Goal: Task Accomplishment & Management: Use online tool/utility

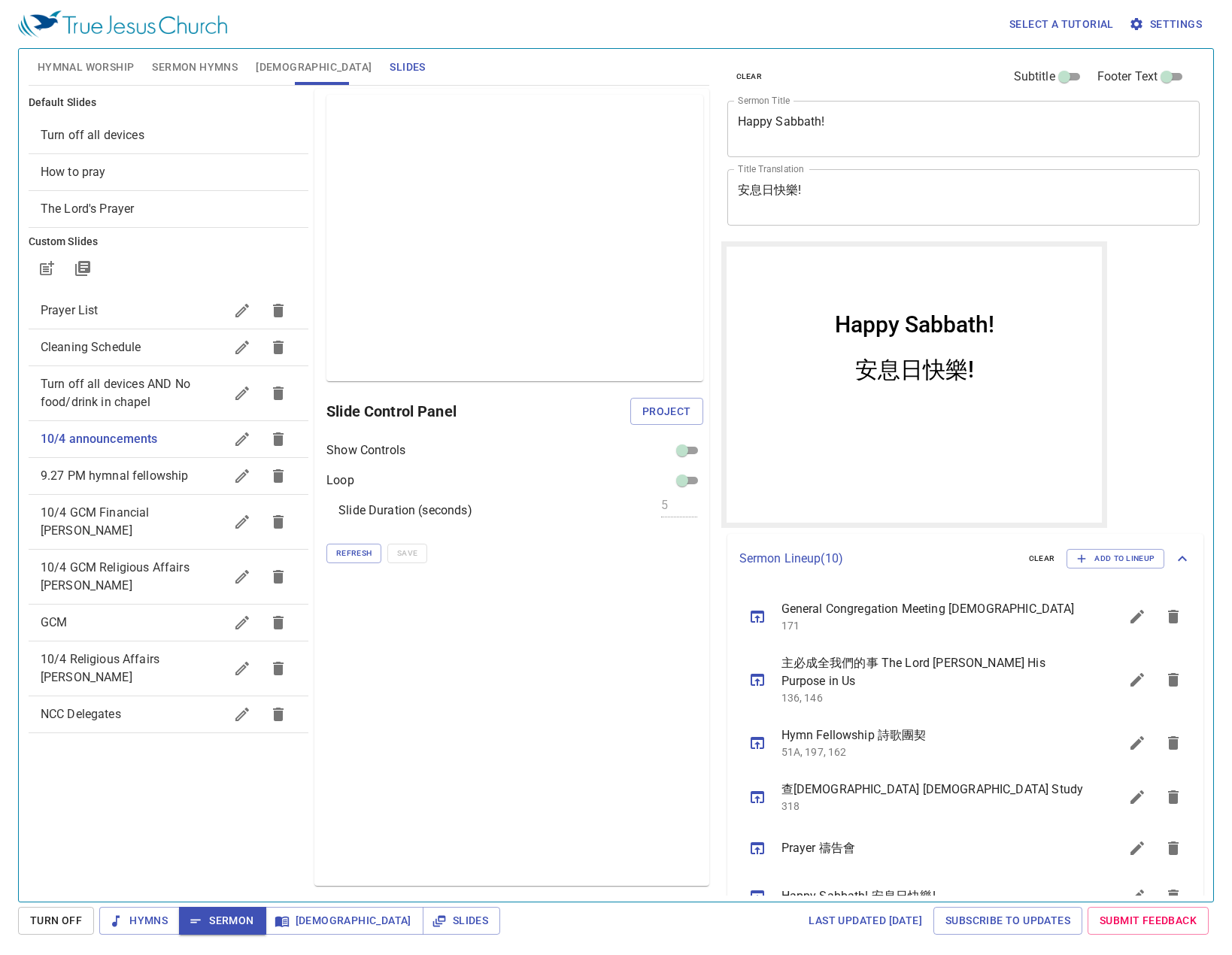
scroll to position [243, 0]
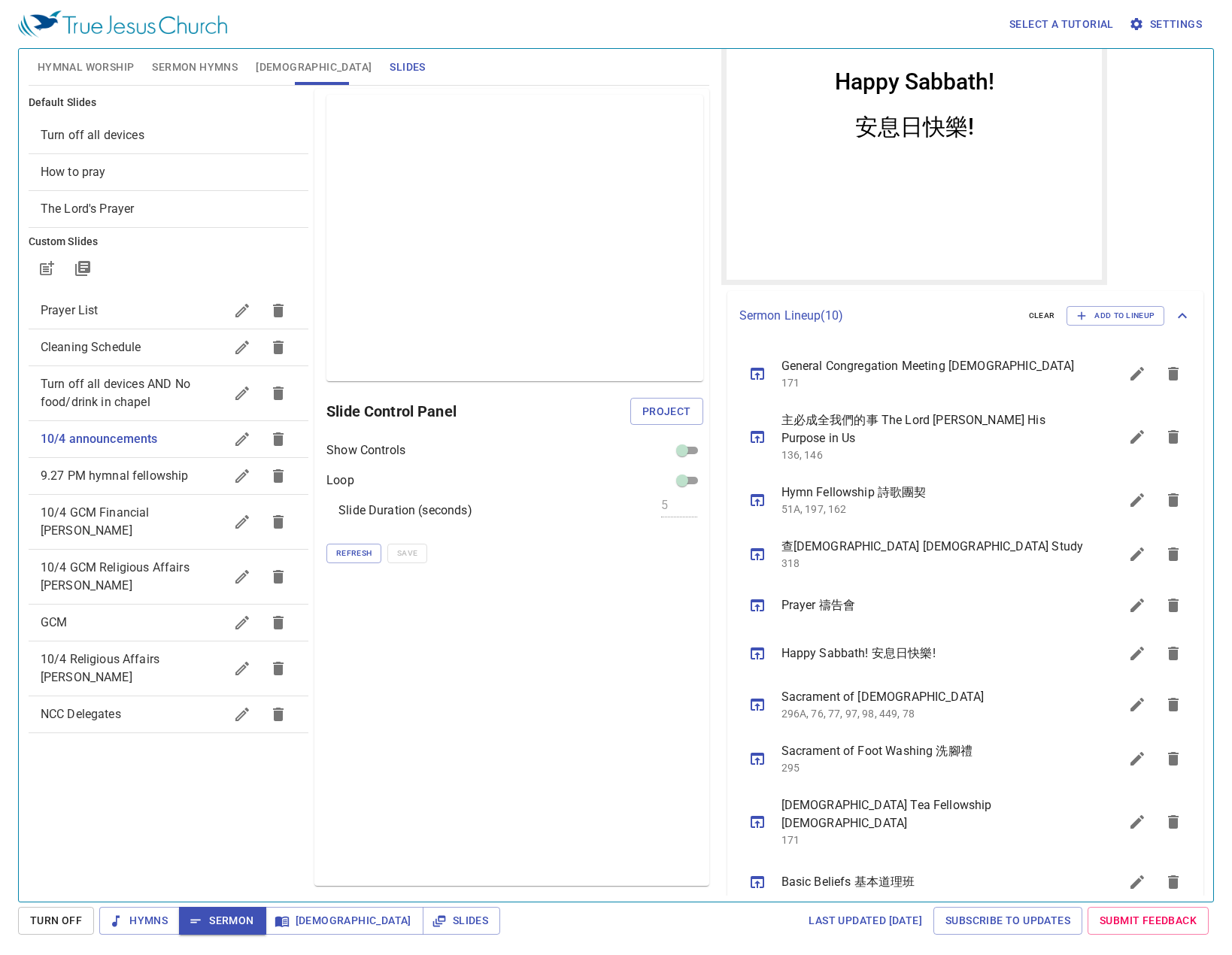
click at [753, 613] on icon "sermon lineup list" at bounding box center [758, 606] width 18 height 18
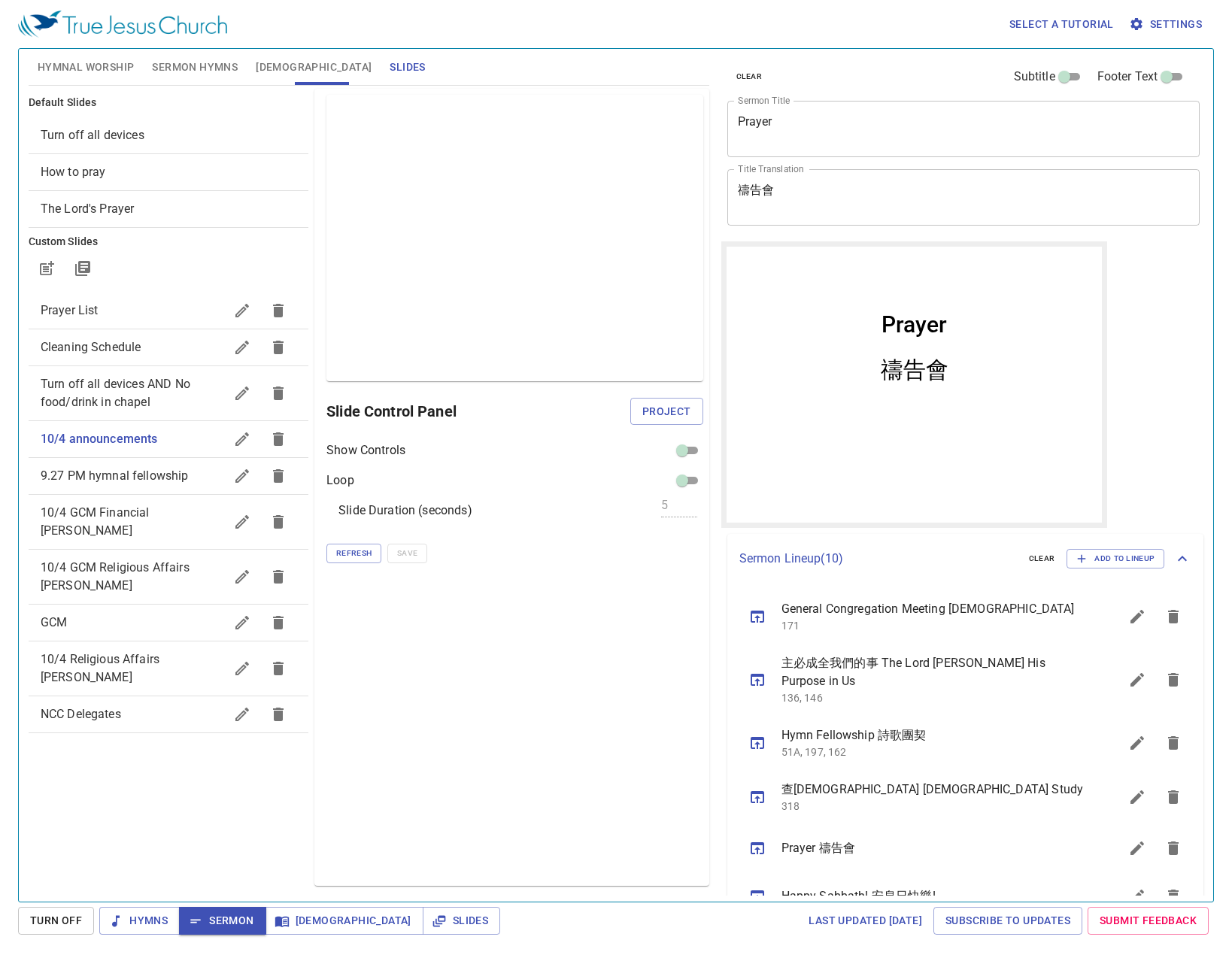
scroll to position [243, 0]
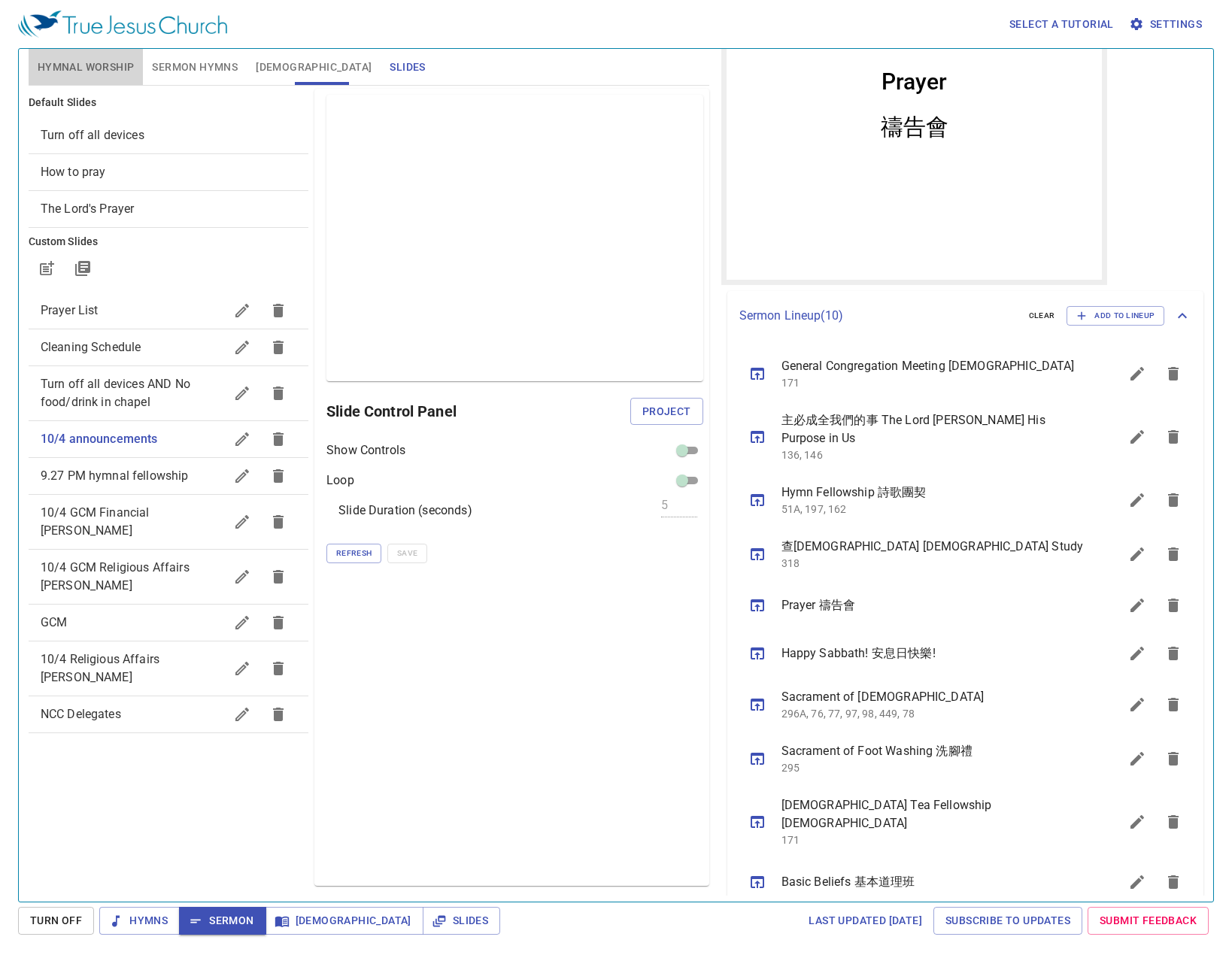
drag, startPoint x: 79, startPoint y: 62, endPoint x: 107, endPoint y: 67, distance: 28.4
click at [80, 62] on span "Hymnal Worship" at bounding box center [86, 67] width 97 height 19
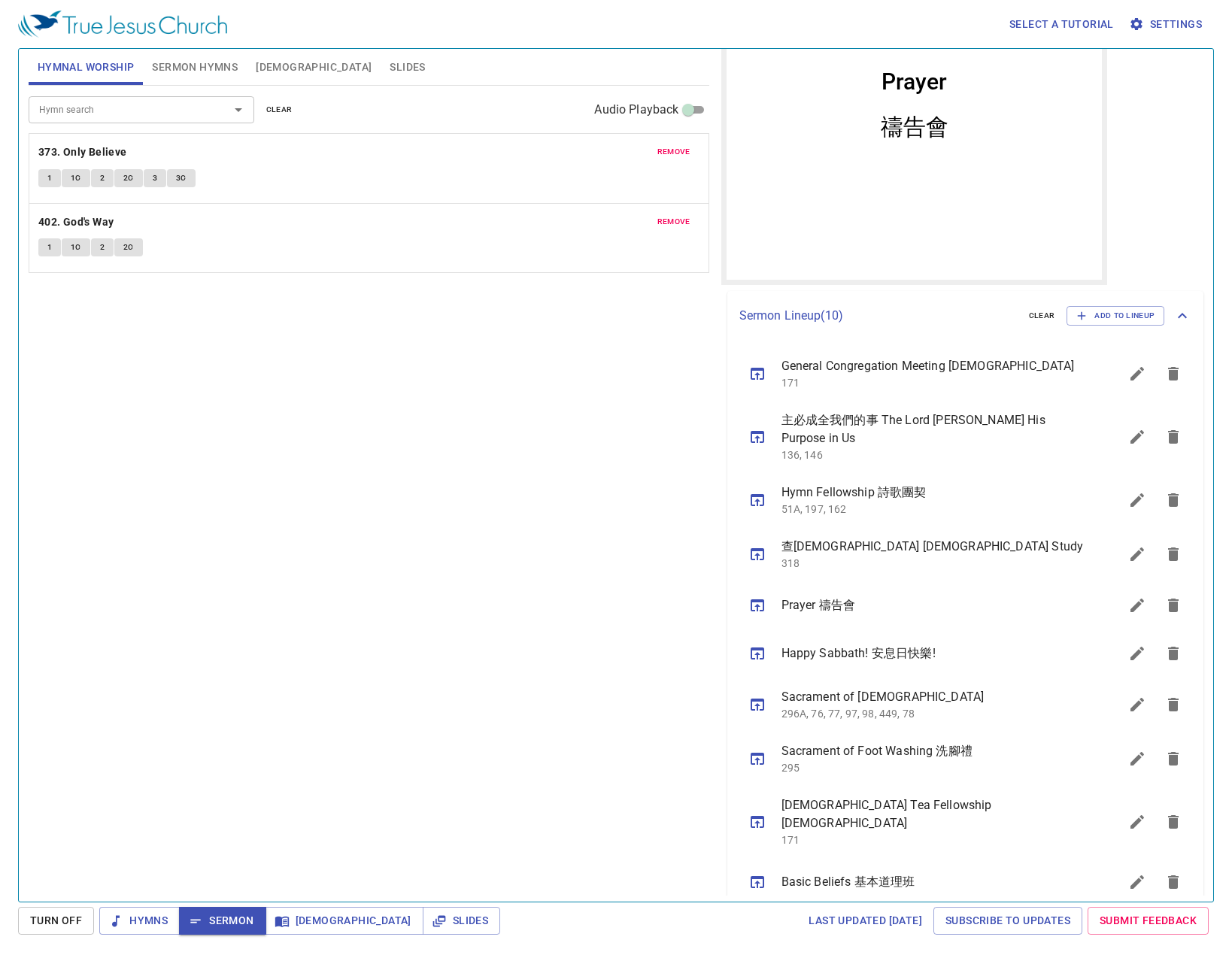
click at [685, 155] on span "remove" at bounding box center [674, 152] width 33 height 13
click at [128, 100] on div "Hymn search" at bounding box center [141, 110] width 226 height 27
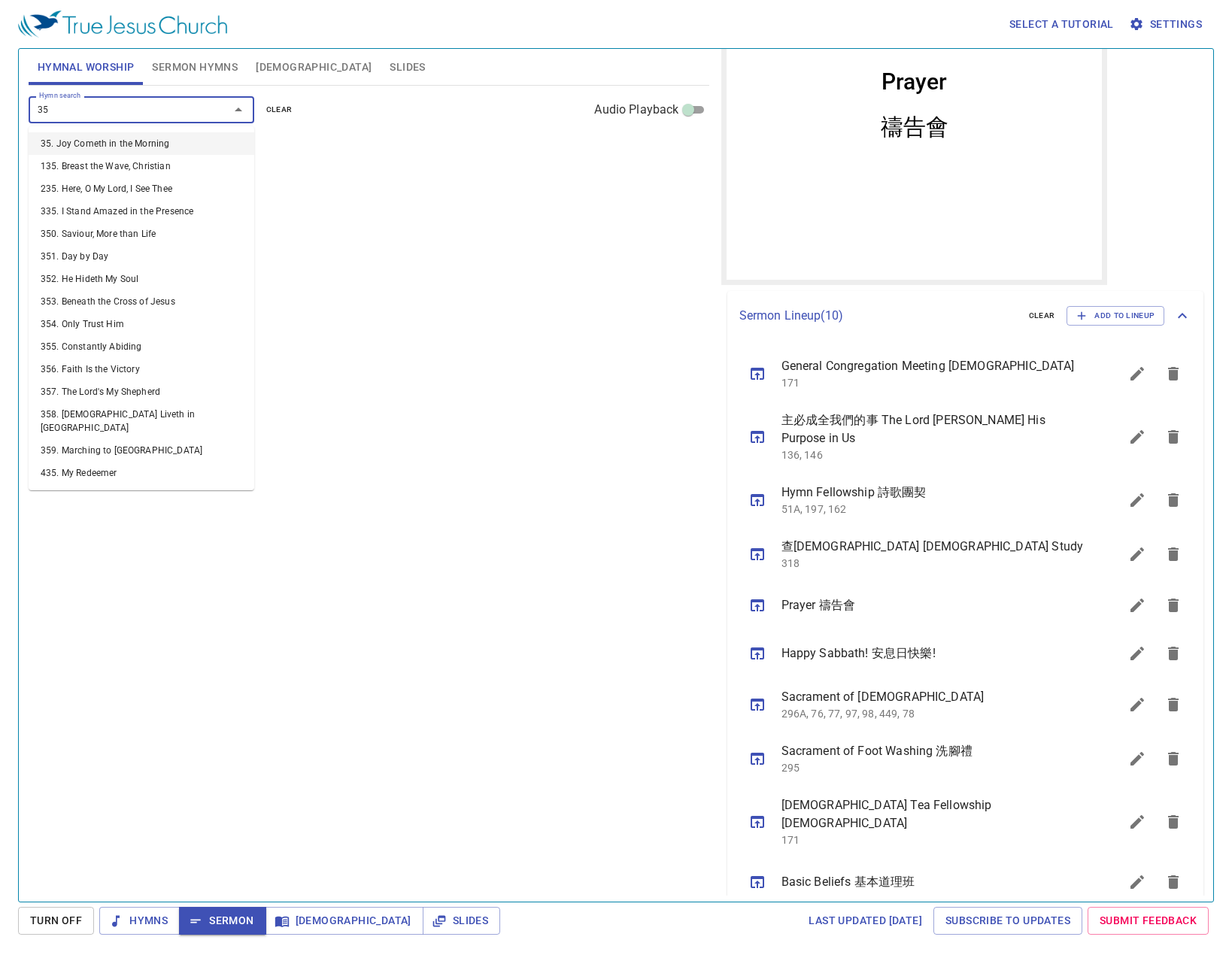
type input "352"
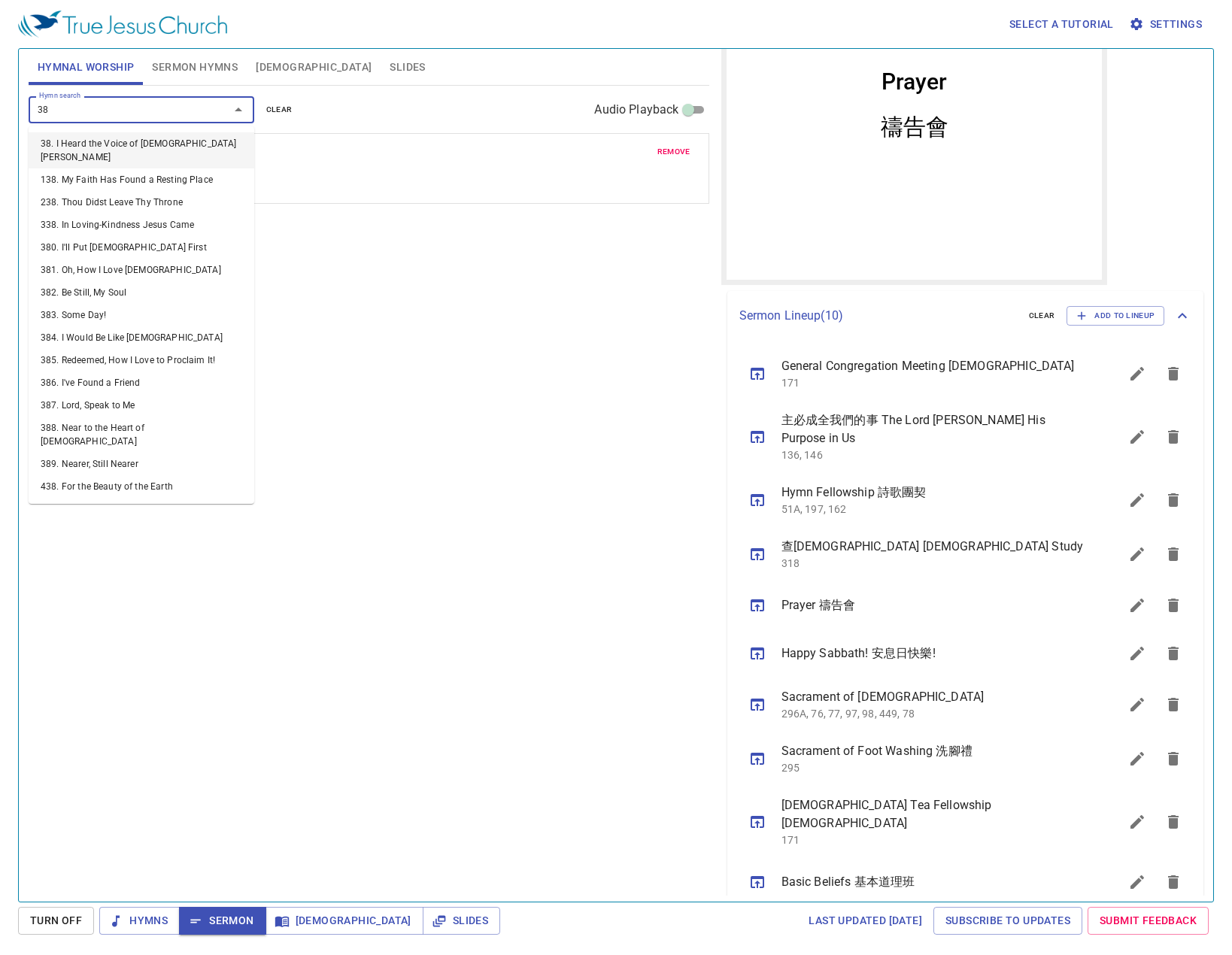
type input "382"
type input "389"
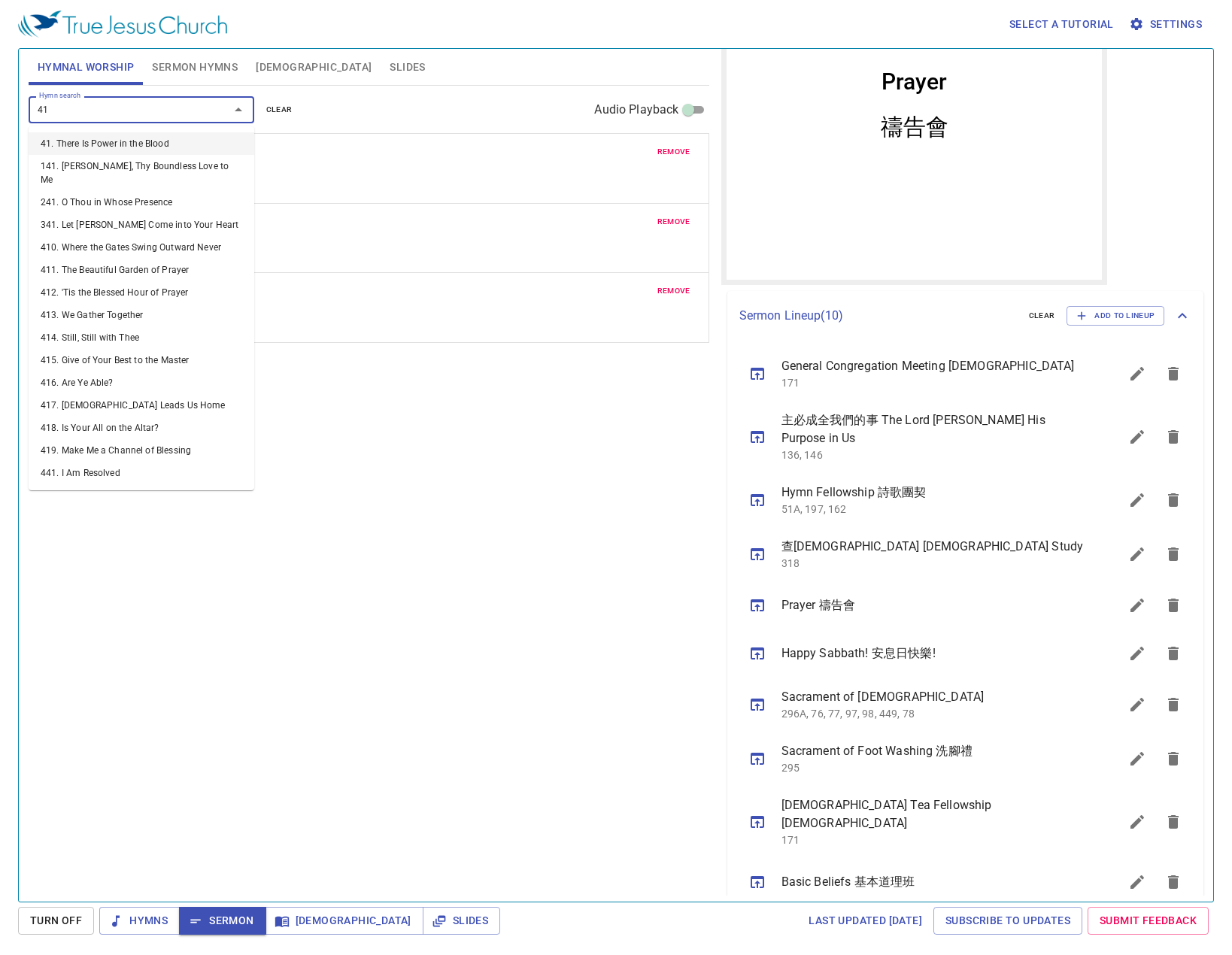
type input "411"
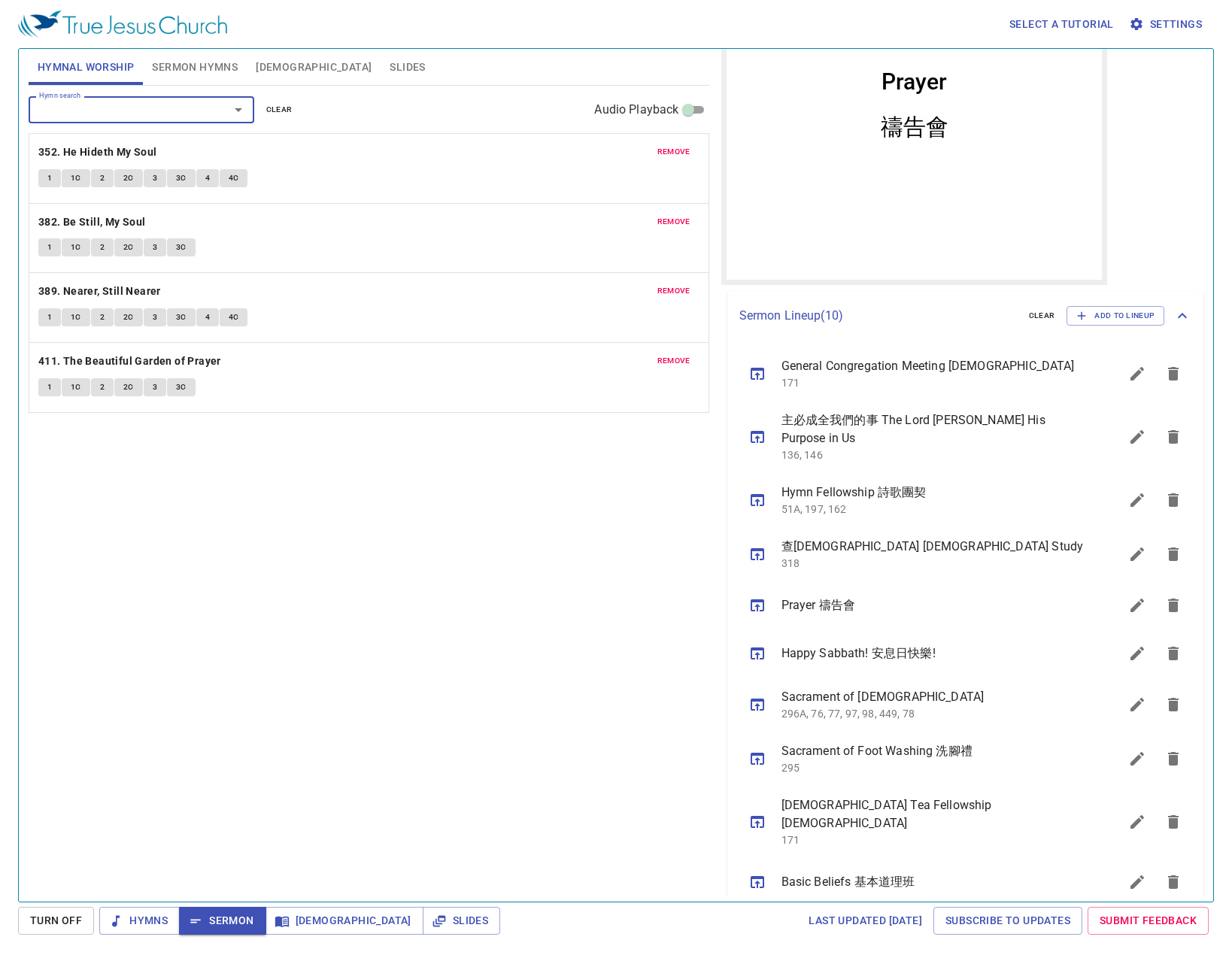
click at [758, 446] on icon "sermon lineup list" at bounding box center [758, 437] width 18 height 18
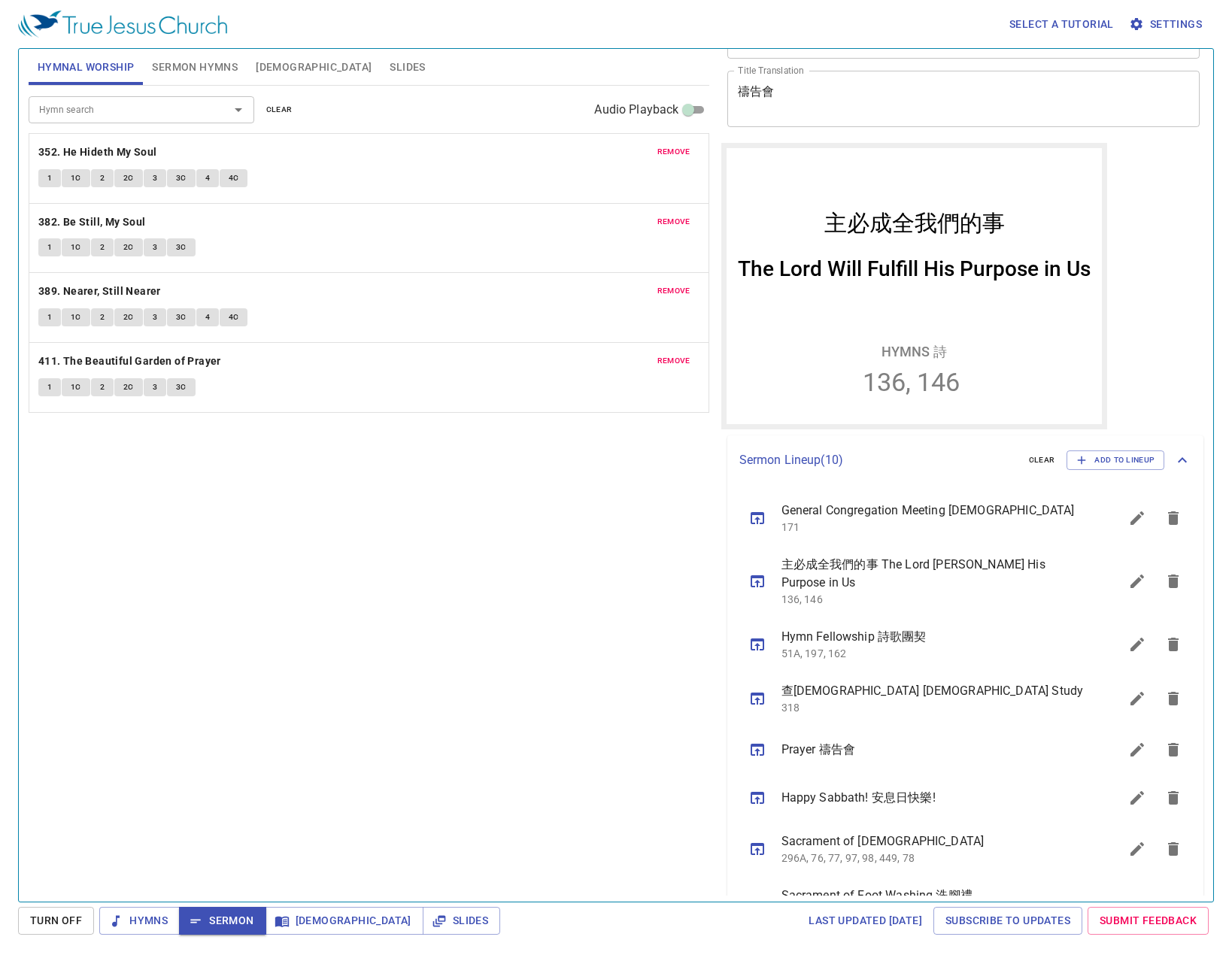
scroll to position [92, 0]
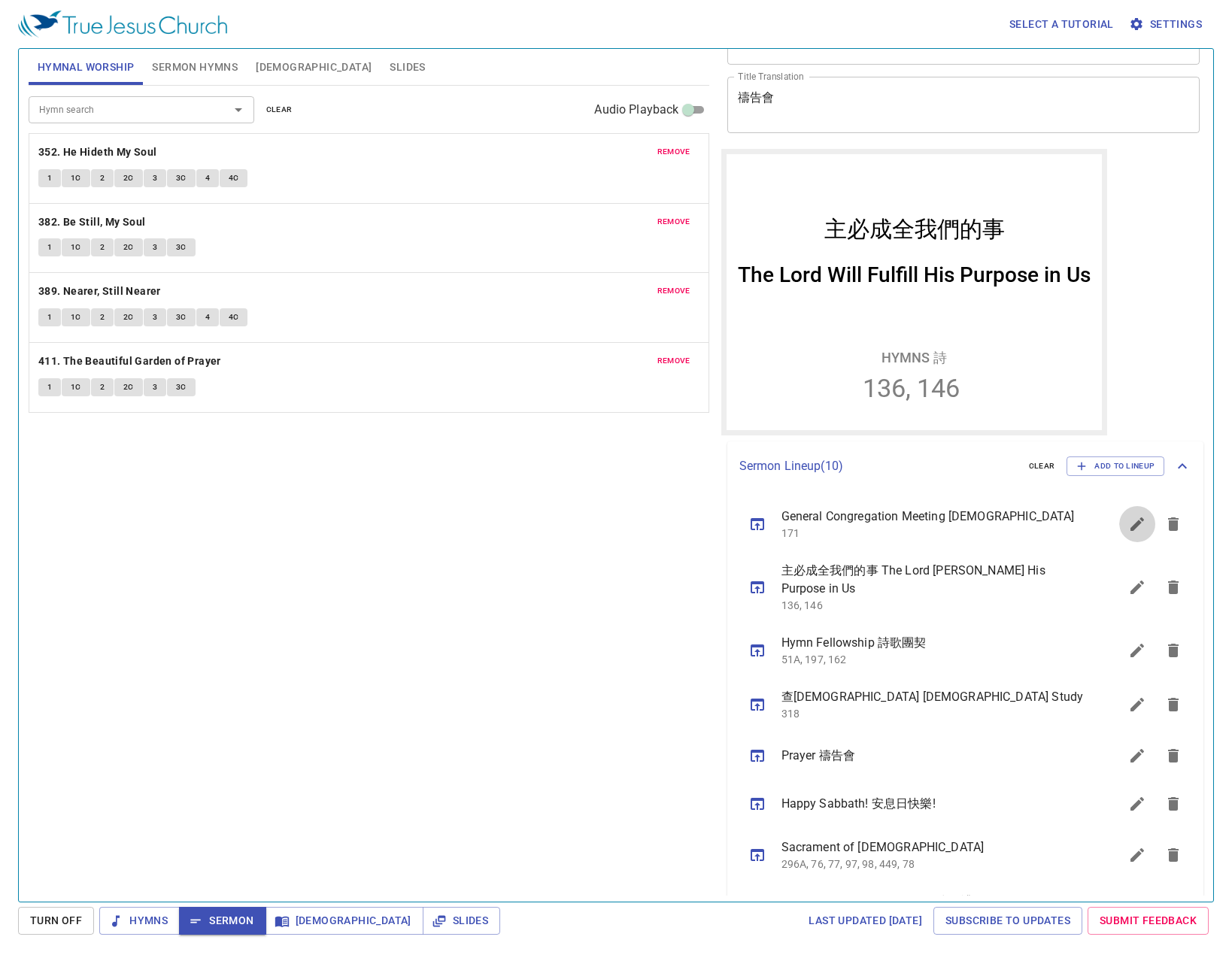
click at [1129, 530] on icon "sermon lineup list" at bounding box center [1138, 524] width 18 height 18
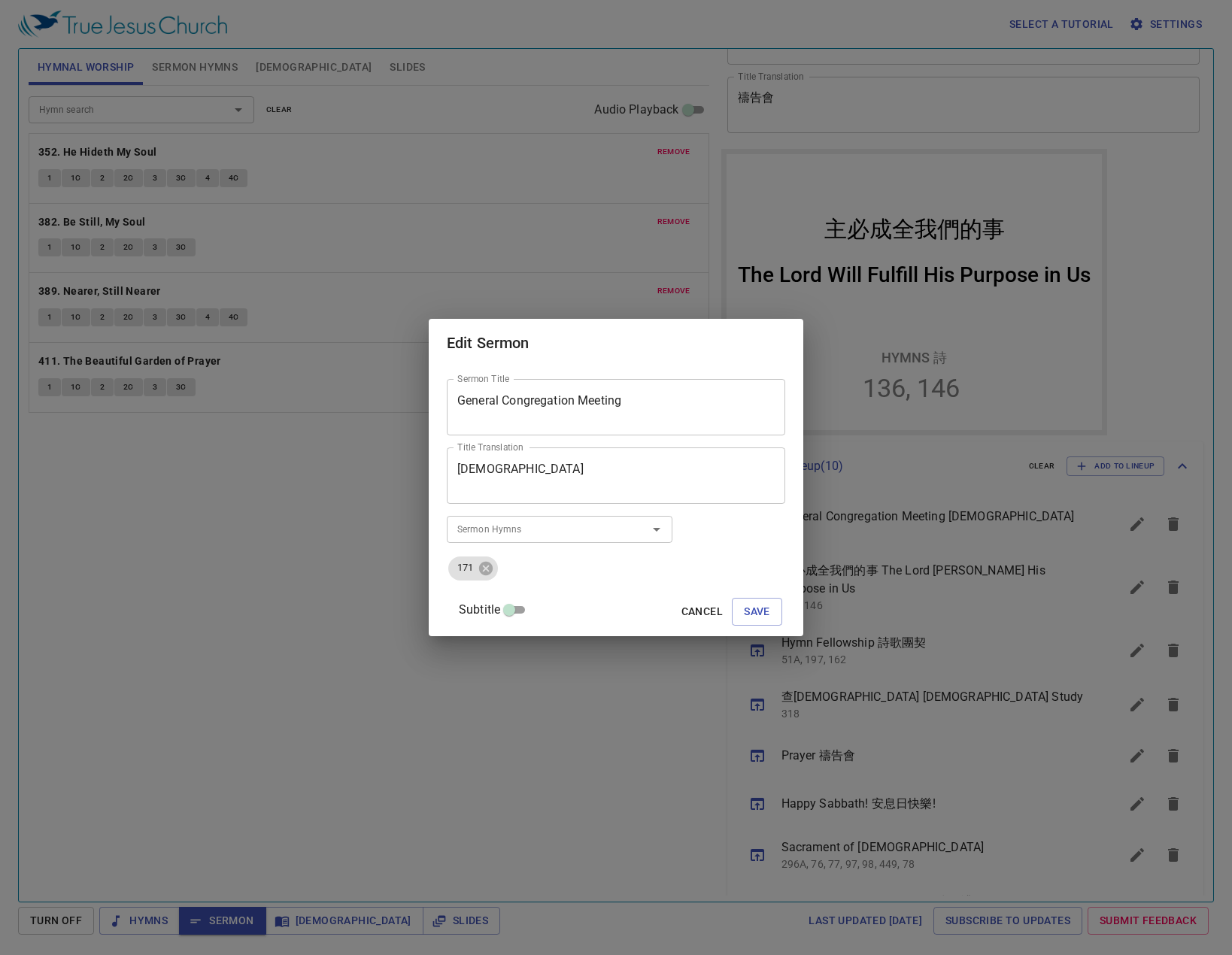
click at [652, 415] on textarea "General Congregation Meeting" at bounding box center [616, 407] width 318 height 28
type textarea "射"
type textarea "聖靈的恩賜（四）"
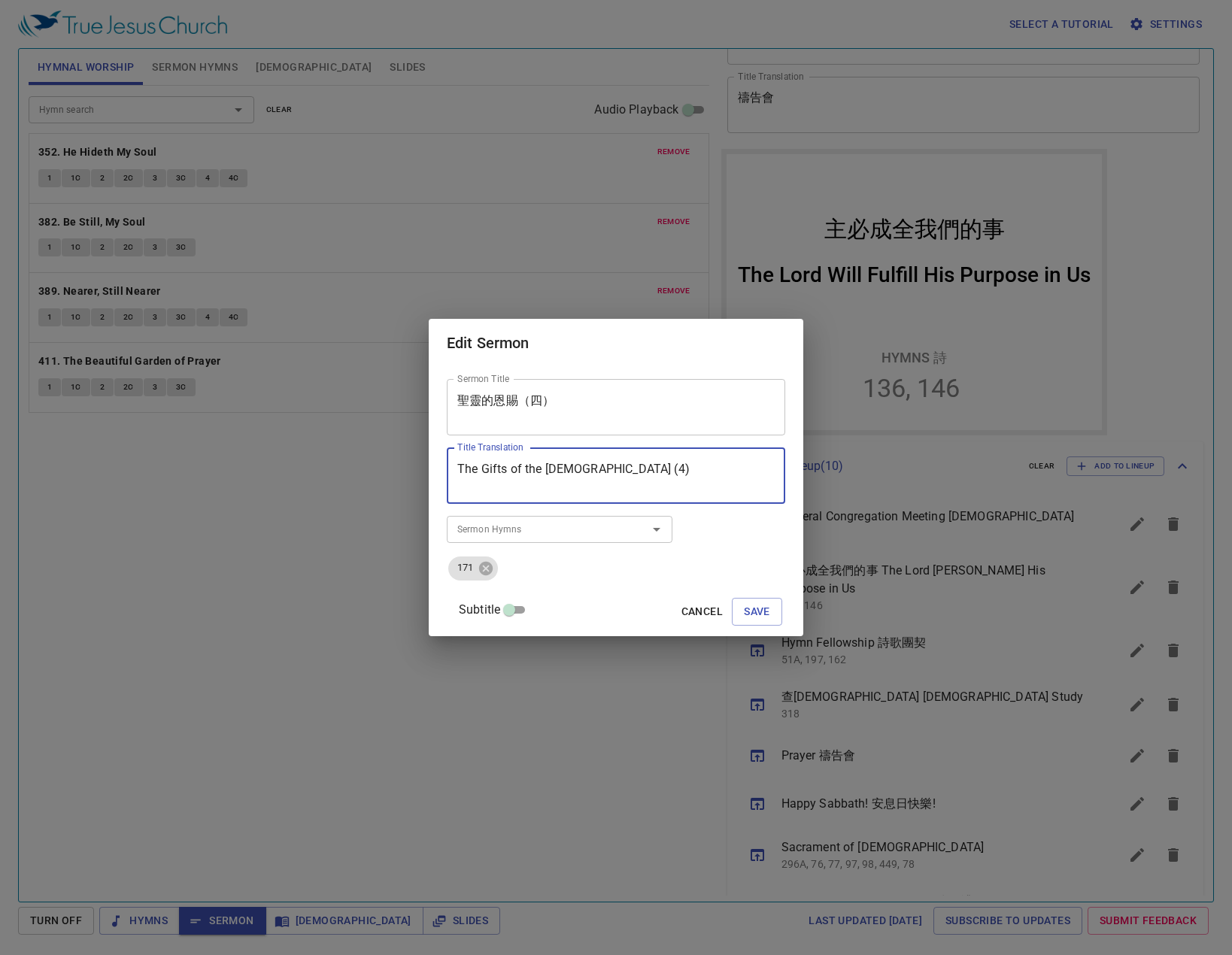
drag, startPoint x: 657, startPoint y: 471, endPoint x: 660, endPoint y: 464, distance: 7.6
click at [659, 467] on textarea "The Gifts of the Holy Spirit (4)" at bounding box center [616, 476] width 318 height 28
type textarea "The Gifts of the Holy Spirit (IV)"
click at [498, 557] on div "171" at bounding box center [473, 569] width 50 height 24
click at [495, 573] on icon at bounding box center [486, 569] width 17 height 17
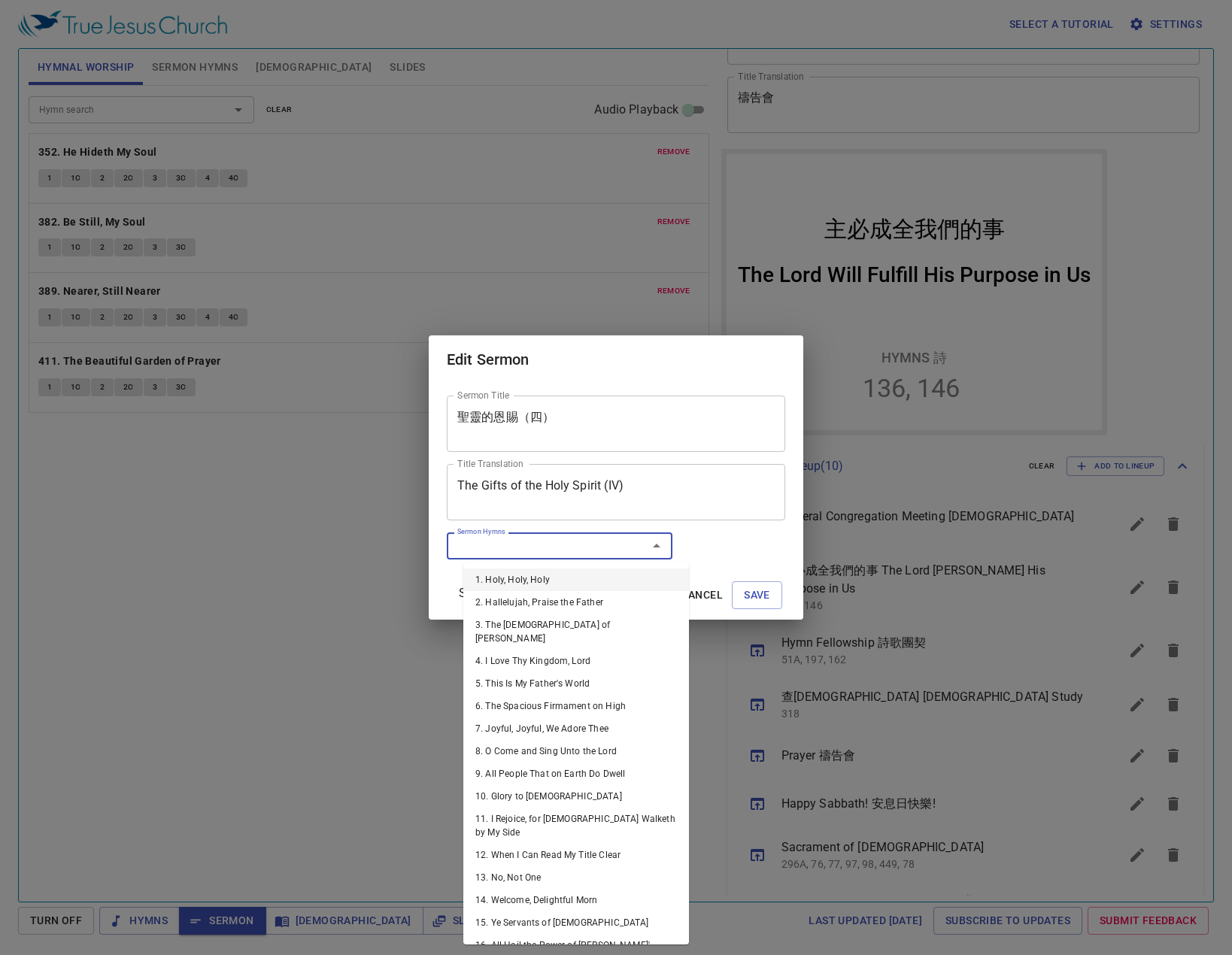
click at [520, 544] on input "Sermon Hymns" at bounding box center [537, 545] width 172 height 17
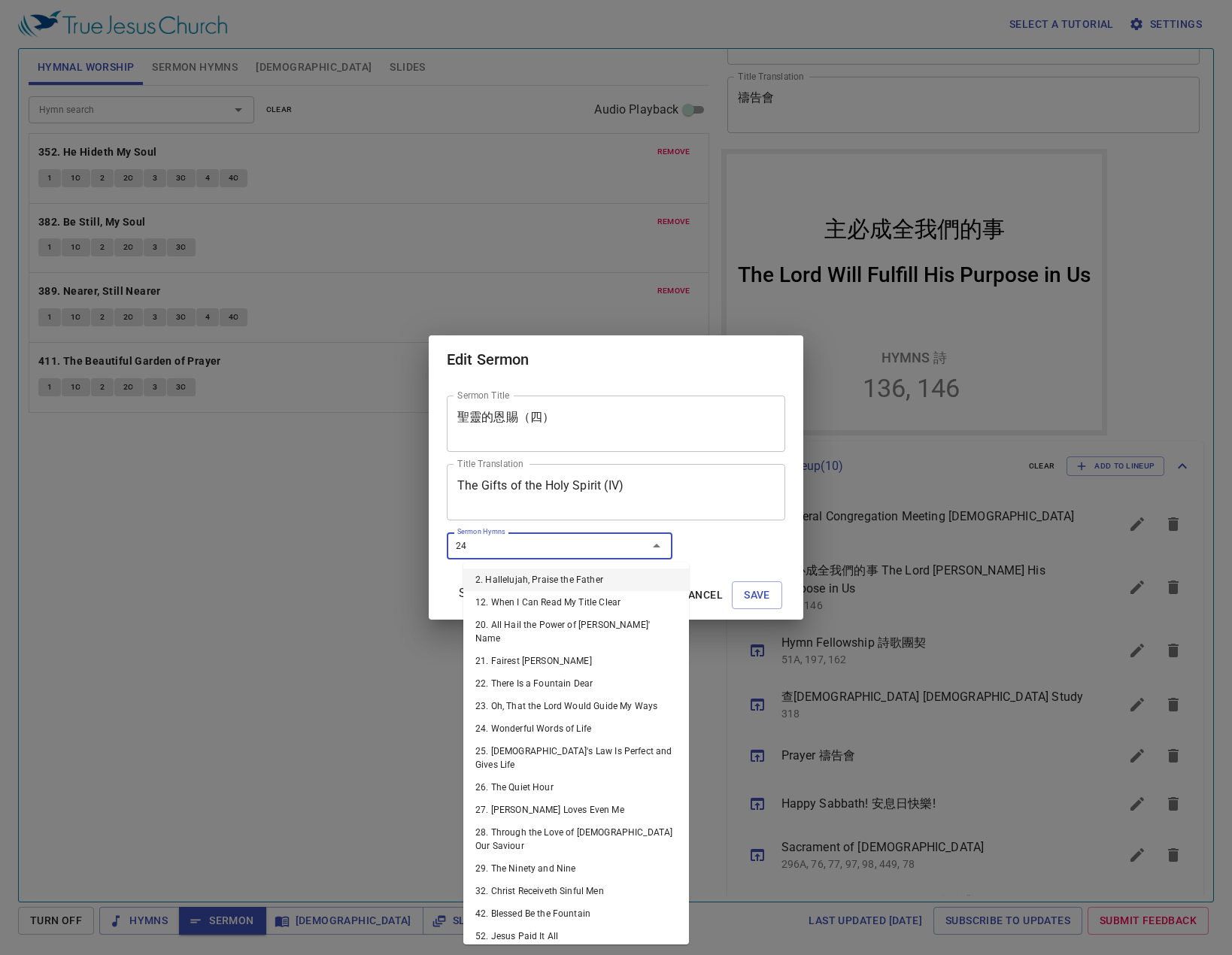
type input "249"
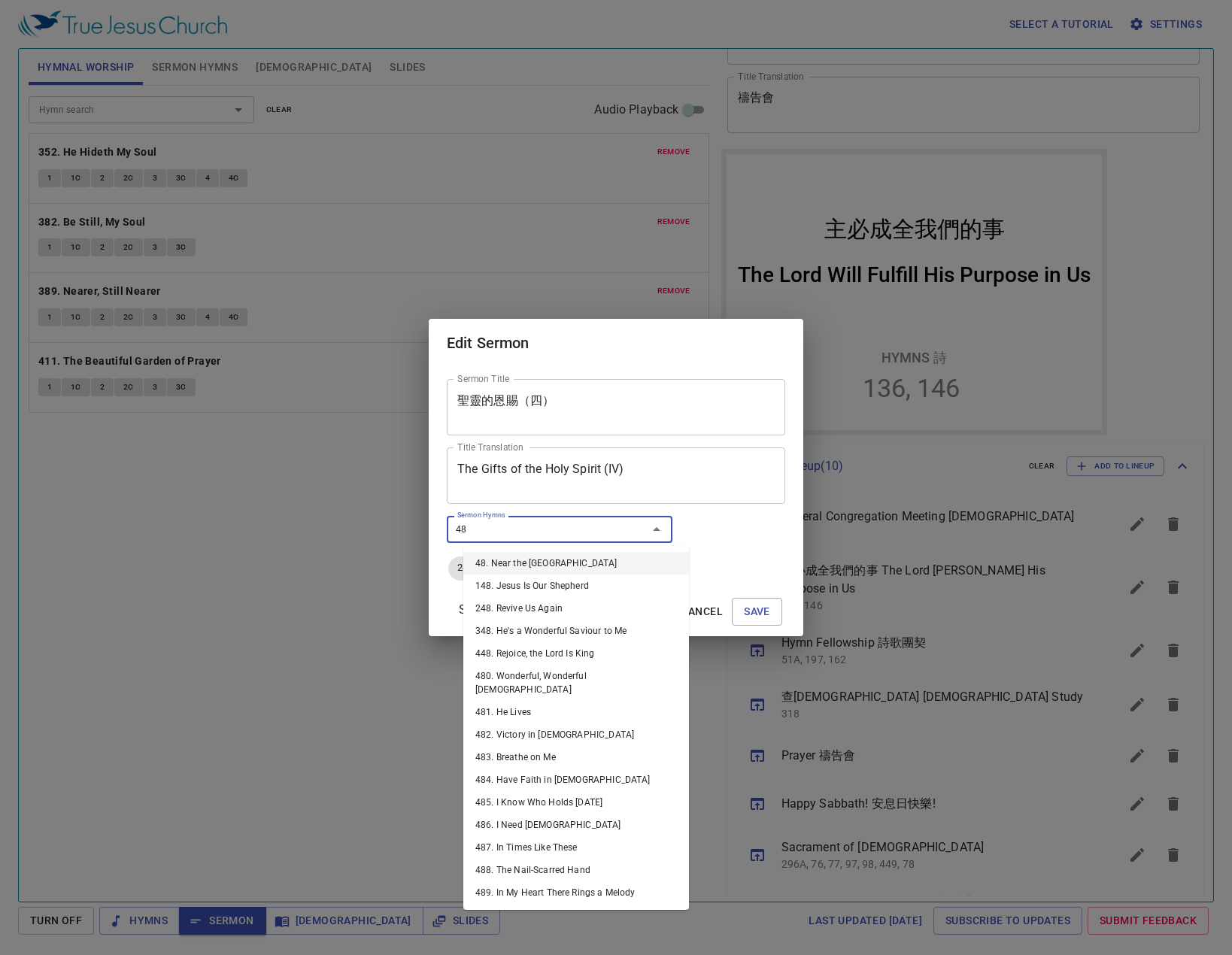
type input "483"
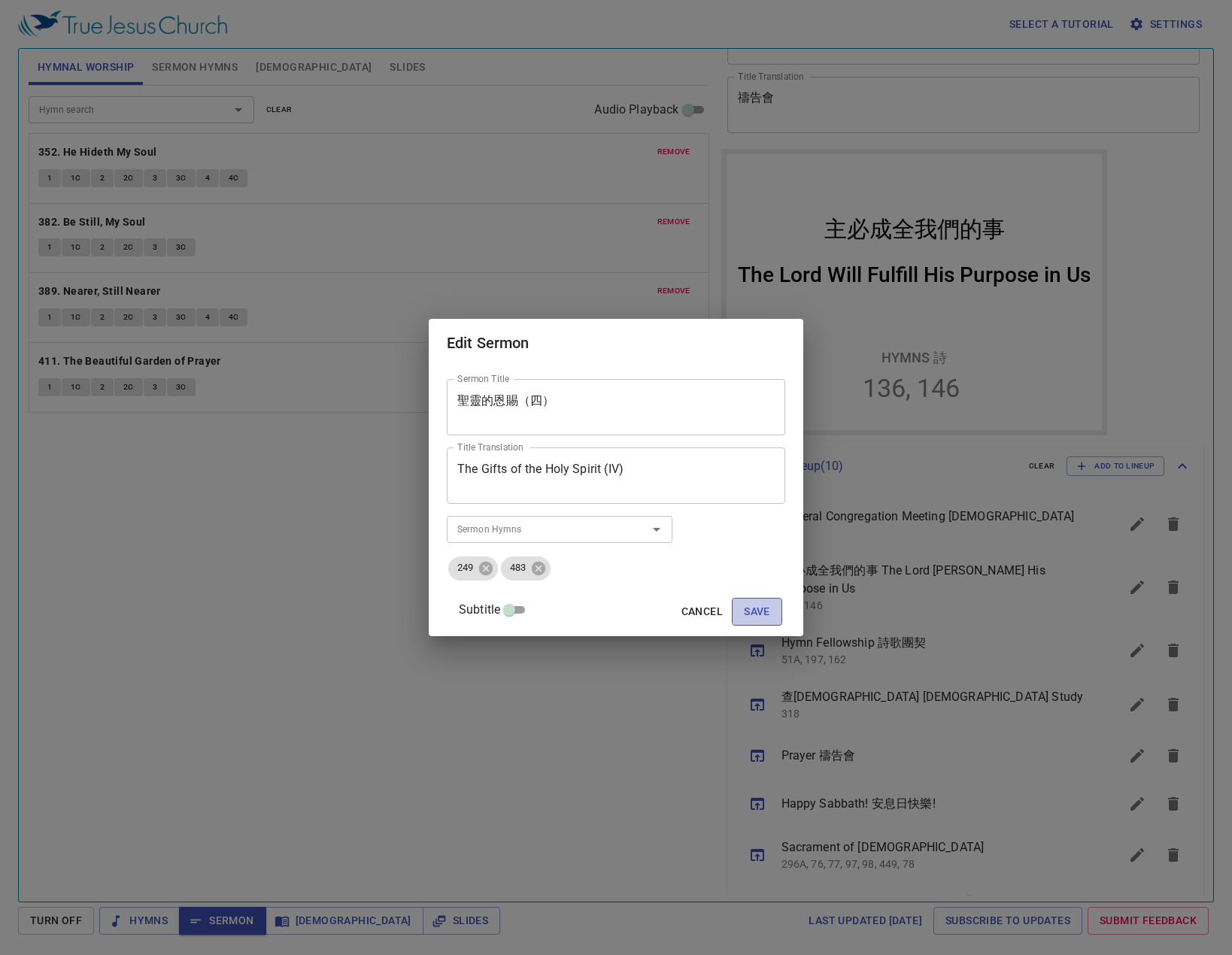
click at [744, 605] on span "Save" at bounding box center [757, 612] width 27 height 19
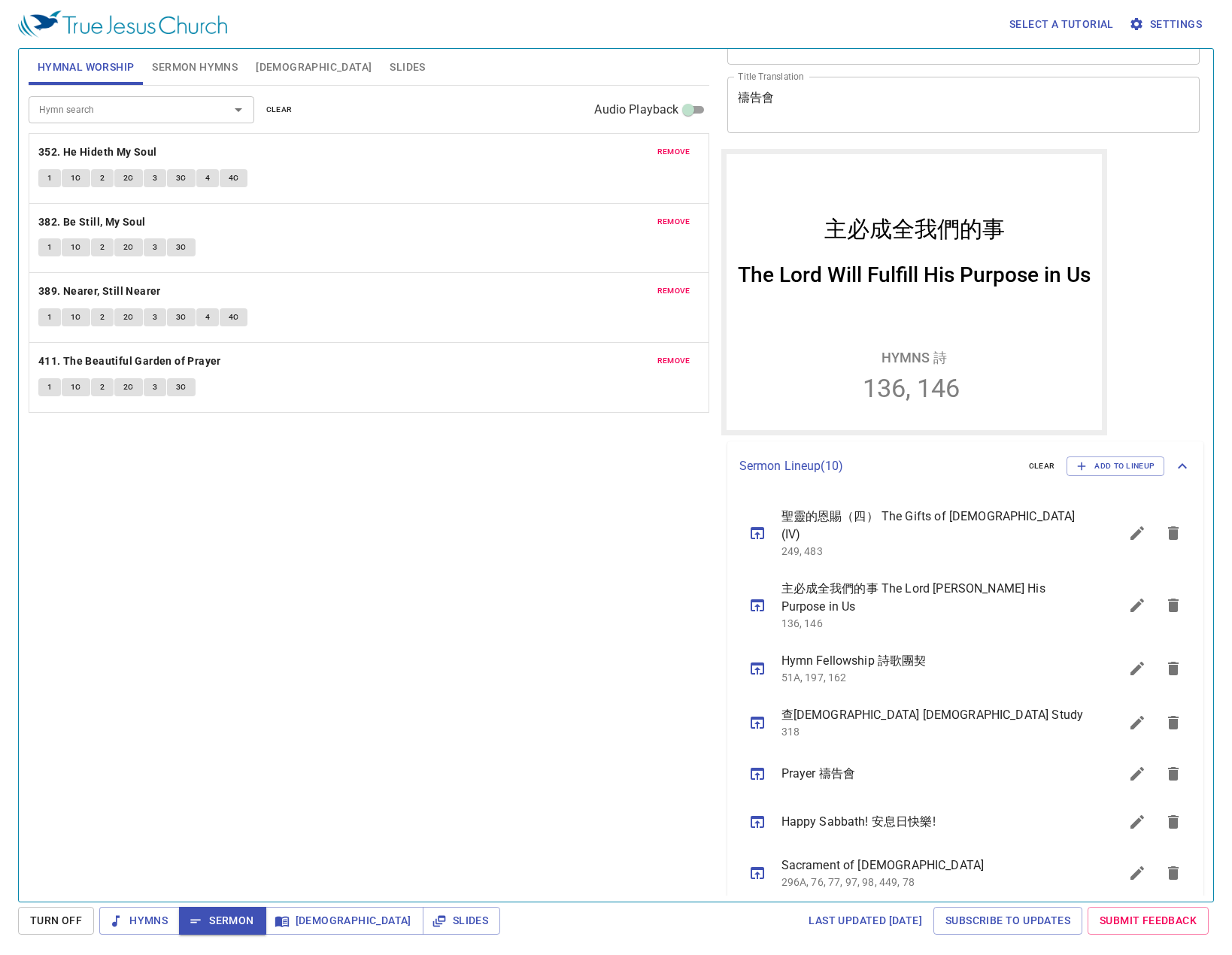
click at [261, 598] on div "Hymn search Hymn search clear Audio Playback remove 352. He Hideth My Soul 1 1C…" at bounding box center [368, 487] width 681 height 804
click at [756, 765] on icon "sermon lineup list" at bounding box center [758, 774] width 18 height 18
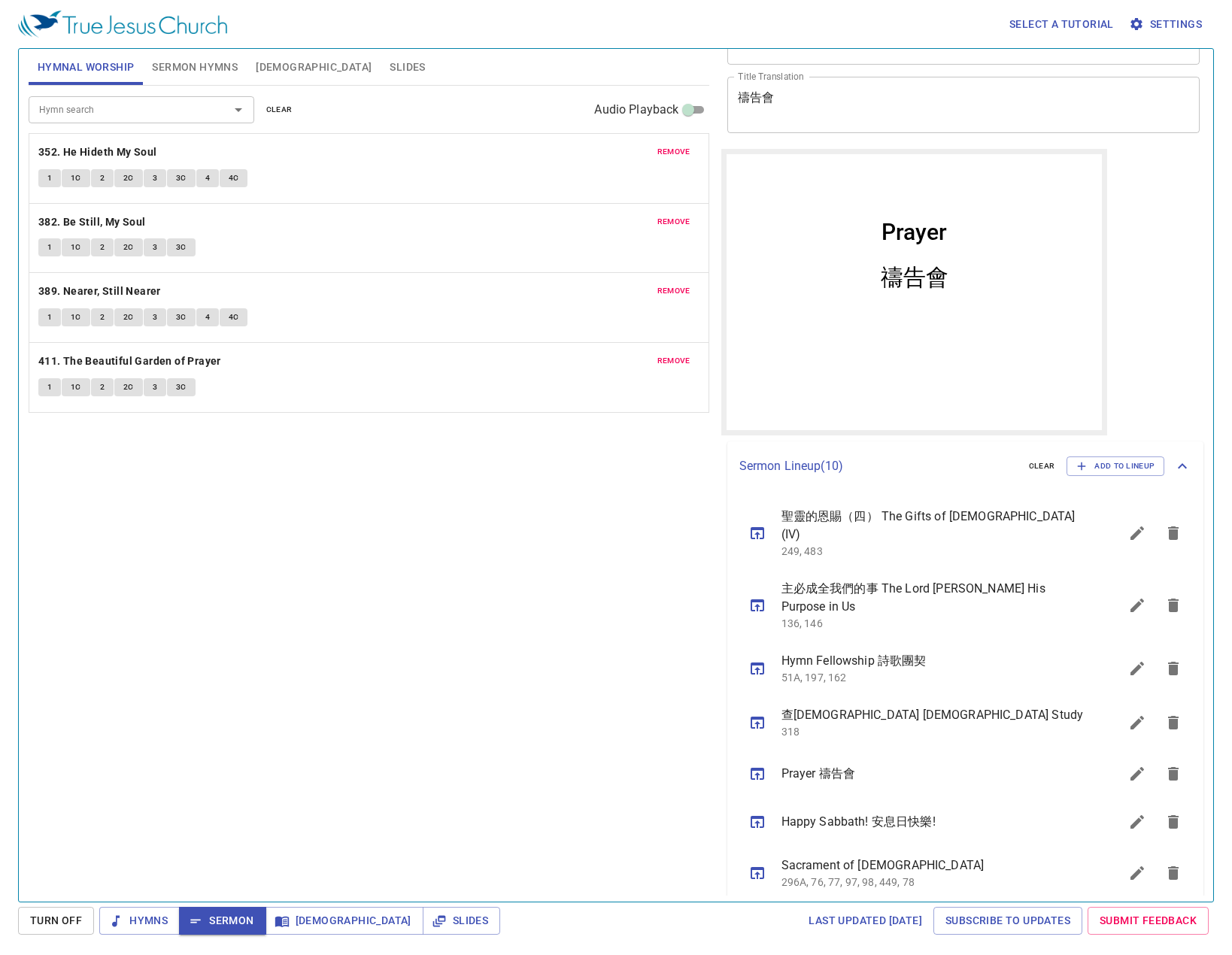
click at [392, 653] on div "Hymn search Hymn search clear Audio Playback remove 352. He Hideth My Soul 1 1C…" at bounding box center [368, 487] width 681 height 804
click at [1171, 597] on icon "sermon lineup list" at bounding box center [1174, 606] width 18 height 18
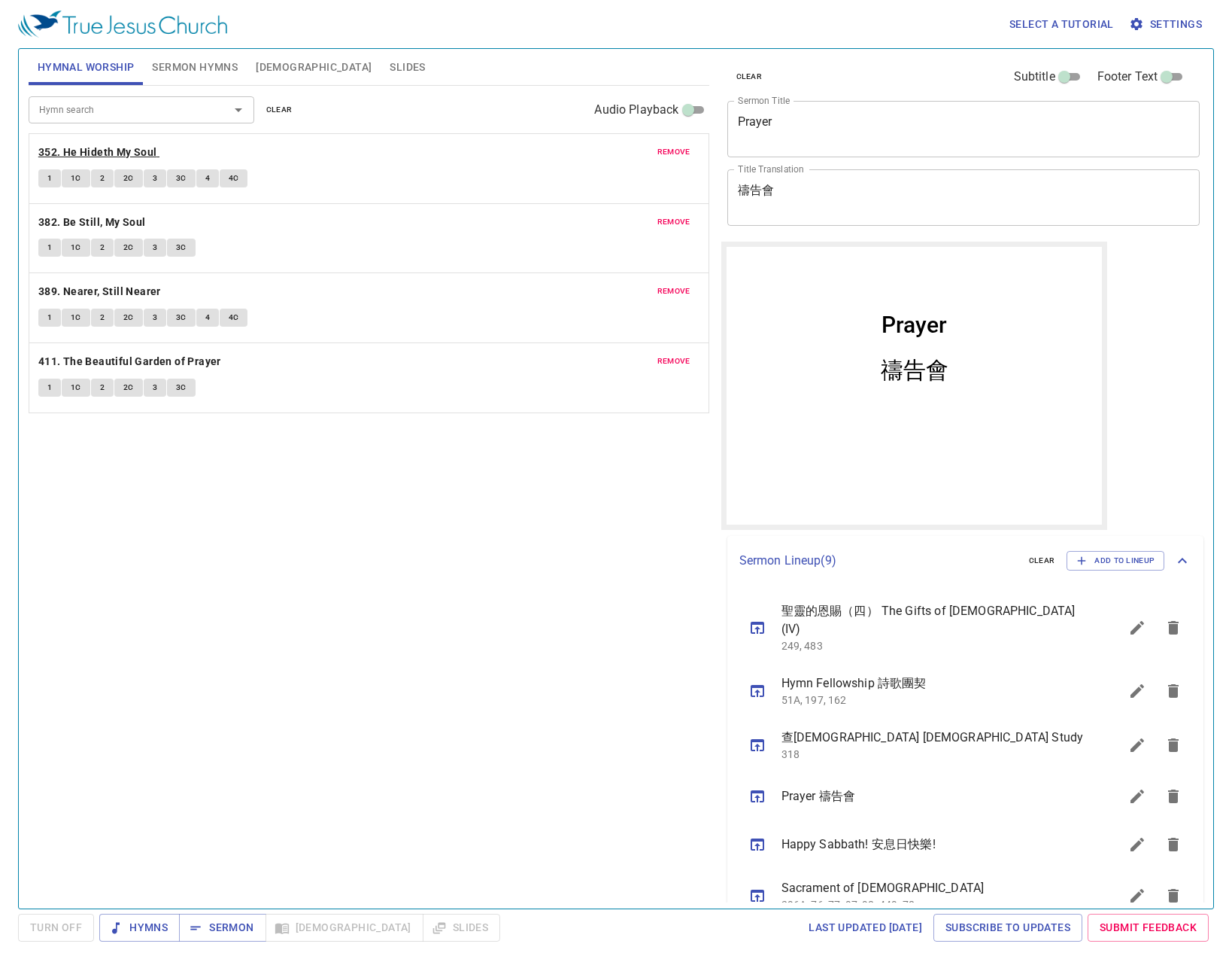
click at [110, 155] on b "352. He Hideth My Soul" at bounding box center [97, 152] width 119 height 19
click at [49, 177] on span "1" at bounding box center [49, 178] width 4 height 13
click at [1129, 628] on icon "sermon lineup list" at bounding box center [1138, 628] width 18 height 18
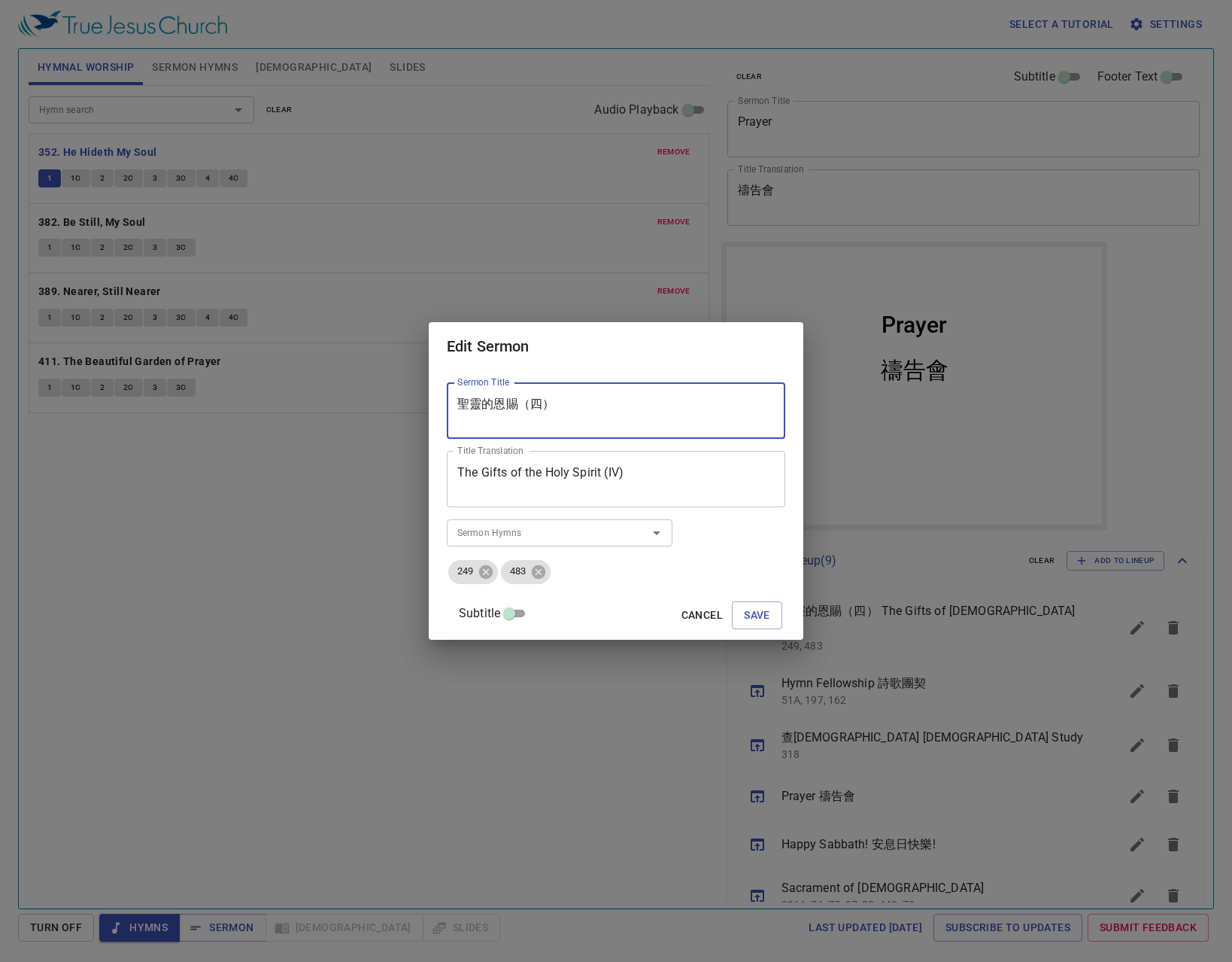
click at [544, 408] on textarea "聖靈的恩賜（四）" at bounding box center [616, 411] width 318 height 28
click at [540, 404] on textarea "聖靈的恩賜（四）" at bounding box center [616, 411] width 318 height 28
click at [545, 404] on textarea "聖靈的恩賜（四）" at bounding box center [616, 411] width 318 height 28
type textarea "聖靈的恩賜 (四）"
drag, startPoint x: 678, startPoint y: 466, endPoint x: 345, endPoint y: 472, distance: 333.1
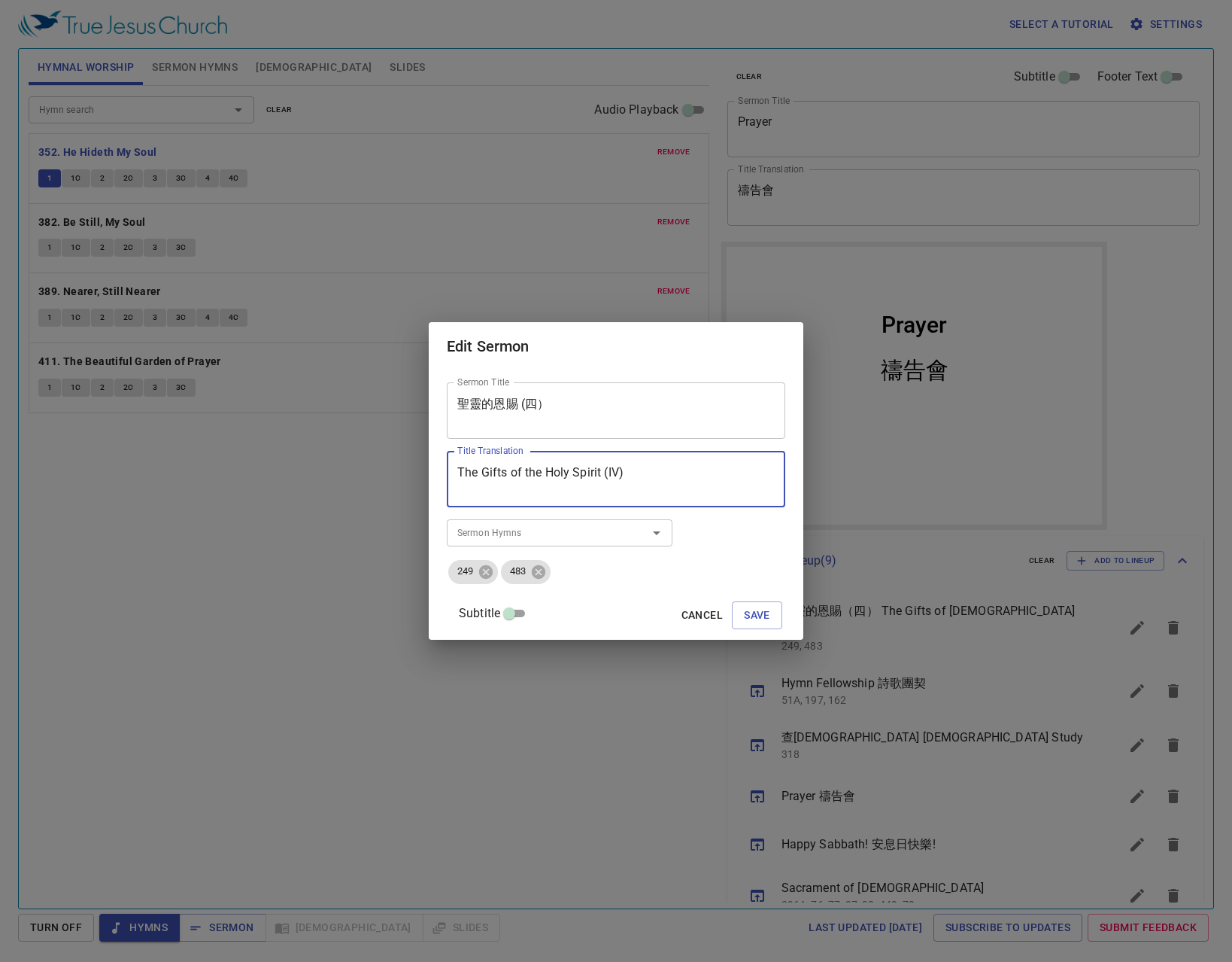
click at [337, 467] on div "Edit Sermon Sermon Title 聖靈的恩賜 (四） Sermon Title Title Translation The Gifts of …" at bounding box center [616, 481] width 1232 height 962
click at [765, 622] on button "Save" at bounding box center [757, 614] width 51 height 27
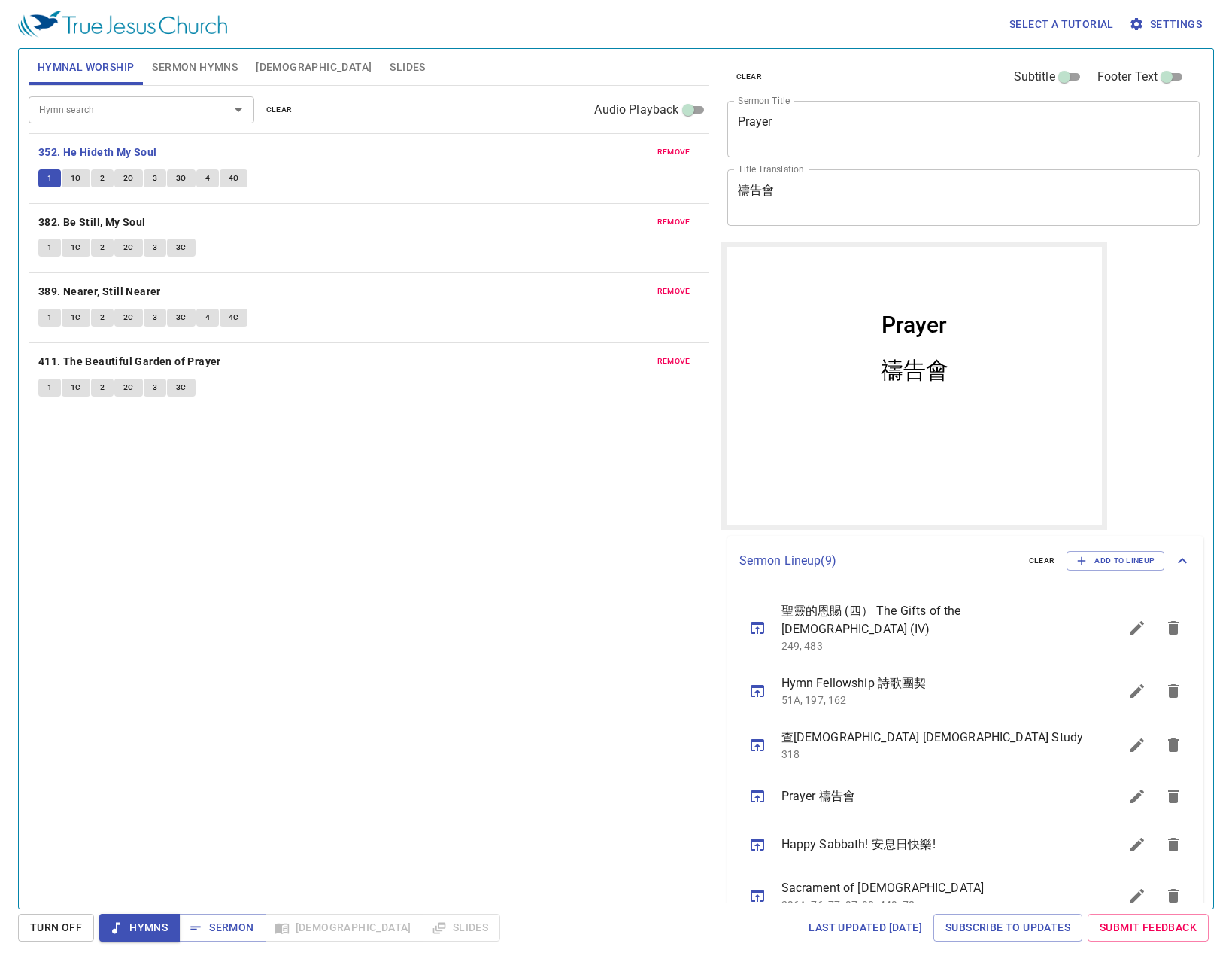
click at [427, 574] on div "Hymn search Hymn search clear Audio Playback remove 352. He Hideth My Soul 1 1C…" at bounding box center [368, 491] width 681 height 810
click at [85, 185] on button "1C" at bounding box center [76, 179] width 28 height 18
click at [458, 884] on div "Hymn search Hymn search clear Audio Playback remove 352. He Hideth My Soul 1 1C…" at bounding box center [368, 491] width 681 height 810
click at [102, 173] on span "2" at bounding box center [101, 178] width 4 height 13
click at [131, 178] on span "2C" at bounding box center [128, 178] width 11 height 13
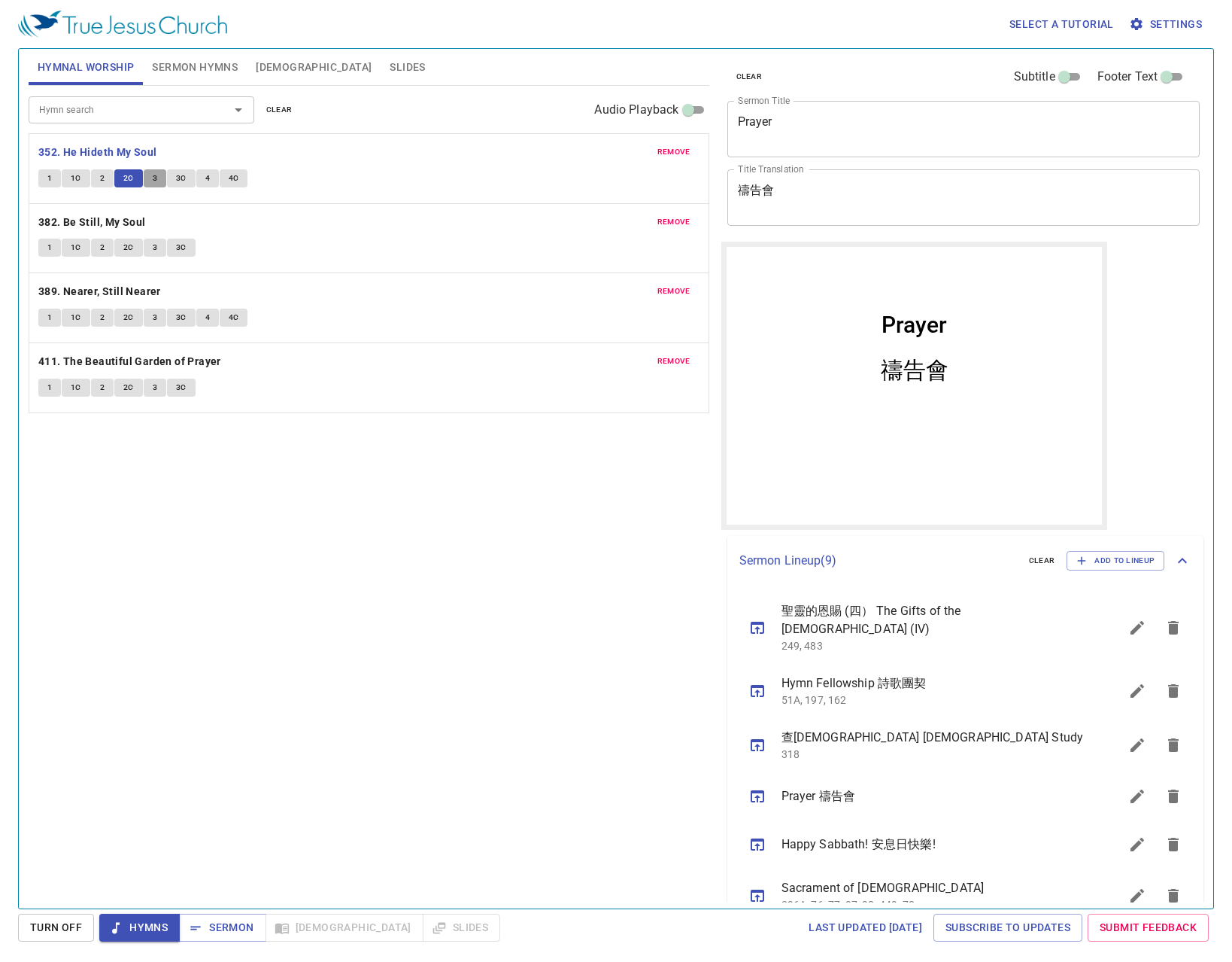
click at [159, 174] on button "3" at bounding box center [155, 179] width 22 height 18
click at [183, 178] on span "3C" at bounding box center [181, 178] width 11 height 13
click at [210, 175] on button "4" at bounding box center [207, 179] width 22 height 18
click at [239, 185] on button "4C" at bounding box center [234, 179] width 28 height 18
click at [141, 218] on b "382. Be Still, My Soul" at bounding box center [91, 222] width 107 height 19
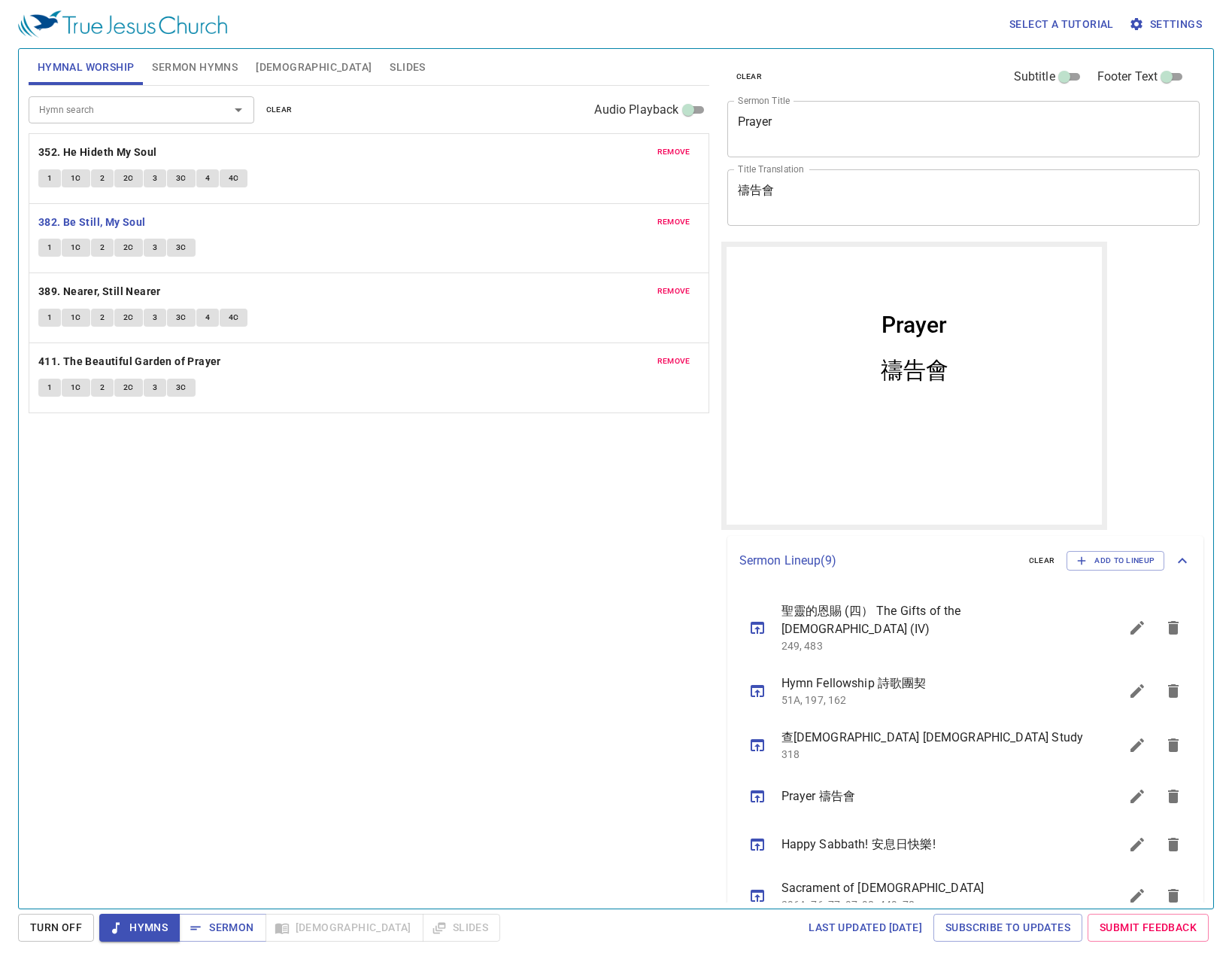
click at [60, 250] on button "1" at bounding box center [49, 248] width 22 height 18
click at [76, 250] on span "1C" at bounding box center [76, 248] width 11 height 13
click at [104, 249] on span "2" at bounding box center [101, 248] width 4 height 13
click at [134, 247] on button "2C" at bounding box center [129, 248] width 28 height 18
click at [161, 242] on button "3" at bounding box center [155, 248] width 22 height 18
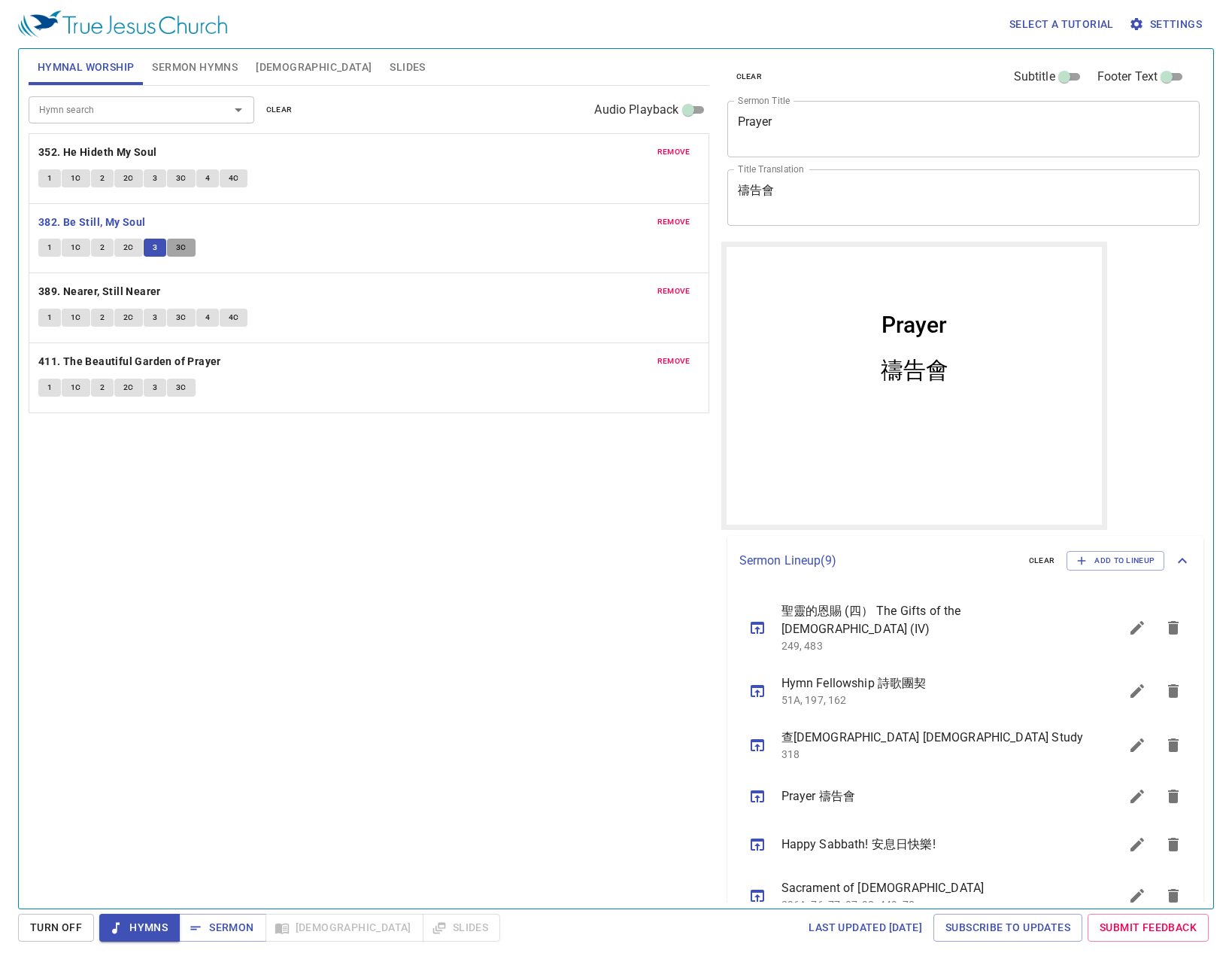
click at [190, 246] on button "3C" at bounding box center [181, 248] width 28 height 18
click at [74, 289] on b "389. Nearer, Still Nearer" at bounding box center [100, 291] width 123 height 19
click at [53, 319] on button "1" at bounding box center [49, 318] width 22 height 18
click at [1120, 610] on button "sermon lineup list" at bounding box center [1137, 627] width 36 height 36
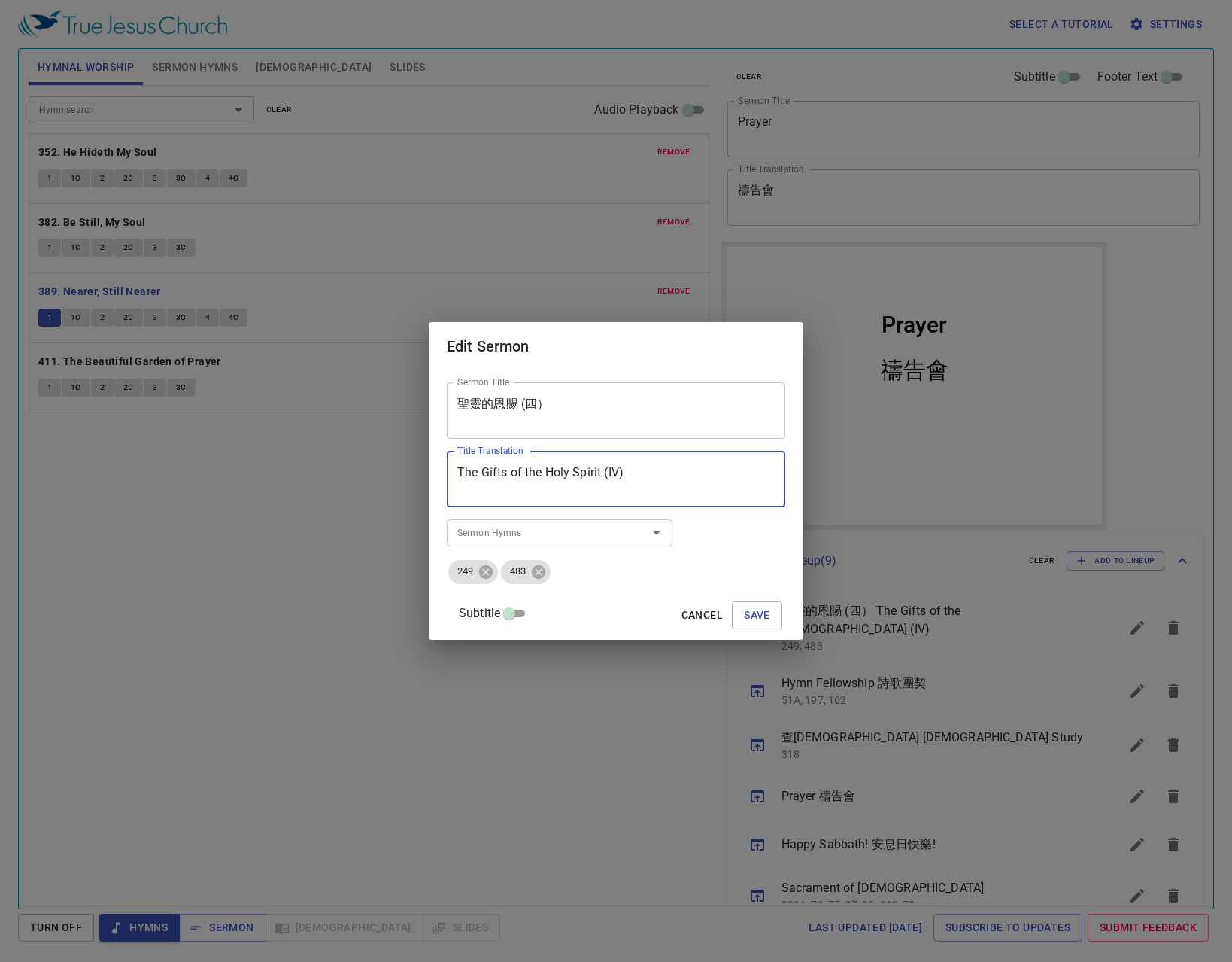
drag, startPoint x: 686, startPoint y: 482, endPoint x: 168, endPoint y: 457, distance: 518.6
click at [168, 457] on div "Edit Sermon Sermon Title 聖靈的恩賜 (四） Sermon Title Title Translation The Gifts of …" at bounding box center [616, 481] width 1232 height 962
drag, startPoint x: 475, startPoint y: 400, endPoint x: 286, endPoint y: 294, distance: 216.7
click at [339, 366] on div "Edit Sermon Sermon Title 聖靈的恩賜 (四） Sermon Title Title Translation The Gifts of …" at bounding box center [616, 481] width 1232 height 962
click at [572, 415] on textarea "聖靈的恩賜 (四）" at bounding box center [616, 411] width 318 height 28
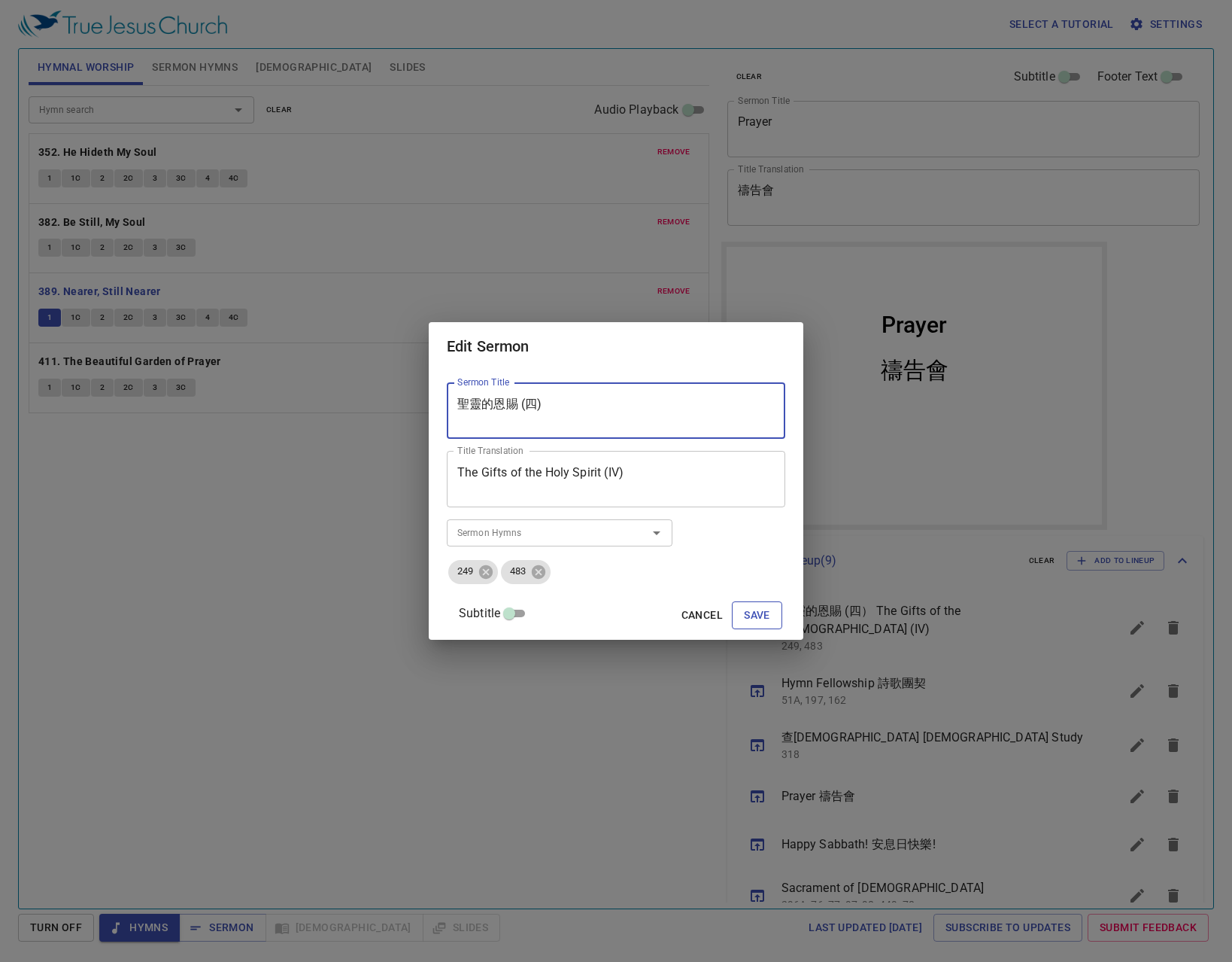
type textarea "聖靈的恩賜 (四)"
click at [744, 619] on span "Save" at bounding box center [757, 615] width 27 height 19
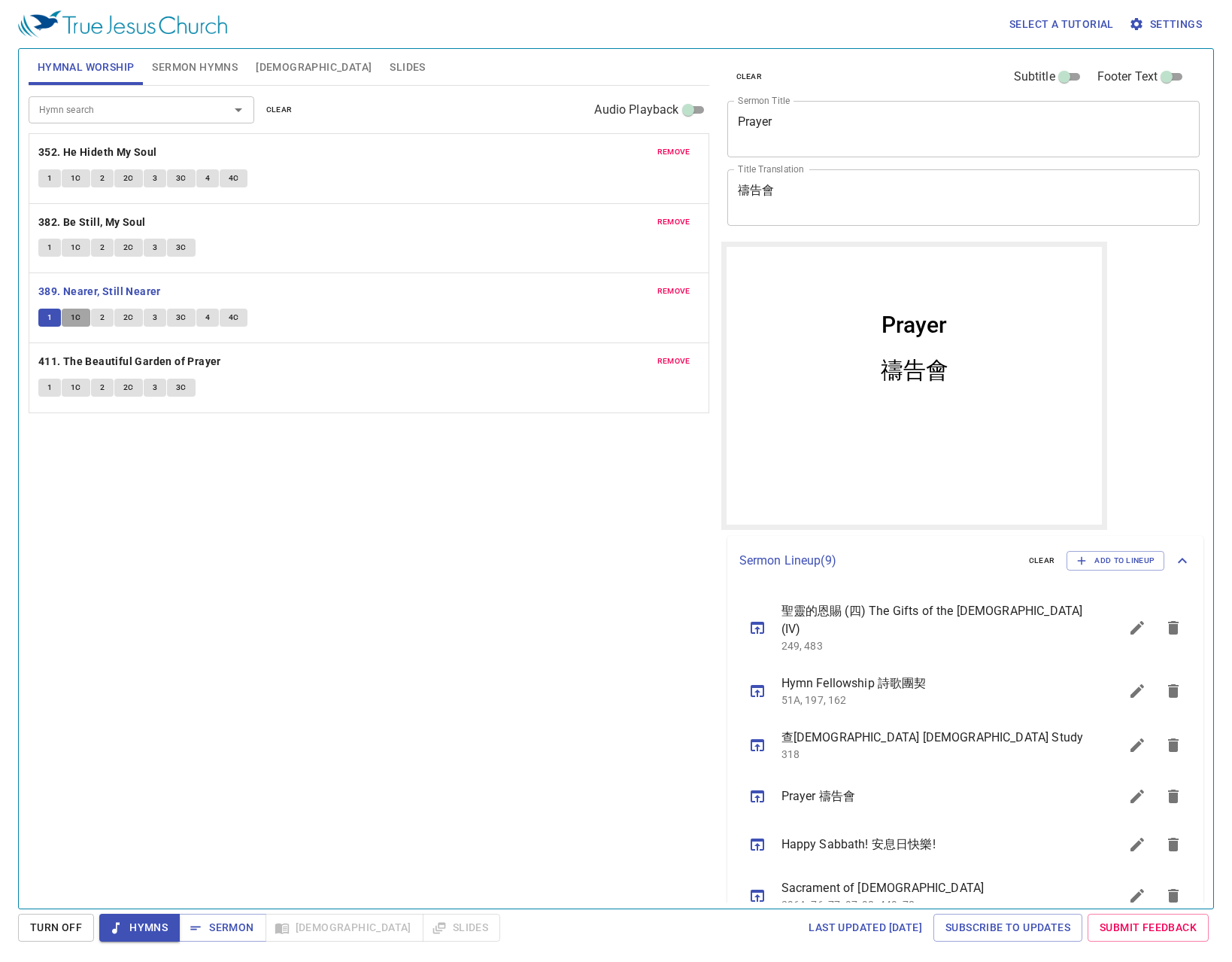
click at [81, 313] on button "1C" at bounding box center [76, 318] width 28 height 18
click at [105, 318] on button "2" at bounding box center [102, 318] width 22 height 18
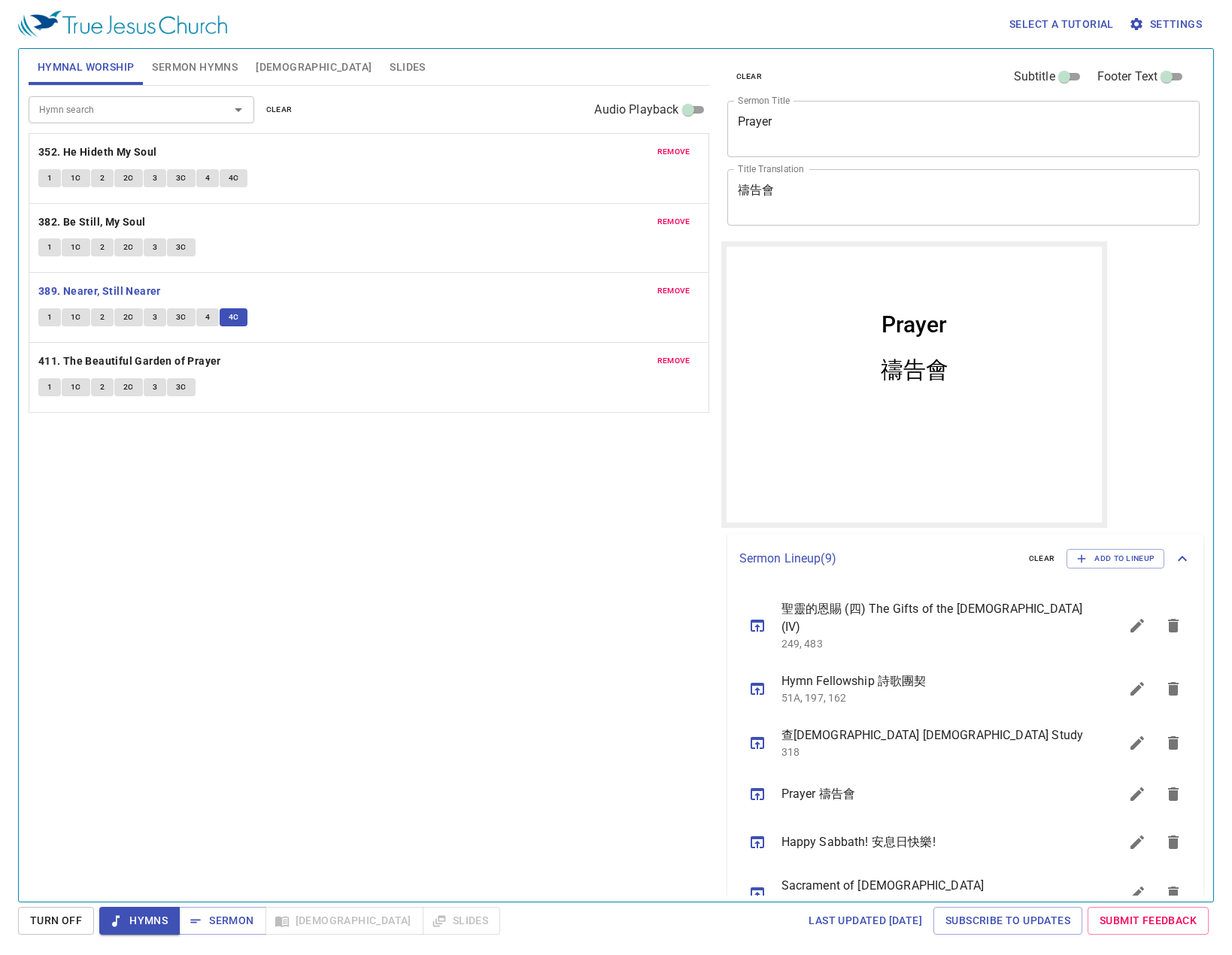
click at [175, 362] on b "411. The Beautiful Garden of Prayer" at bounding box center [130, 362] width 183 height 19
click at [52, 384] on button "1" at bounding box center [49, 387] width 22 height 18
click at [120, 393] on button "2C" at bounding box center [129, 387] width 28 height 18
click at [150, 389] on button "3" at bounding box center [155, 387] width 22 height 18
click at [751, 627] on button "sermon lineup list" at bounding box center [757, 625] width 36 height 36
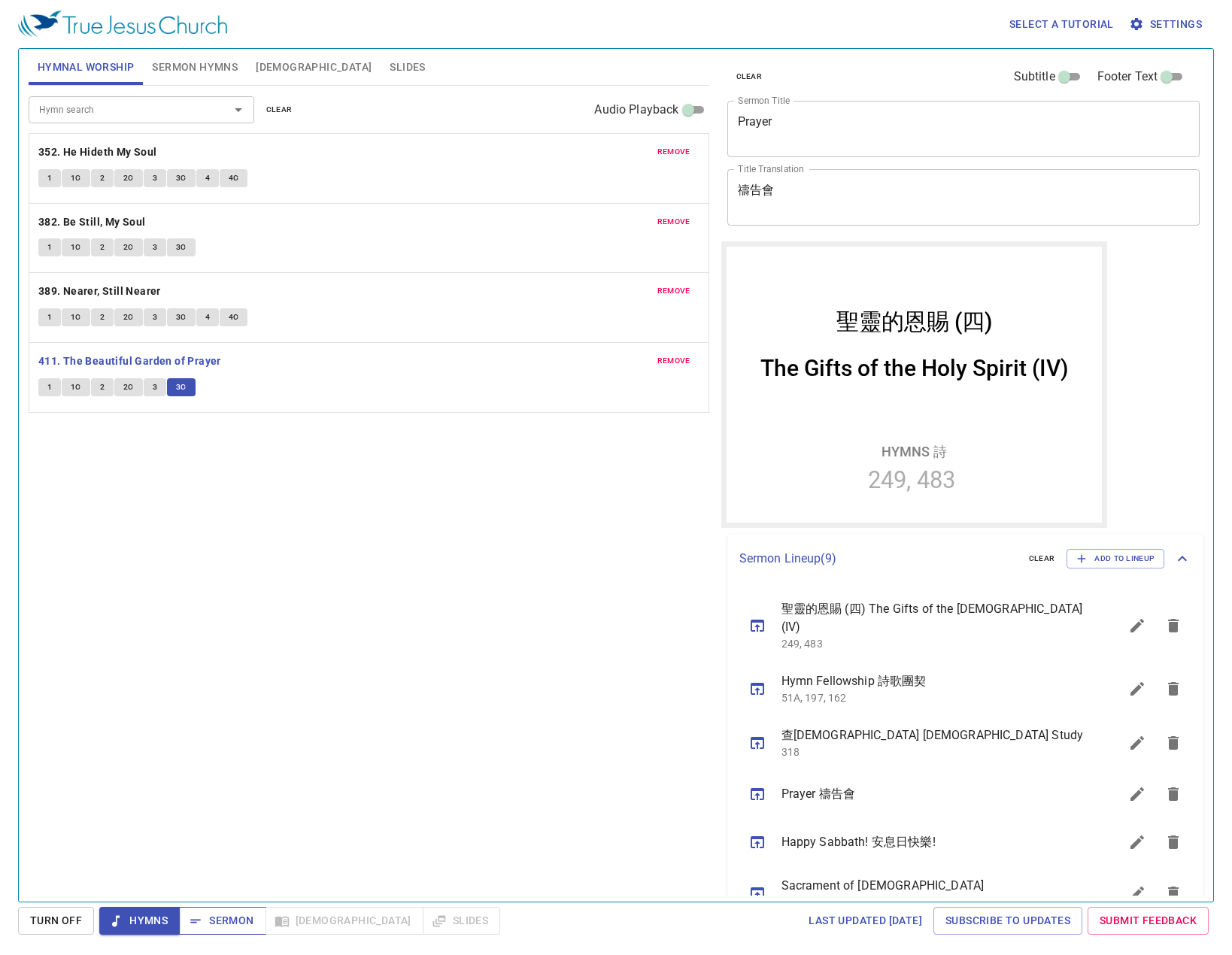
click at [234, 926] on span "Sermon" at bounding box center [222, 921] width 62 height 19
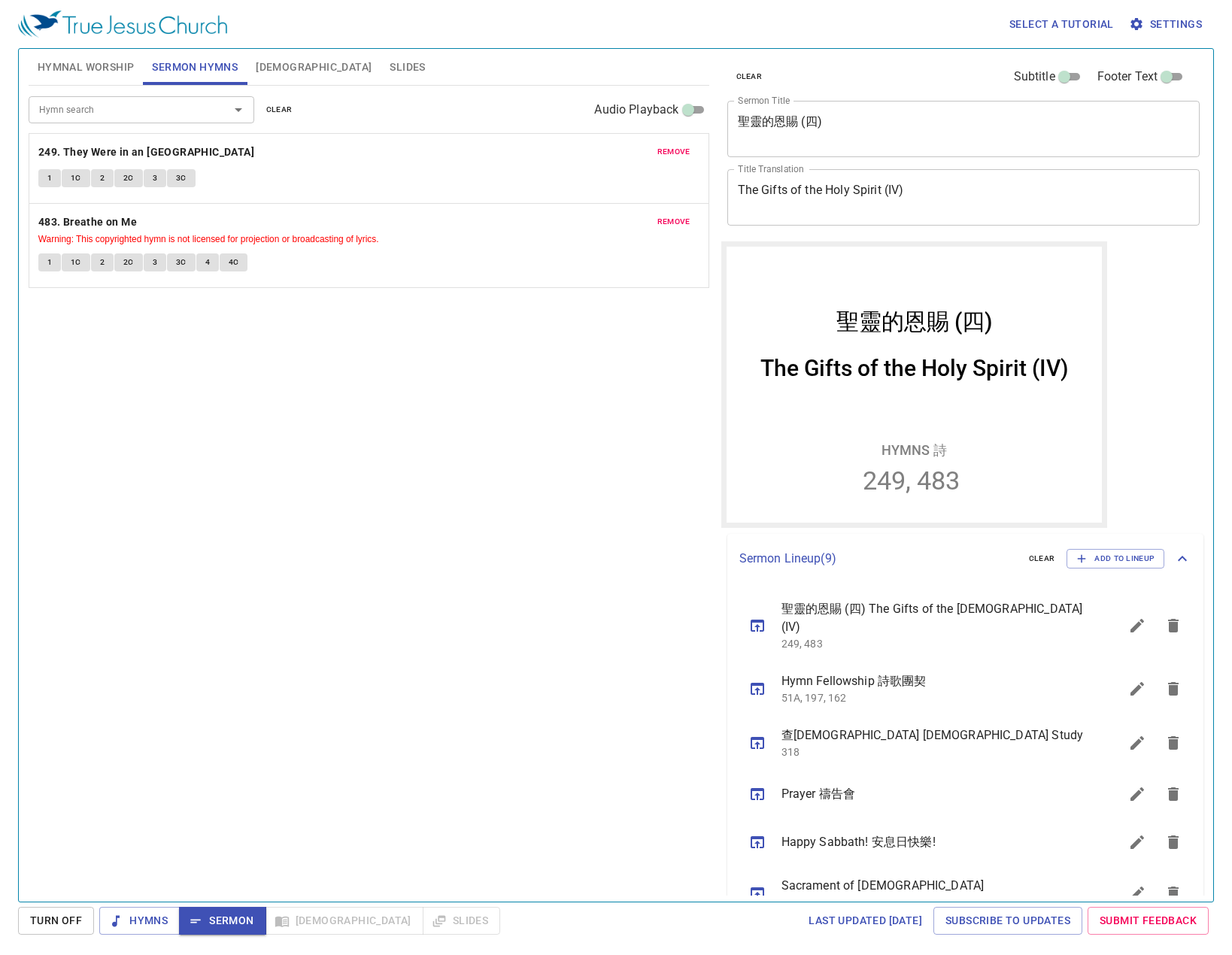
click at [390, 66] on span "Slides" at bounding box center [407, 67] width 36 height 19
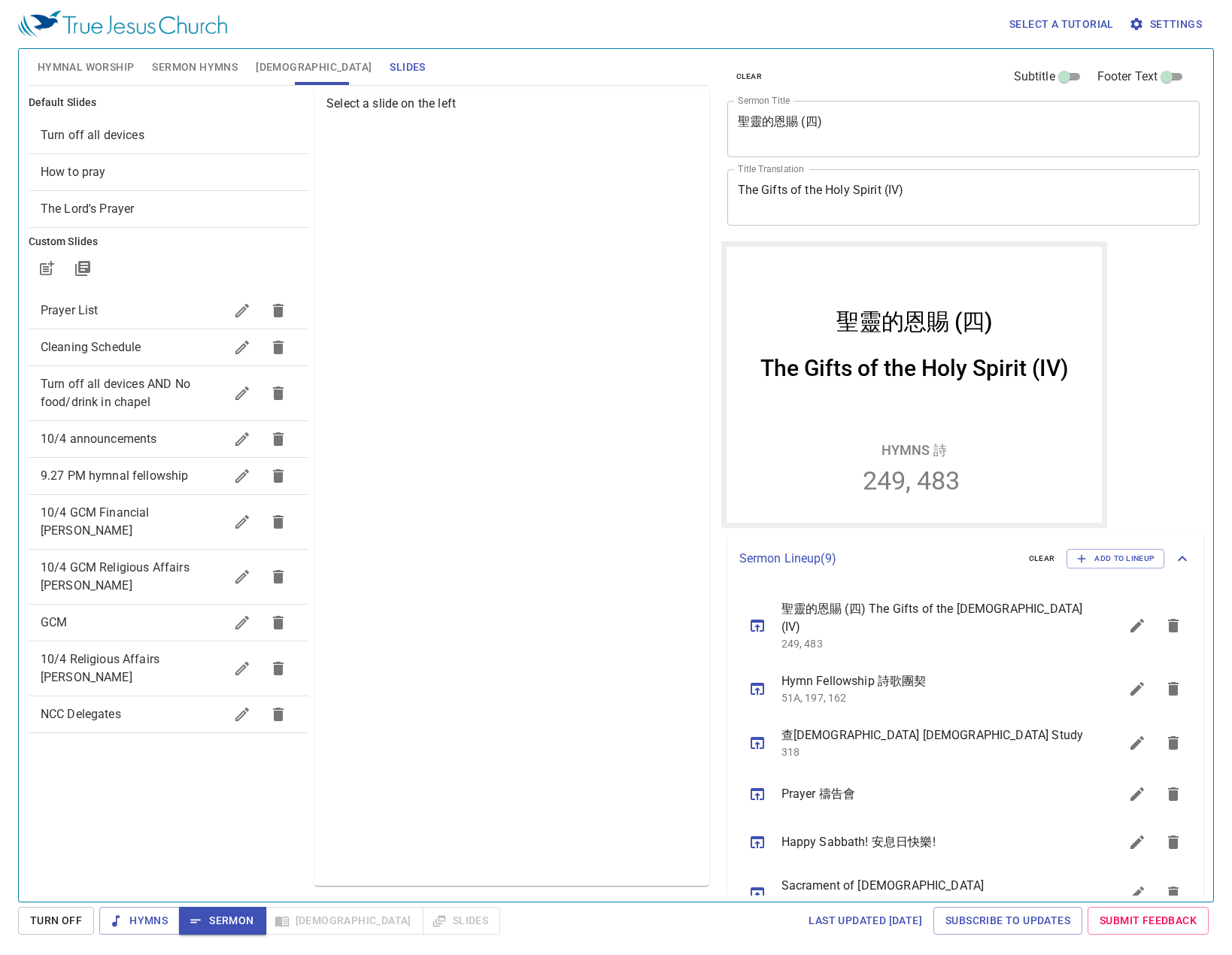
click at [239, 444] on icon "button" at bounding box center [242, 439] width 13 height 13
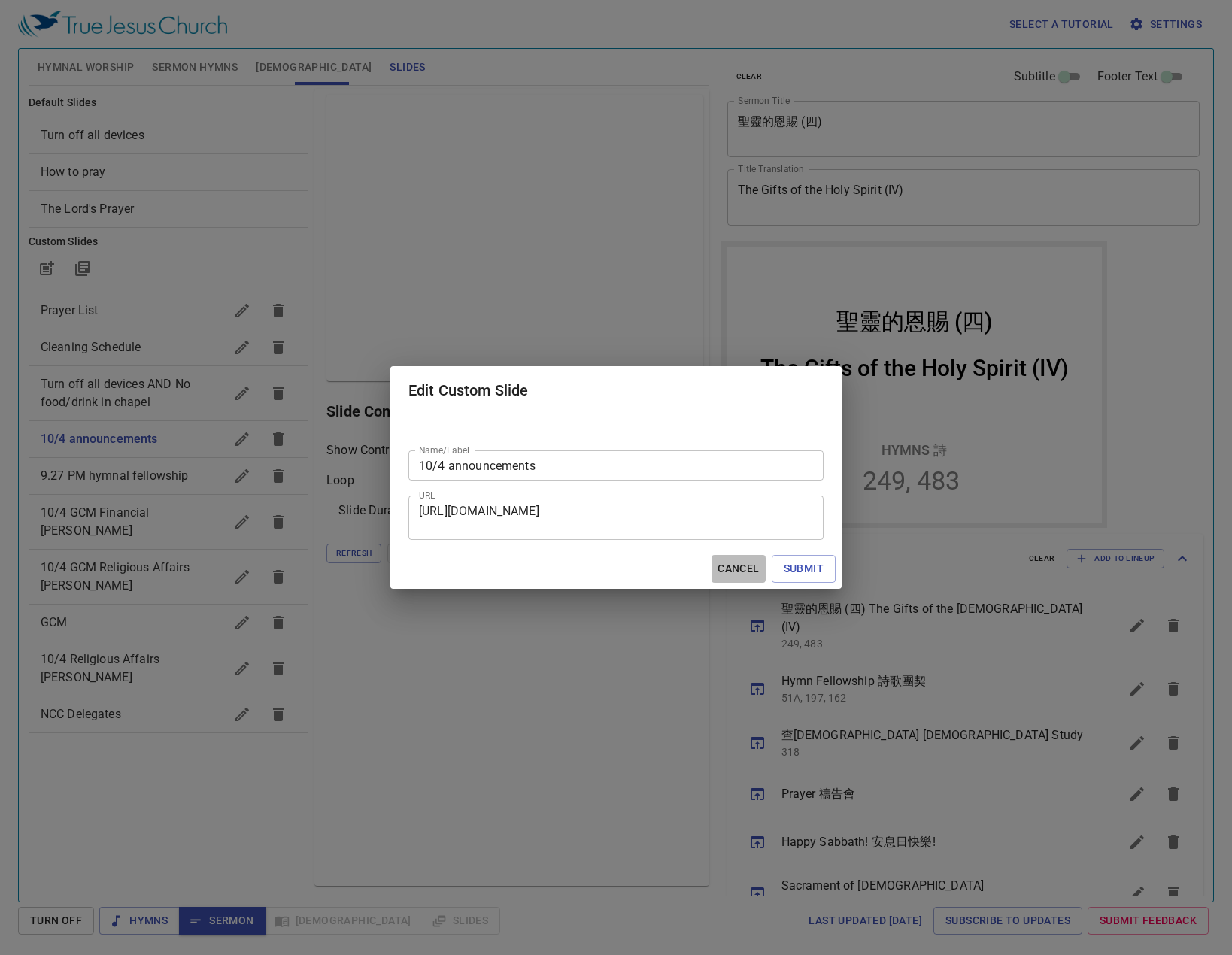
click at [746, 571] on span "Cancel" at bounding box center [738, 569] width 42 height 19
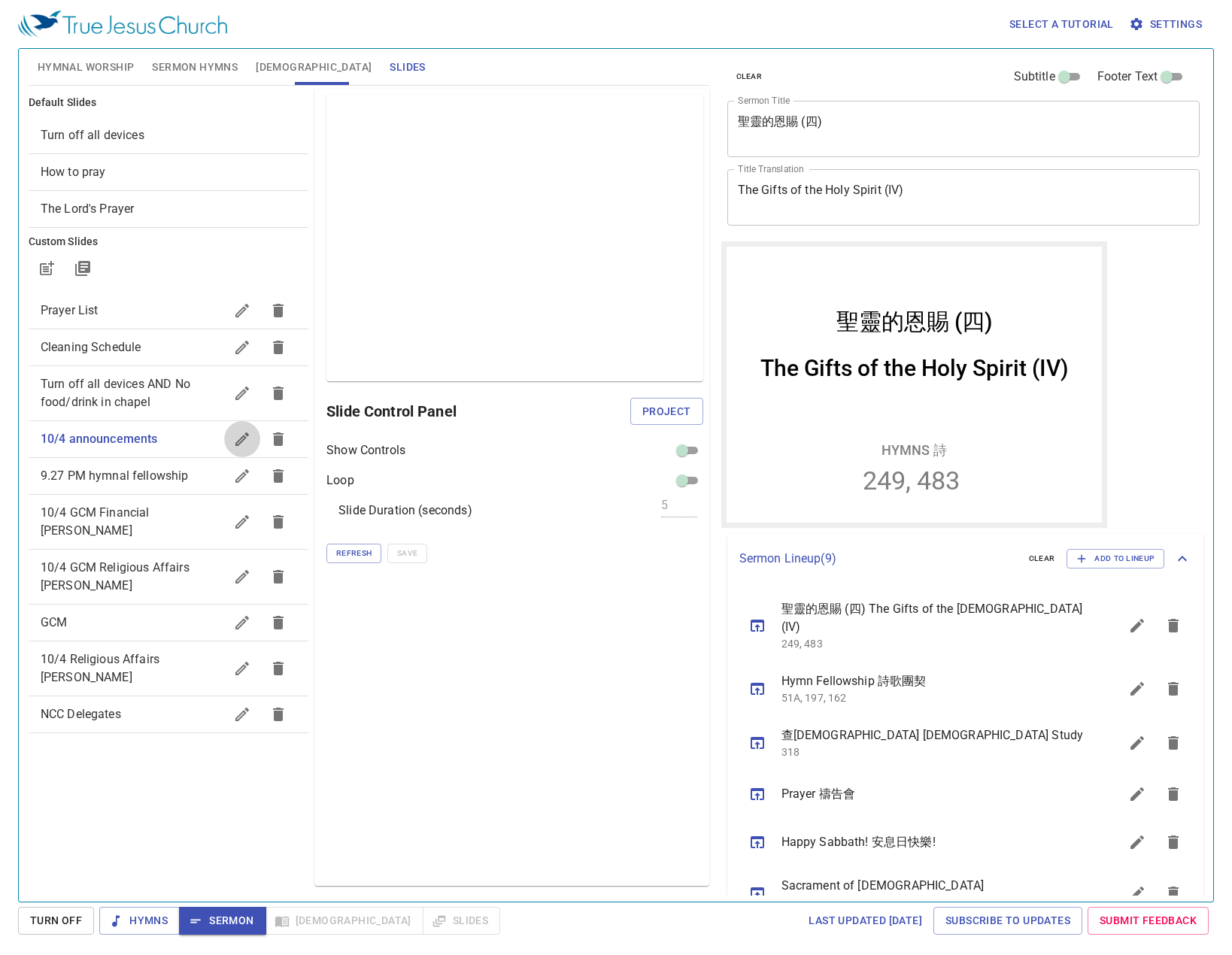
click at [250, 449] on button "button" at bounding box center [242, 439] width 36 height 36
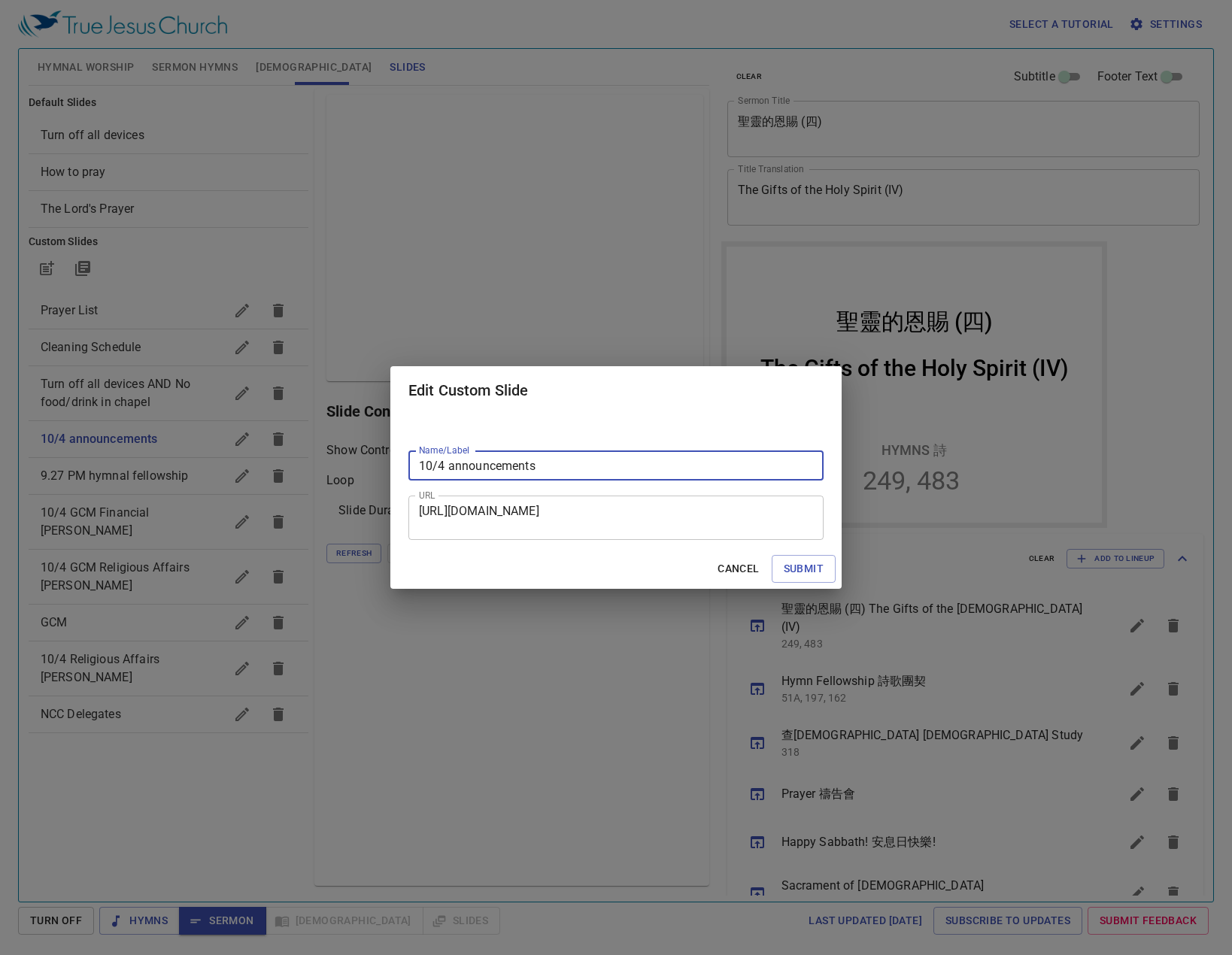
click at [521, 465] on input "10/4 announcements" at bounding box center [616, 465] width 416 height 30
click at [524, 526] on textarea "https://docs.google.com/presentation/d/1EpU5tZVAnWKkuQ8SxL0Q9Y6Zm2z8VkJB/edit?s…" at bounding box center [616, 518] width 394 height 28
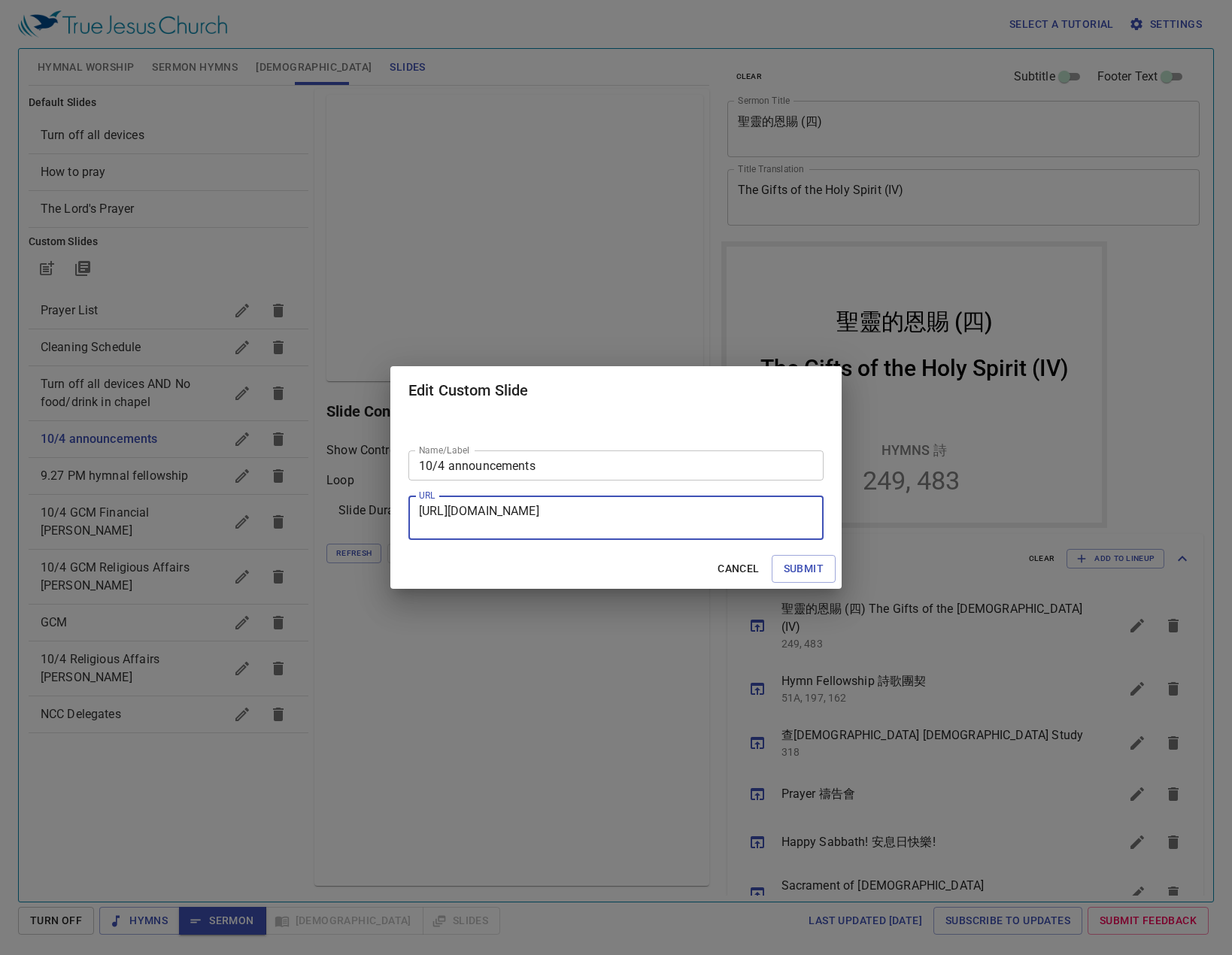
click at [524, 526] on textarea "https://docs.google.com/presentation/d/1EpU5tZVAnWKkuQ8SxL0Q9Y6Zm2z8VkJB/edit?s…" at bounding box center [616, 518] width 394 height 28
drag, startPoint x: 742, startPoint y: 569, endPoint x: 744, endPoint y: 539, distance: 30.1
click at [741, 567] on span "Cancel" at bounding box center [738, 569] width 42 height 19
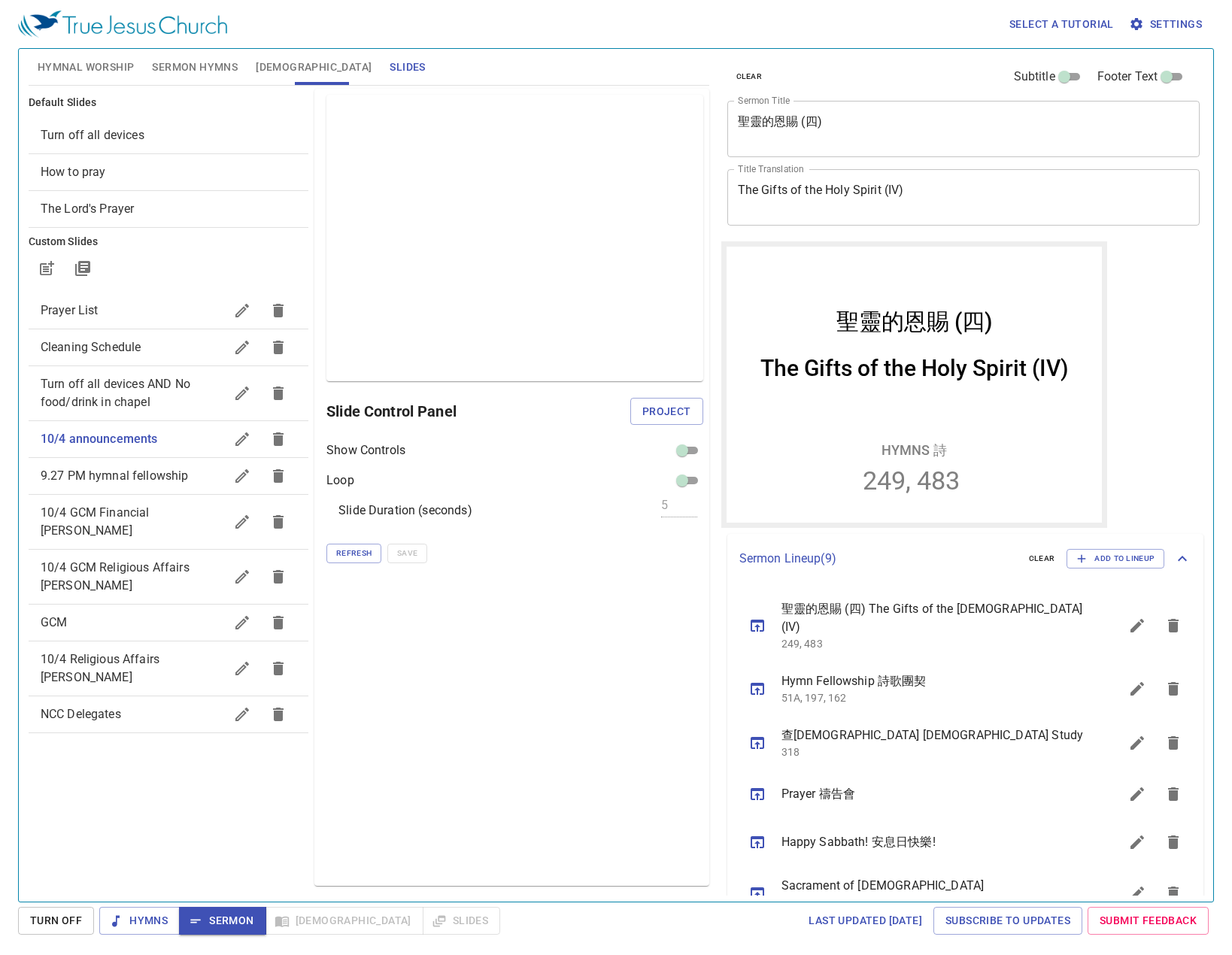
click at [283, 68] on span "[DEMOGRAPHIC_DATA]" at bounding box center [313, 67] width 116 height 19
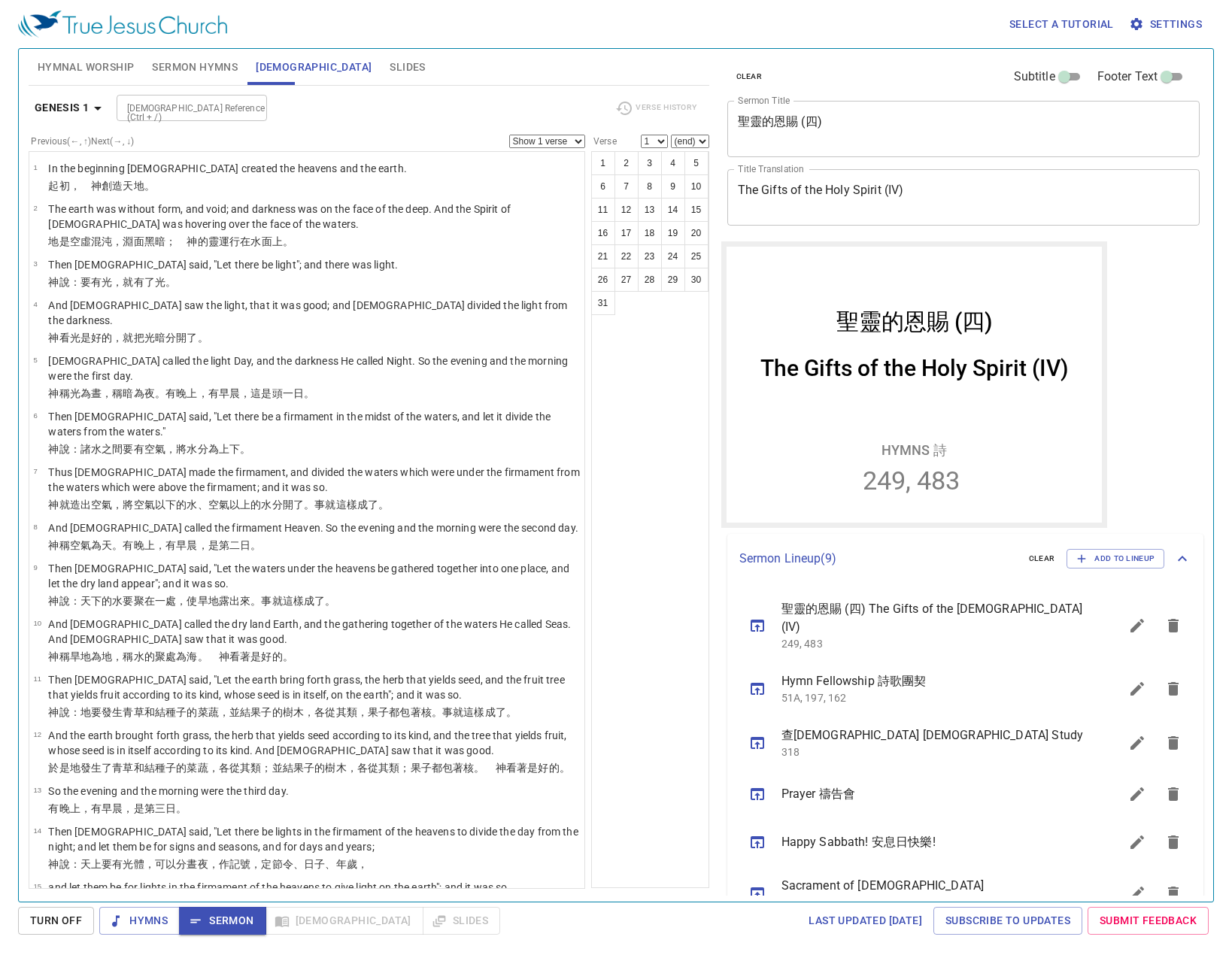
click at [170, 107] on input "[DEMOGRAPHIC_DATA] Reference (Ctrl + /)" at bounding box center [180, 107] width 116 height 17
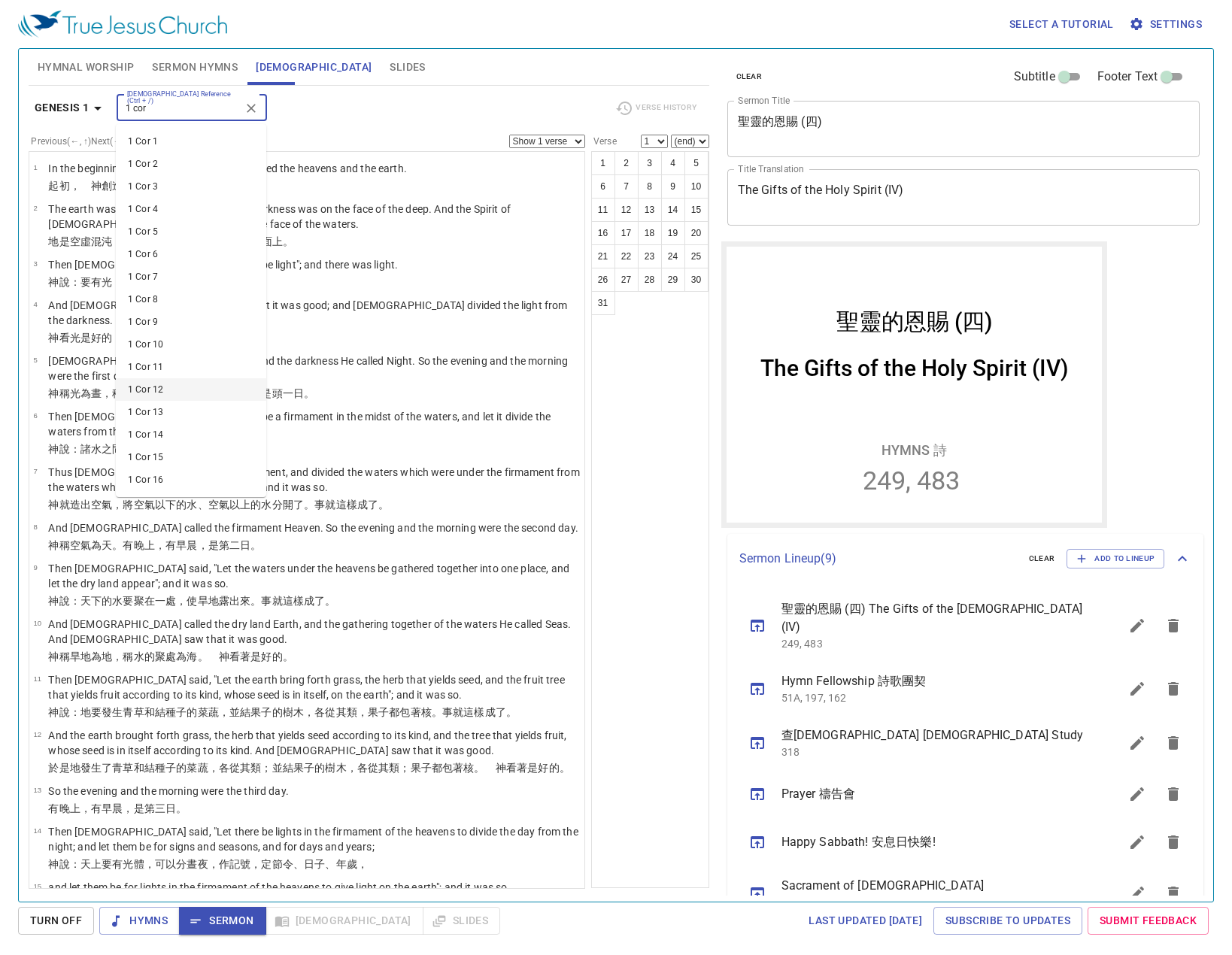
click at [180, 391] on li "1 Cor 12" at bounding box center [190, 389] width 150 height 22
type input "1 cor"
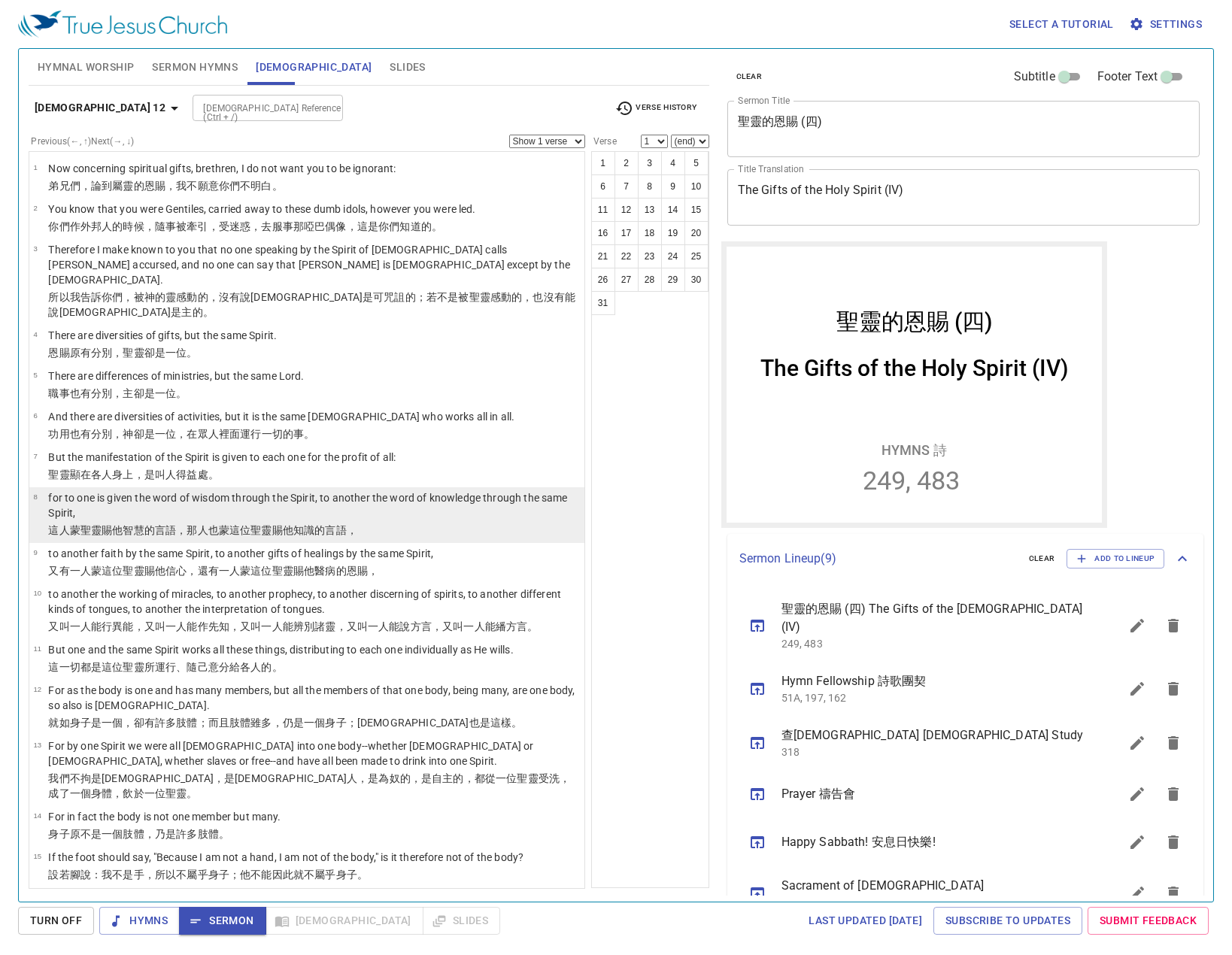
click at [119, 490] on p "for to one is given the word of wisdom through the Spirit, to another the word …" at bounding box center [314, 505] width 532 height 30
select select "8"
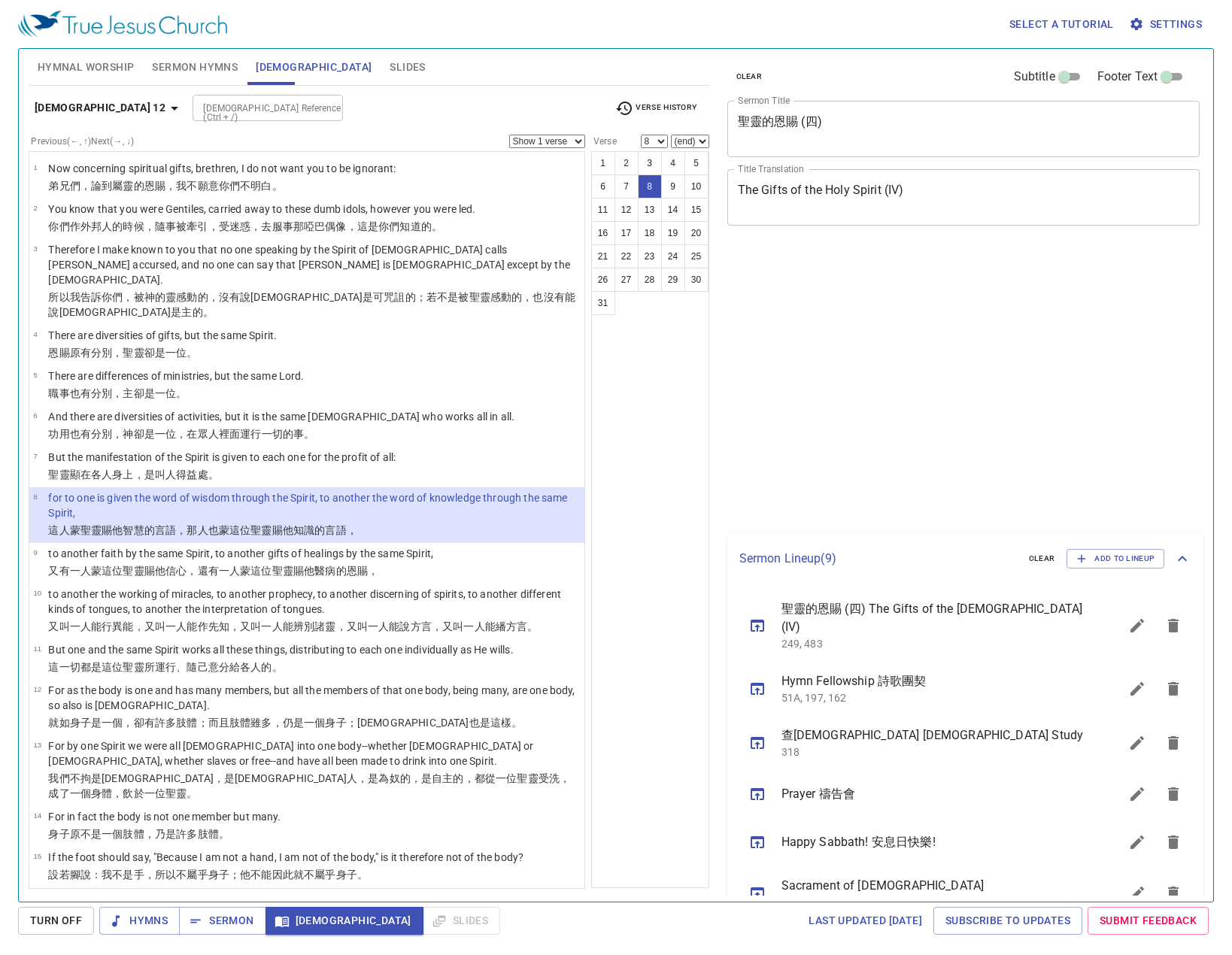
select select "8"
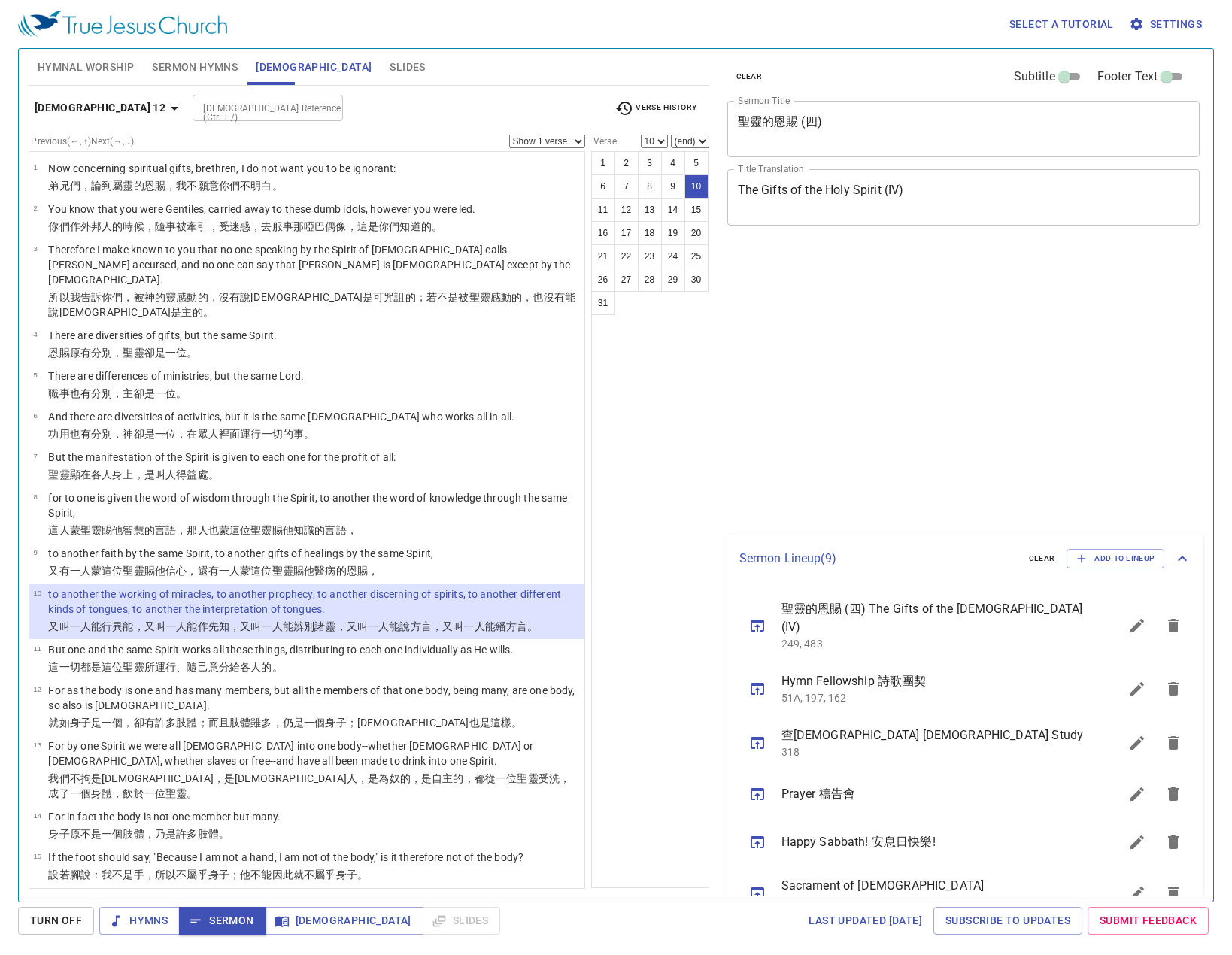
select select "10"
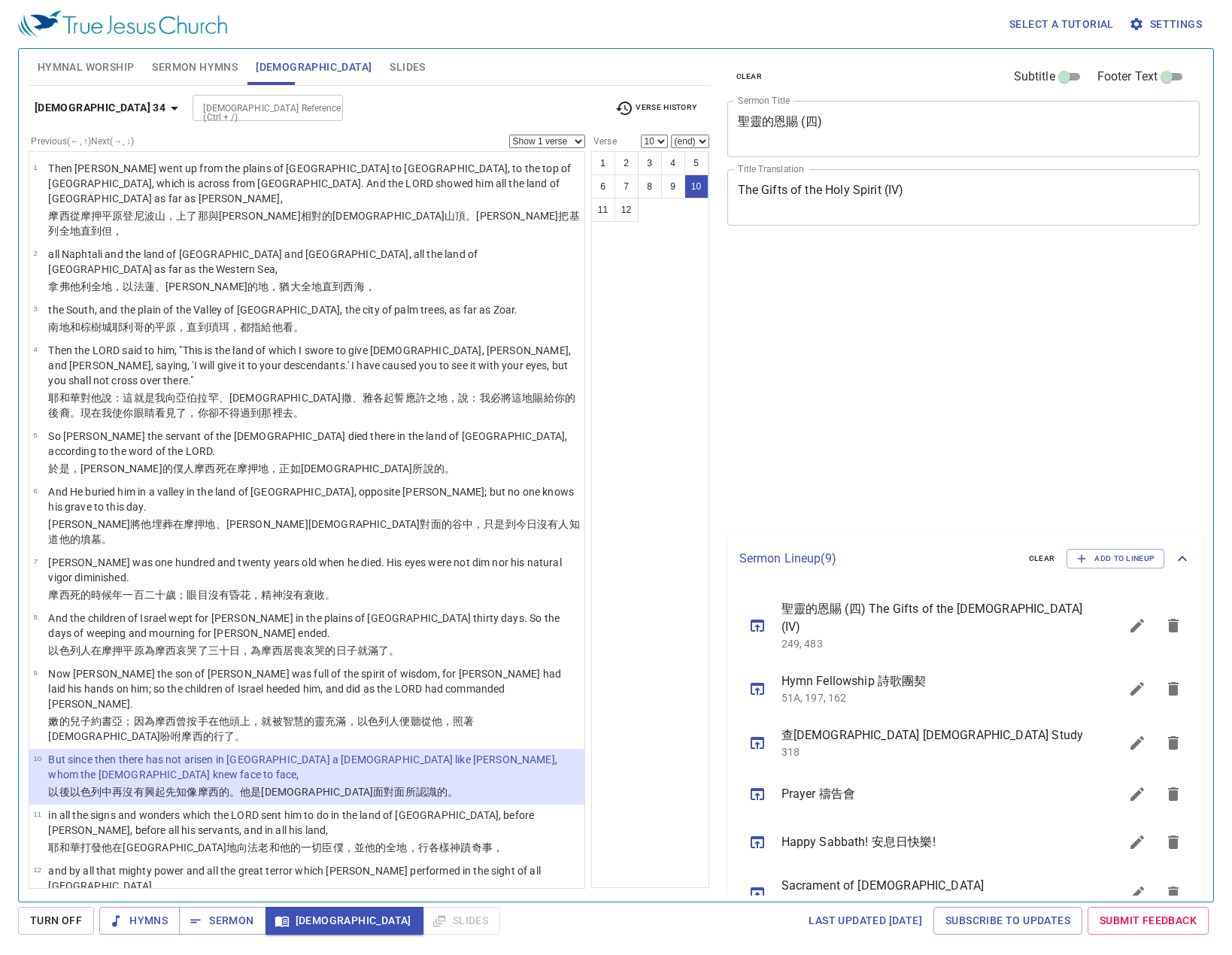
select select "10"
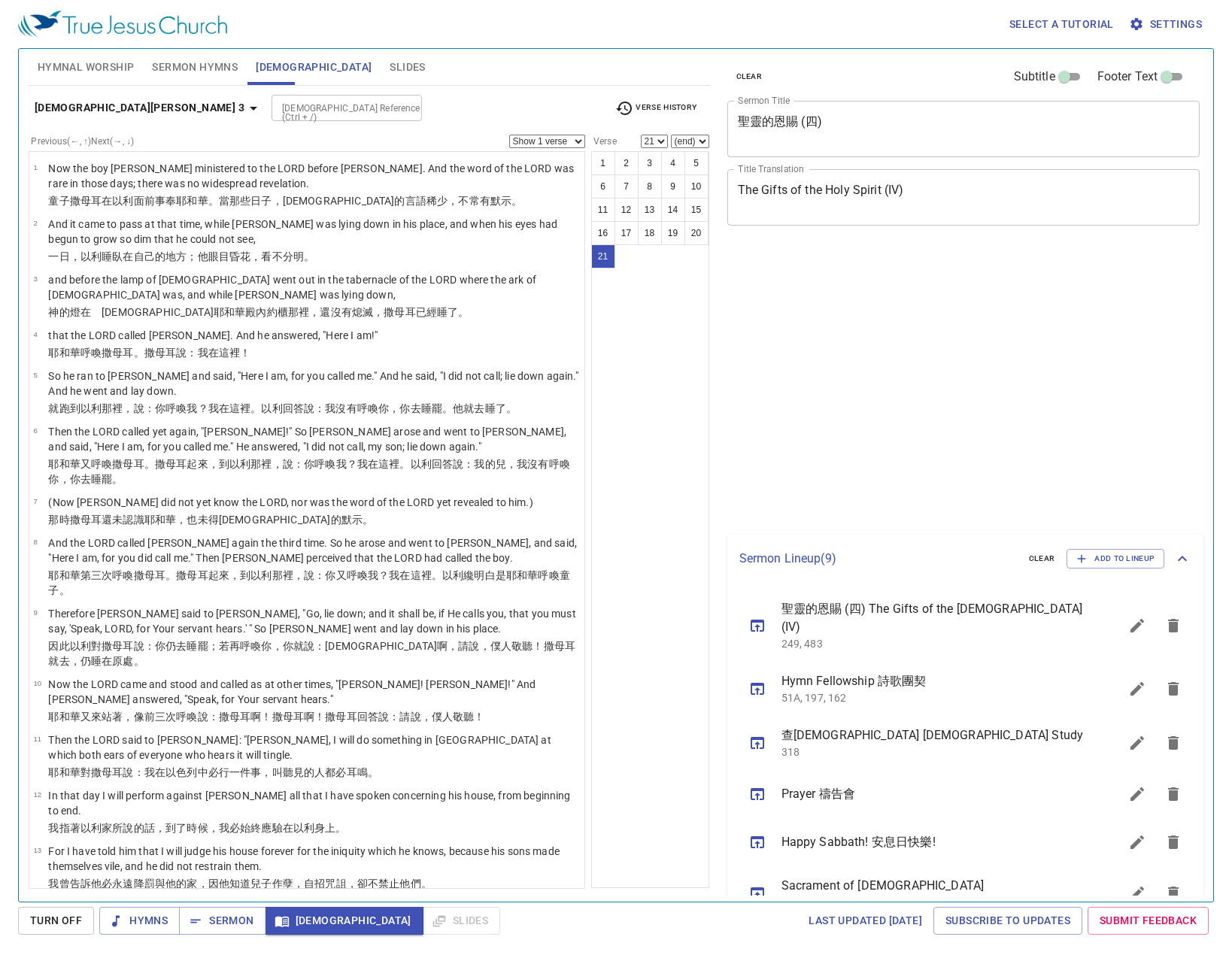
select select "21"
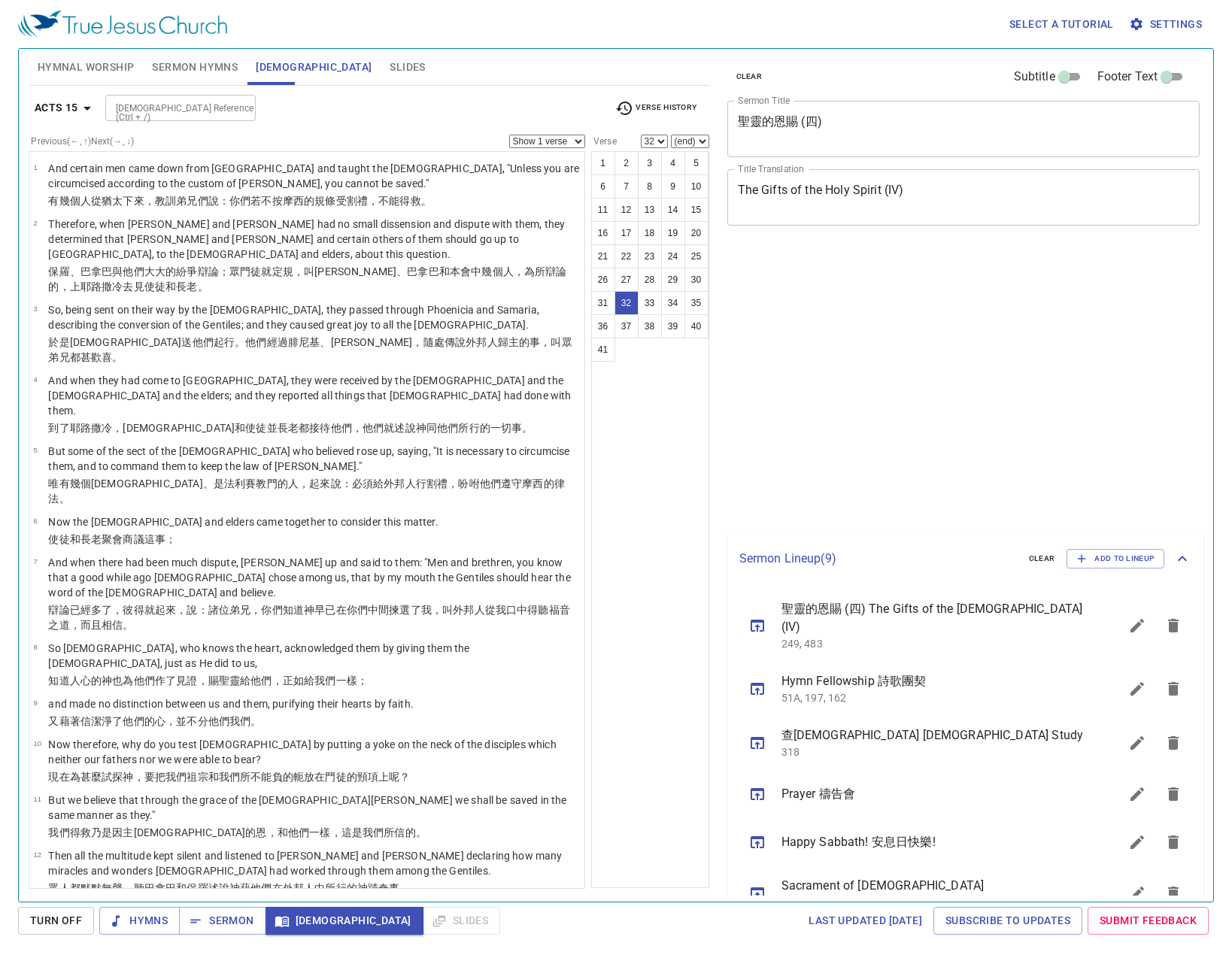
select select "32"
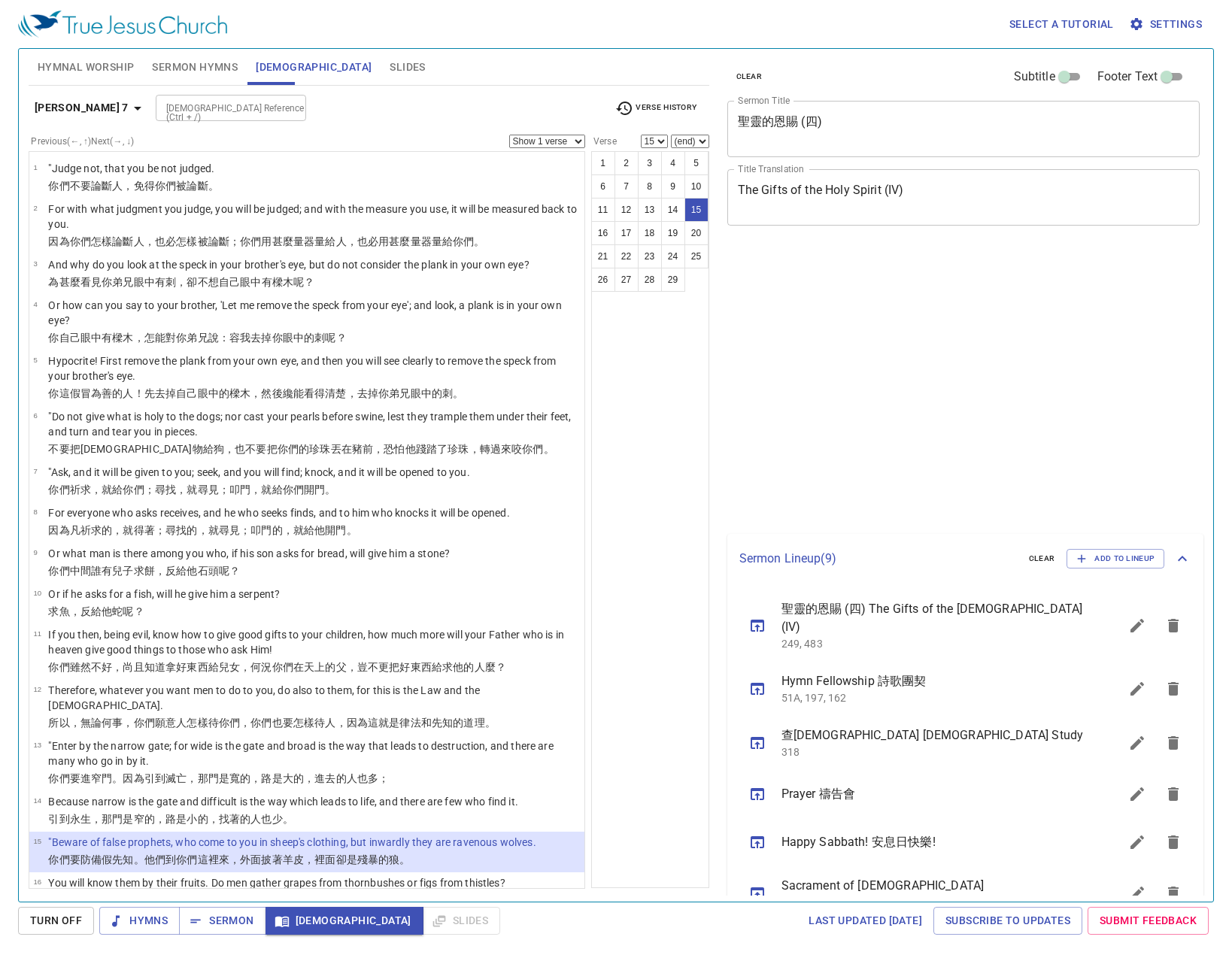
select select "15"
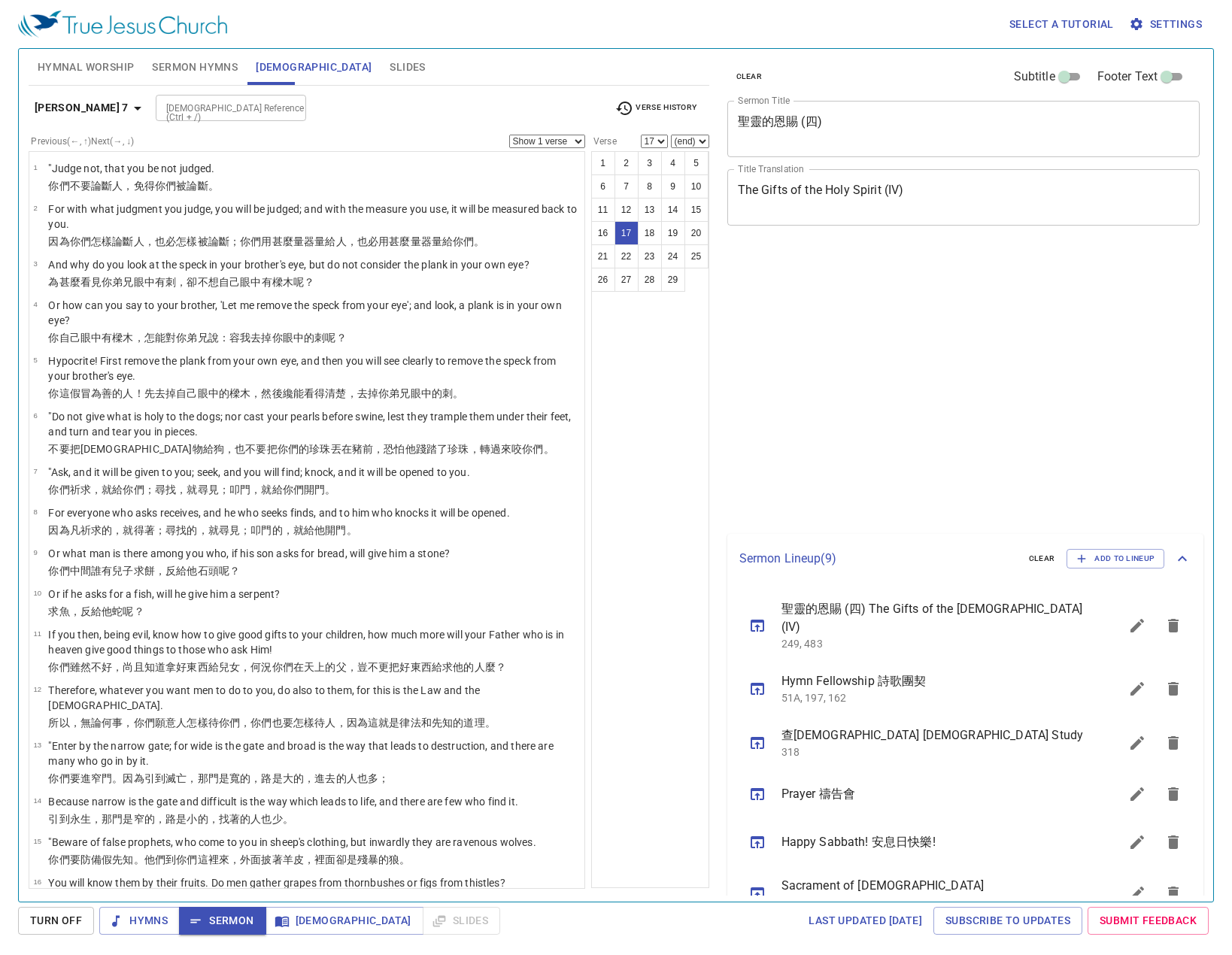
select select "17"
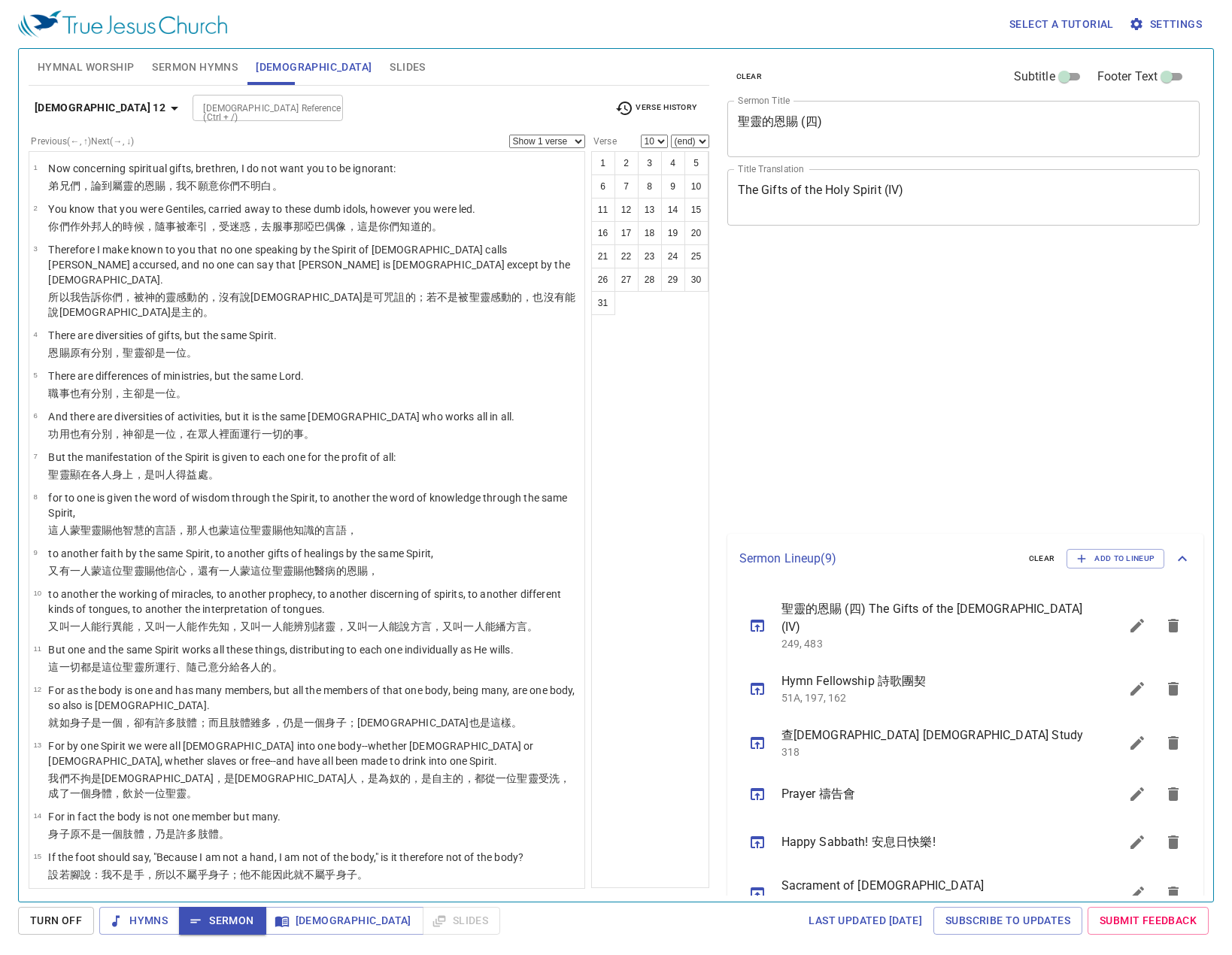
select select "10"
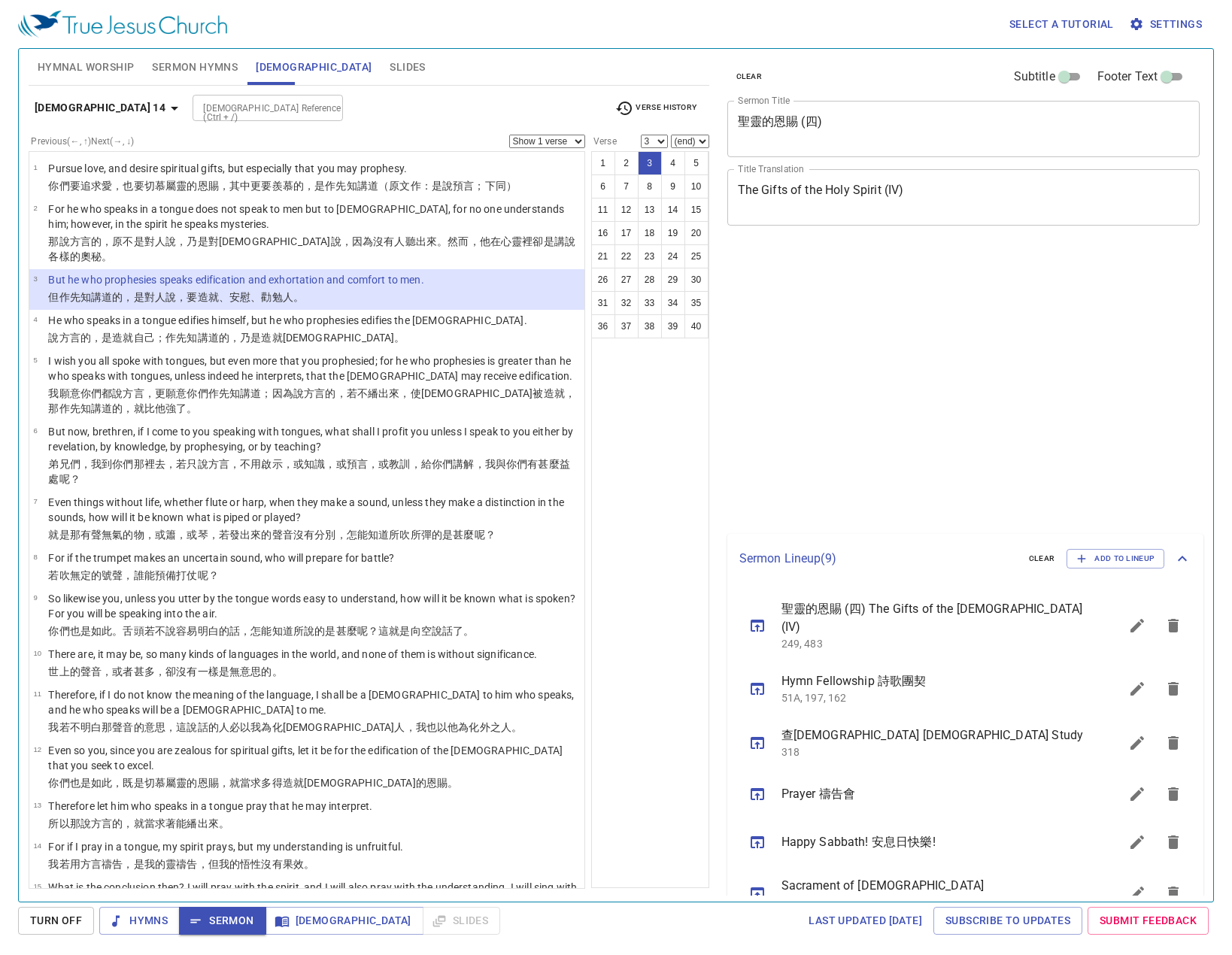
select select "3"
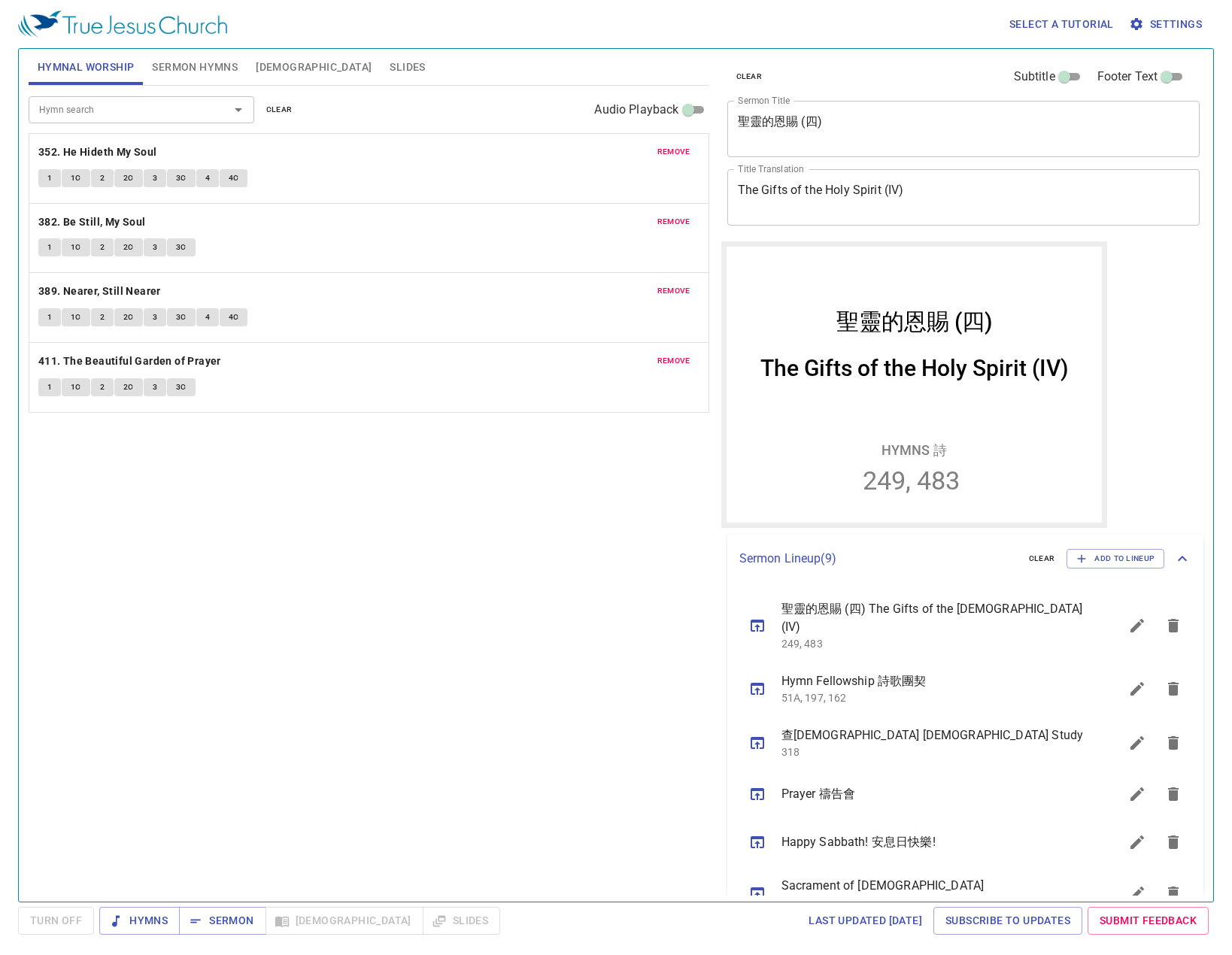
click at [178, 76] on span "Sermon Hymns" at bounding box center [195, 67] width 86 height 19
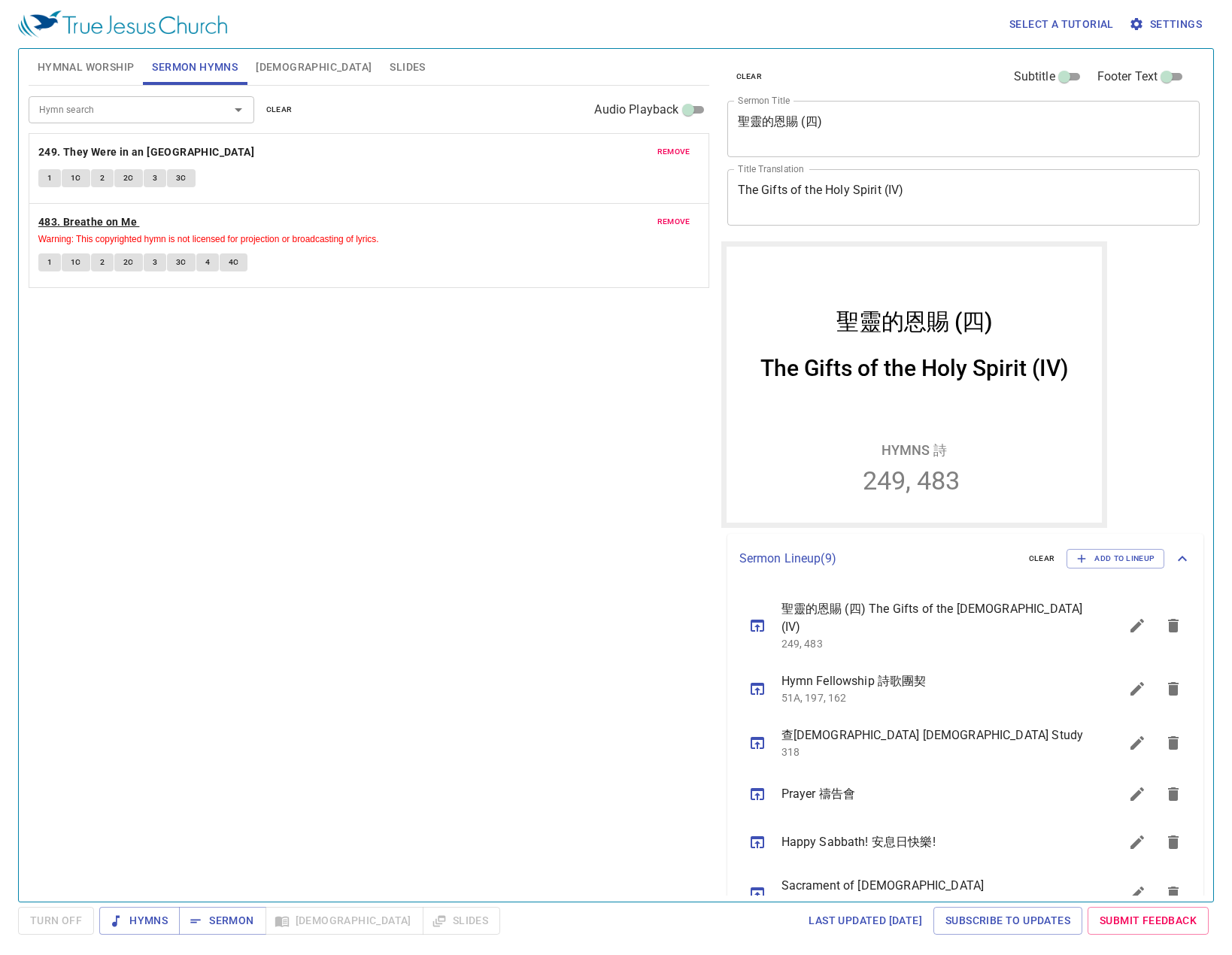
click at [84, 219] on b "483. Breathe on Me" at bounding box center [87, 222] width 99 height 19
click at [44, 264] on button "1" at bounding box center [49, 263] width 22 height 18
click at [79, 268] on span "1C" at bounding box center [76, 263] width 11 height 13
click at [306, 703] on div "Hymn search Hymn search clear Audio Playback remove 249. They Were in an Upper …" at bounding box center [368, 487] width 681 height 804
click at [214, 904] on div "Select a tutorial Settings Hymnal Worship Sermon Hymns Bible Slides Hymn search…" at bounding box center [616, 477] width 1232 height 955
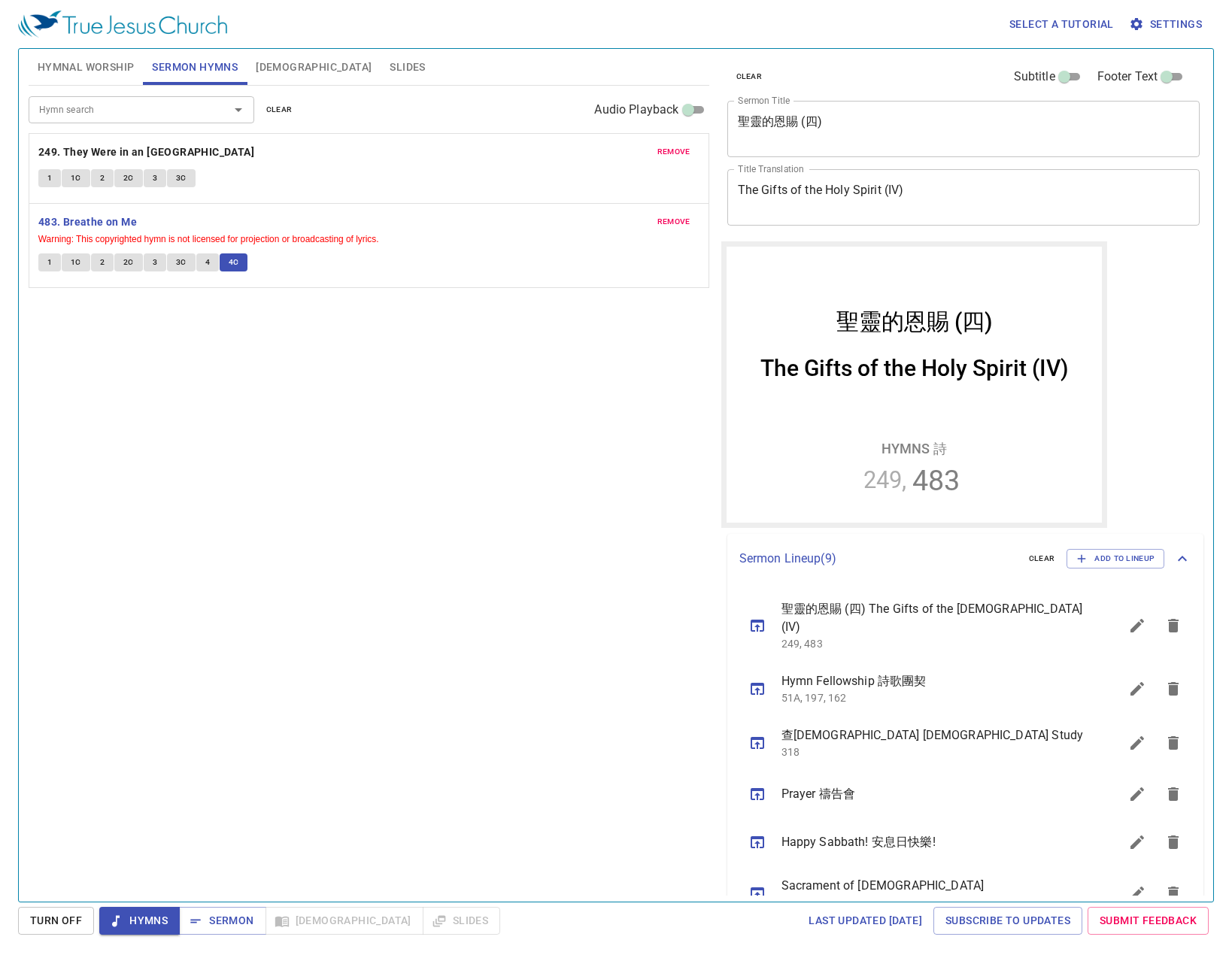
click at [237, 899] on div "Hymnal Worship Sermon Hymns Bible Slides Hymn search Hymn search clear Audio Pl…" at bounding box center [616, 475] width 1196 height 854
click at [240, 931] on button "Sermon" at bounding box center [222, 920] width 86 height 27
click at [1129, 617] on icon "sermon lineup list" at bounding box center [1138, 626] width 18 height 18
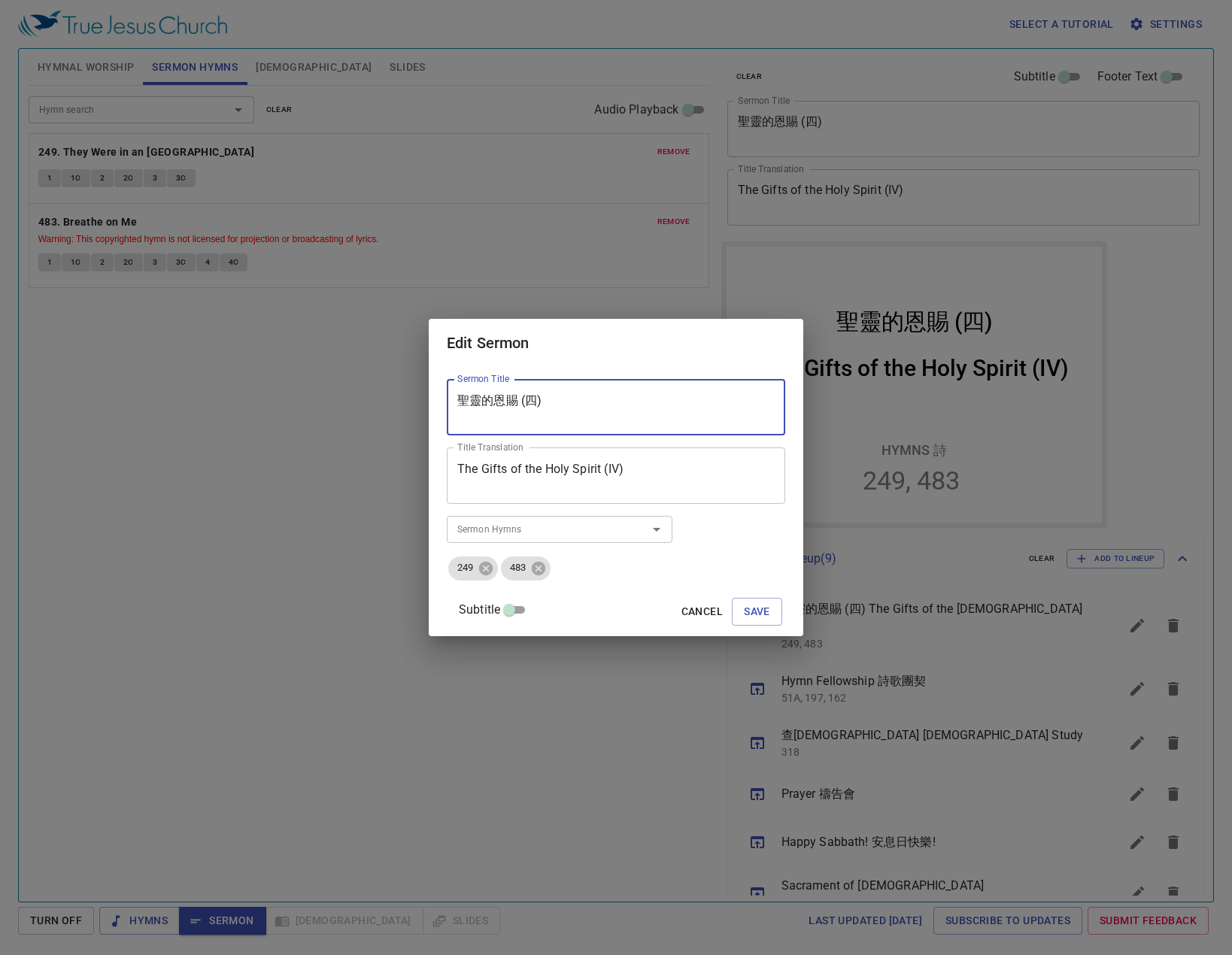
drag, startPoint x: 571, startPoint y: 395, endPoint x: 428, endPoint y: 418, distance: 144.8
click at [428, 418] on div "Edit Sermon Sermon Title 聖靈的恩賜 (四) Sermon Title Title Translation The Gifts of …" at bounding box center [616, 477] width 1232 height 955
click at [685, 614] on span "Cancel" at bounding box center [702, 612] width 42 height 19
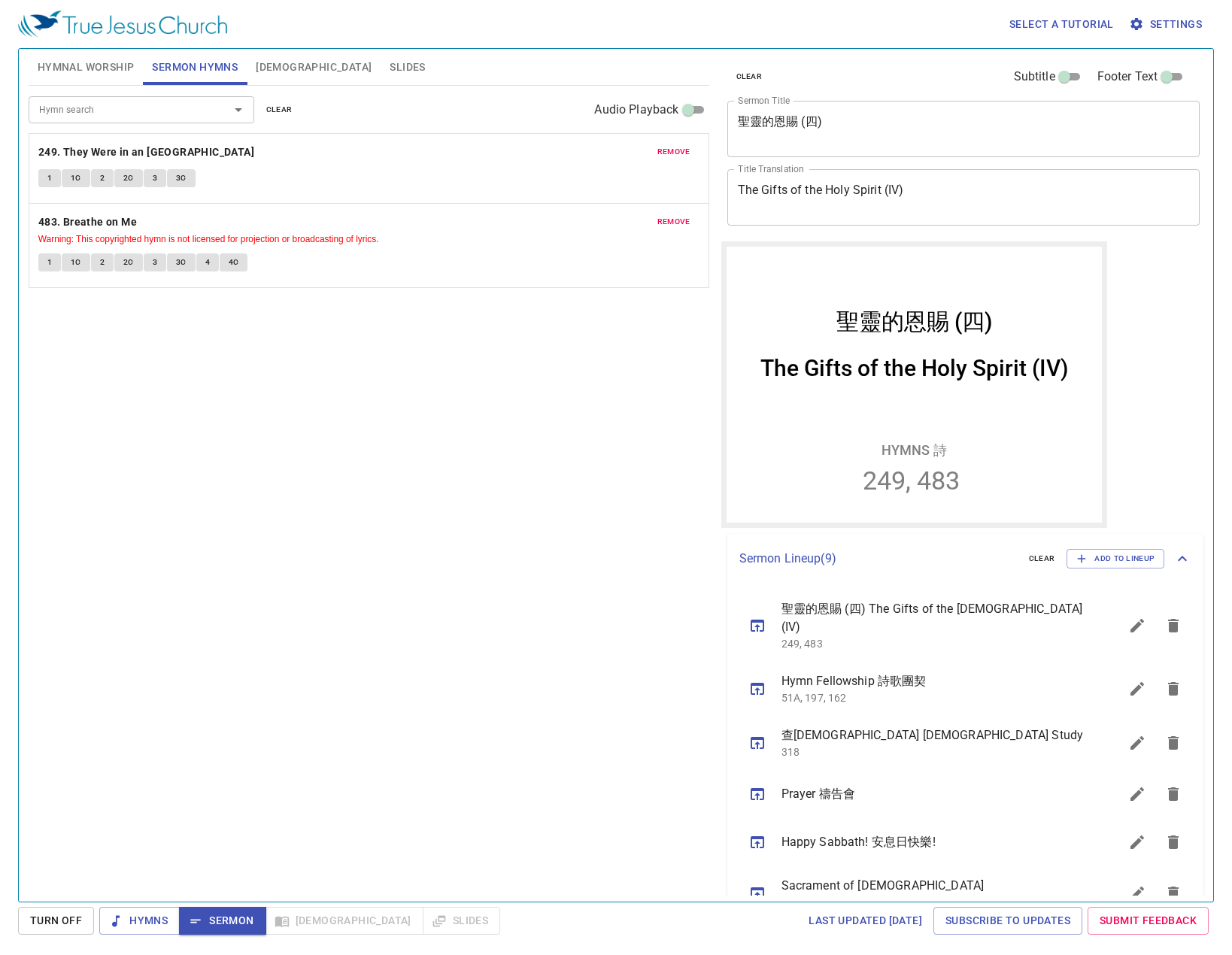
click at [381, 81] on button "Slides" at bounding box center [407, 66] width 53 height 36
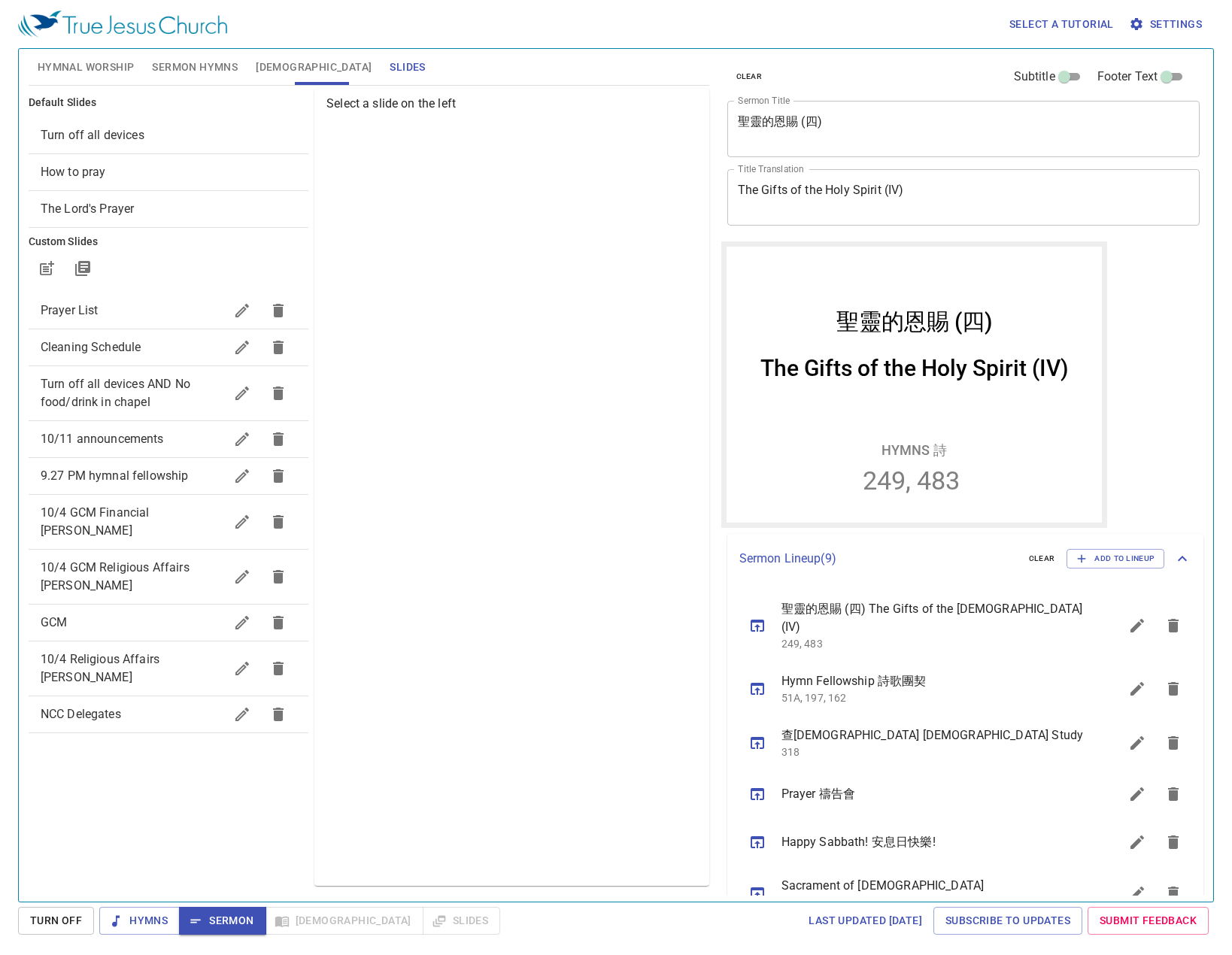
click at [123, 441] on span "10/11 announcements" at bounding box center [102, 438] width 123 height 14
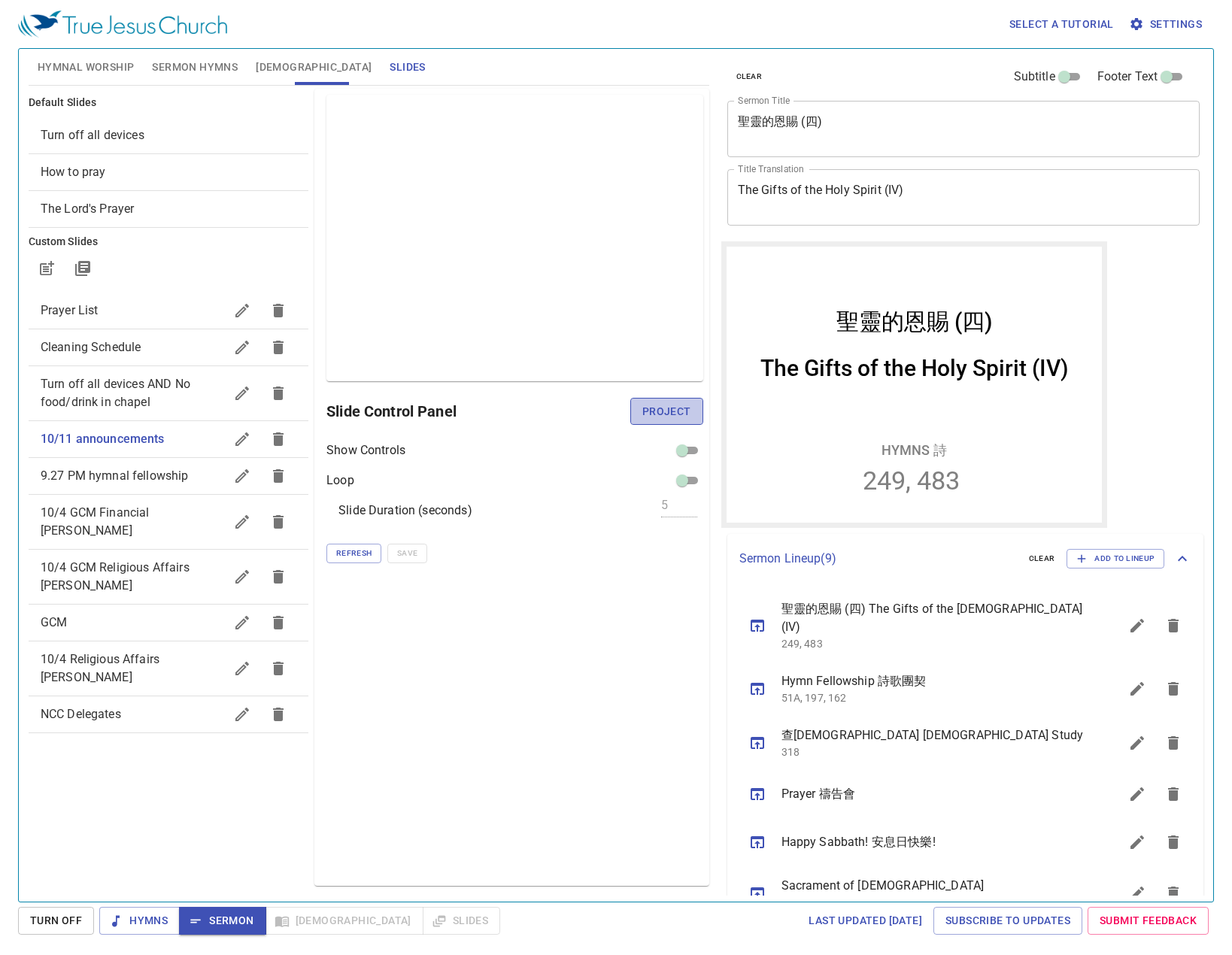
click at [674, 406] on span "Project" at bounding box center [667, 411] width 49 height 19
click at [687, 480] on input "checkbox" at bounding box center [682, 484] width 54 height 18
checkbox input "true"
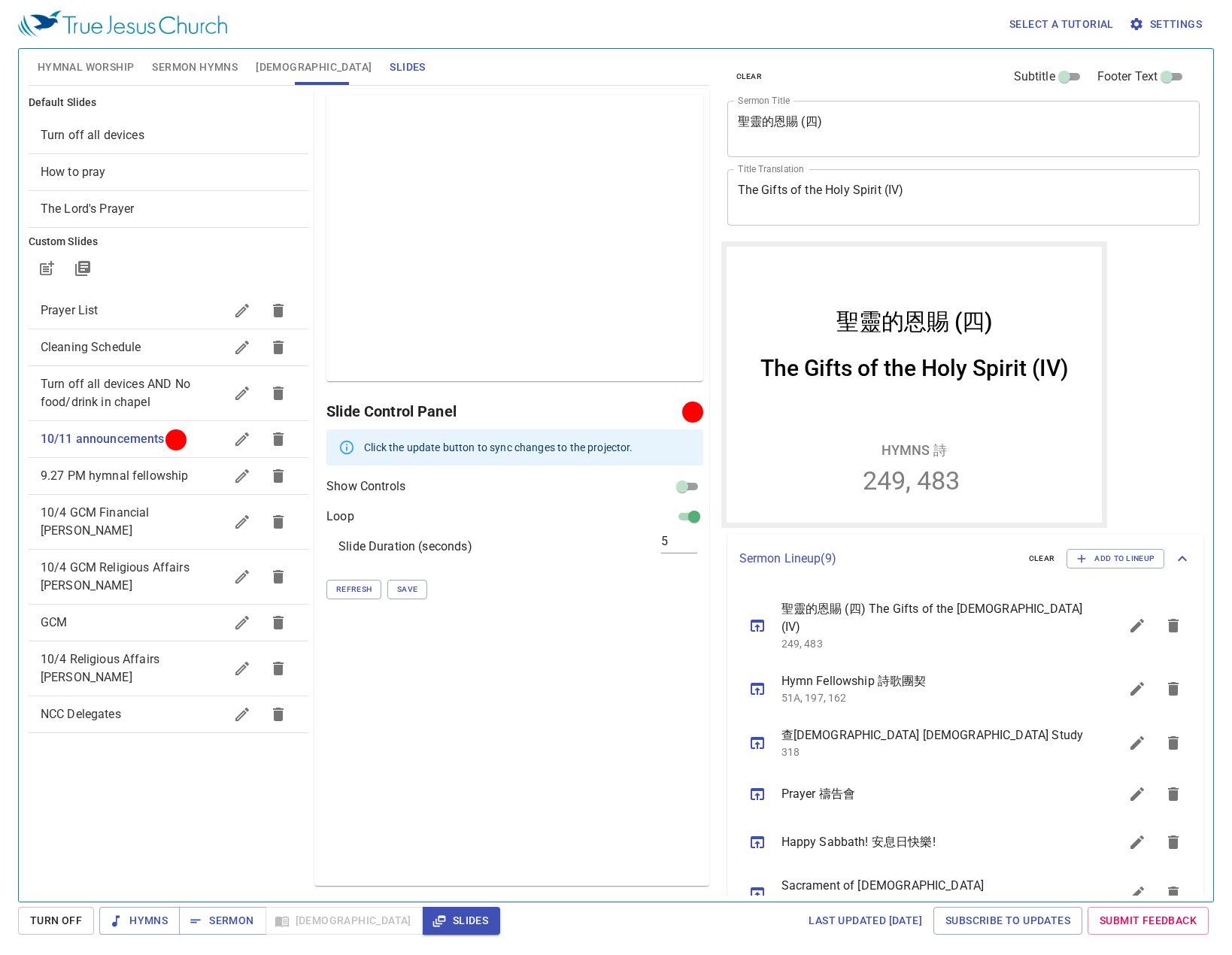
click at [1131, 620] on icon "sermon lineup list" at bounding box center [1137, 626] width 13 height 13
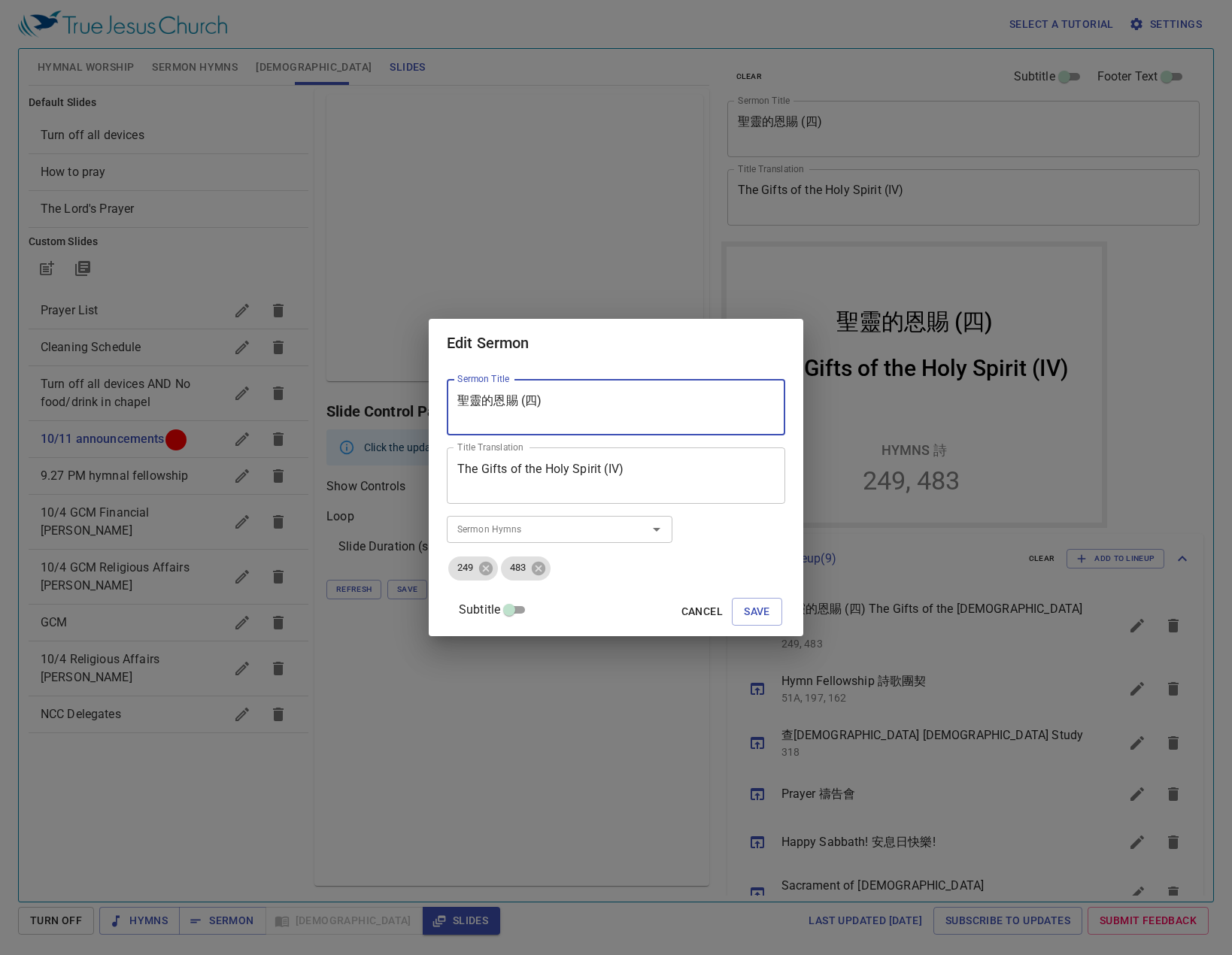
drag, startPoint x: 574, startPoint y: 399, endPoint x: 377, endPoint y: 398, distance: 197.0
click at [377, 398] on div "Edit Sermon Sermon Title 聖靈的恩賜 (四) Sermon Title Title Translation The Gifts of …" at bounding box center [616, 477] width 1232 height 955
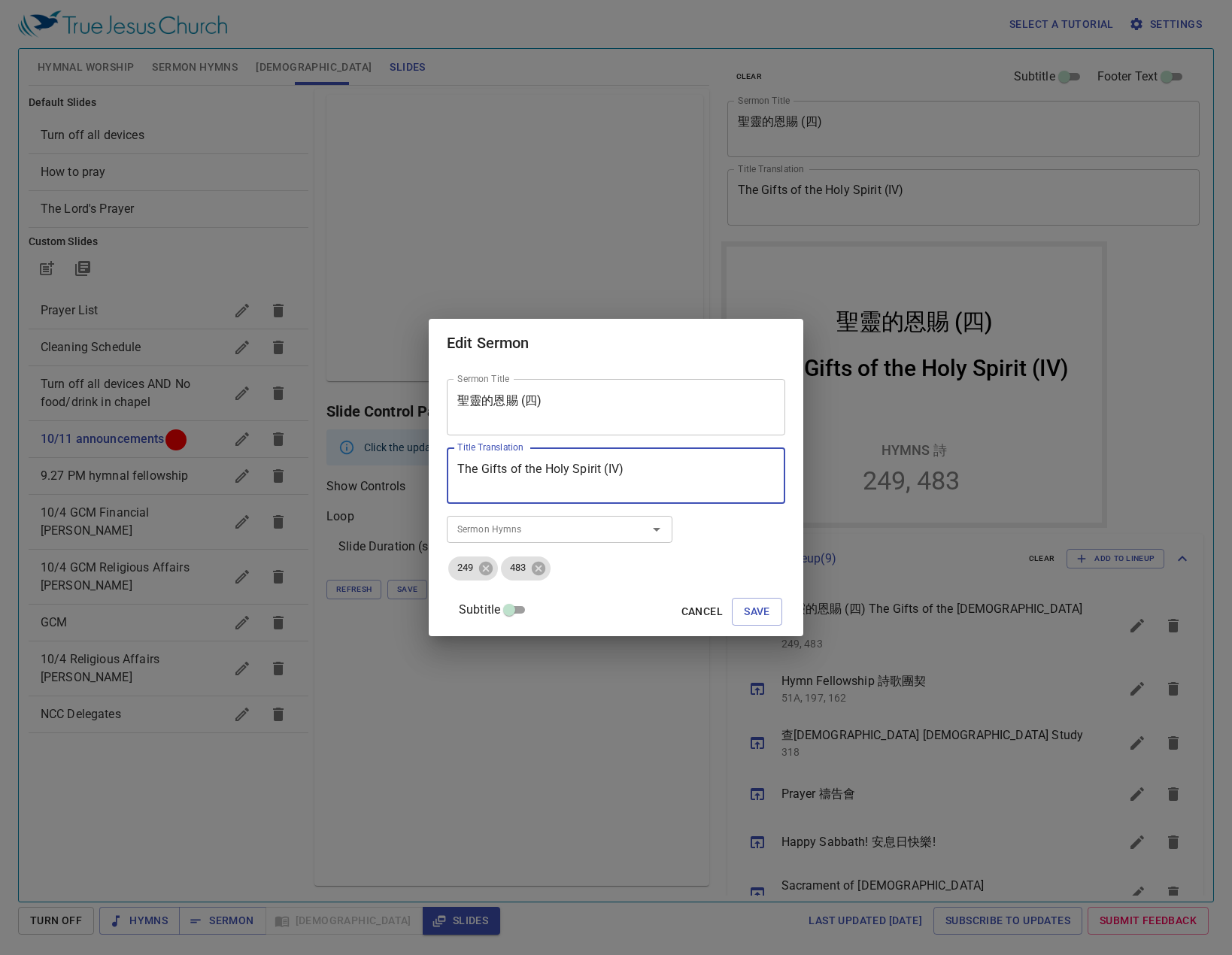
click at [578, 483] on textarea "The Gifts of the Holy Spirit (IV)" at bounding box center [616, 476] width 318 height 28
